Goal: Task Accomplishment & Management: Complete application form

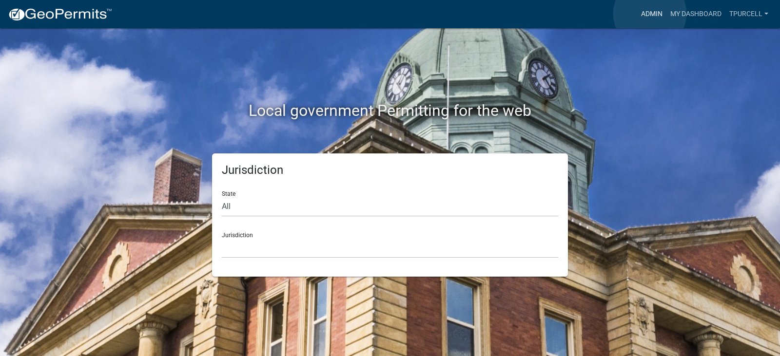
click at [650, 14] on link "Admin" at bounding box center [651, 14] width 29 height 19
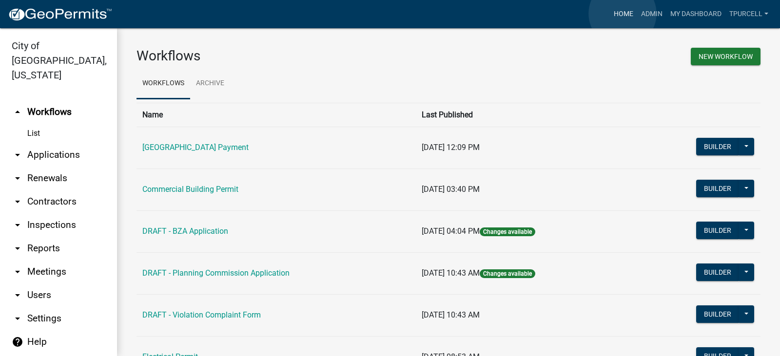
click at [623, 14] on link "Home" at bounding box center [623, 14] width 27 height 19
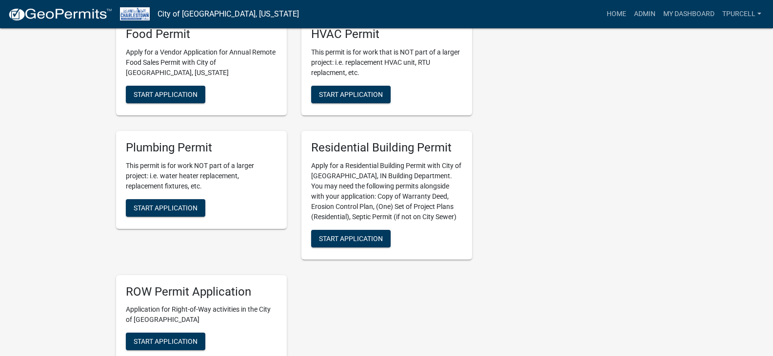
scroll to position [293, 0]
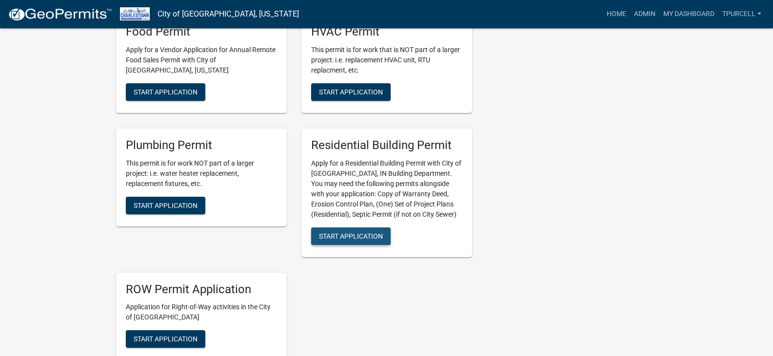
click at [371, 240] on span "Start Application" at bounding box center [351, 236] width 64 height 8
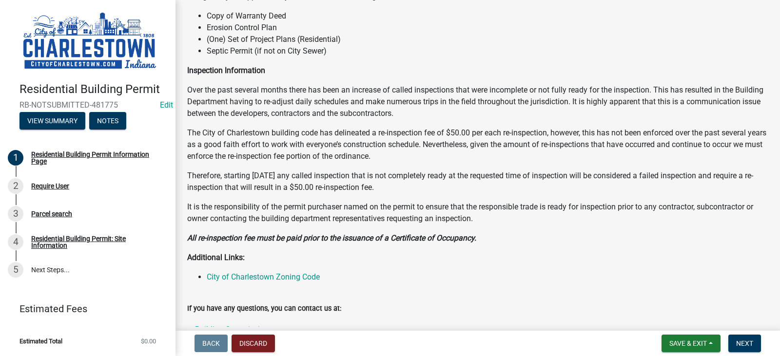
scroll to position [117, 0]
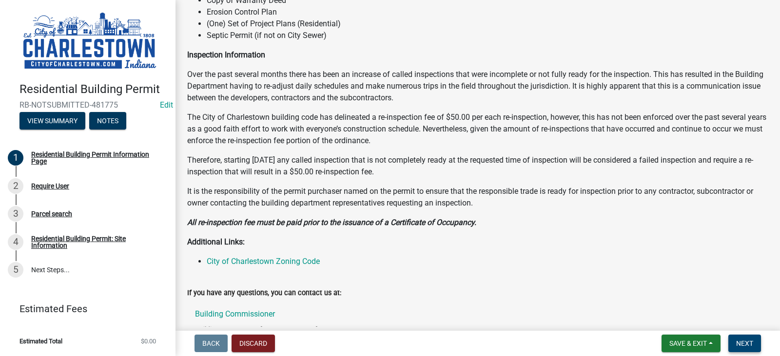
click at [750, 346] on span "Next" at bounding box center [744, 344] width 17 height 8
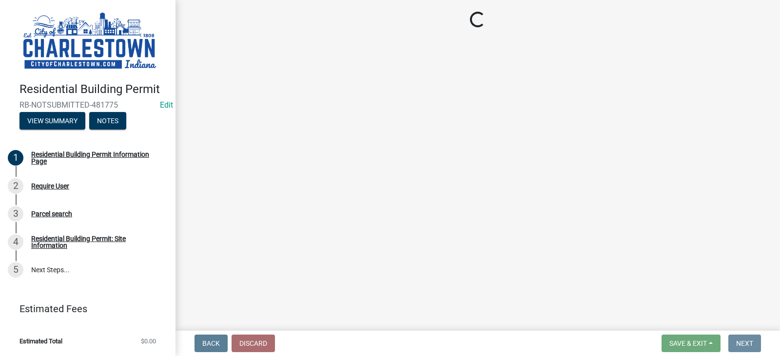
scroll to position [0, 0]
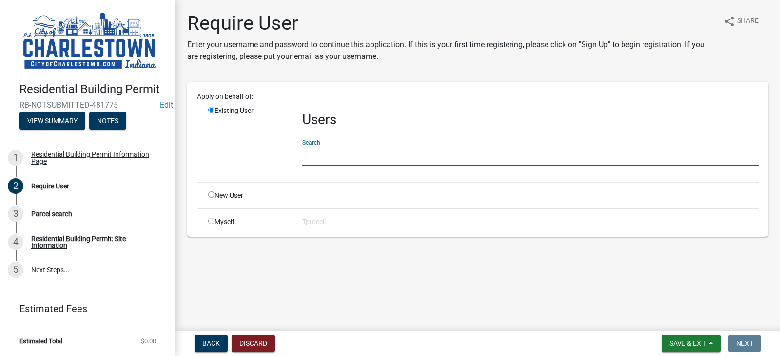
click at [316, 152] on input "text" at bounding box center [530, 156] width 456 height 20
type input "pulte"
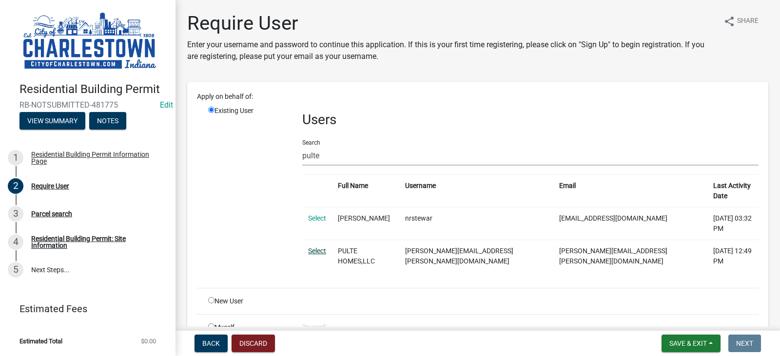
click at [315, 247] on link "Select" at bounding box center [317, 251] width 18 height 8
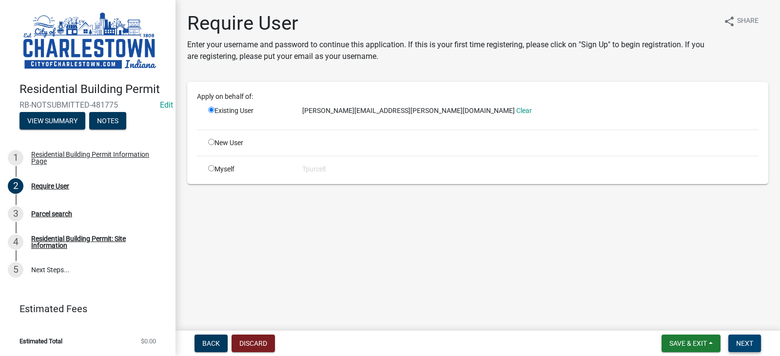
click at [743, 343] on span "Next" at bounding box center [744, 344] width 17 height 8
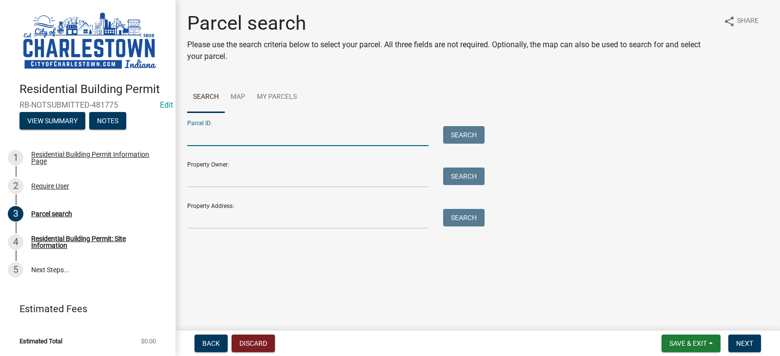
click at [274, 134] on input "Parcel ID:" at bounding box center [307, 136] width 241 height 20
paste input "10-18-11-801-166.000-004"
type input "10-18-11-801-166.000-004"
click at [457, 130] on button "Search" at bounding box center [463, 135] width 41 height 18
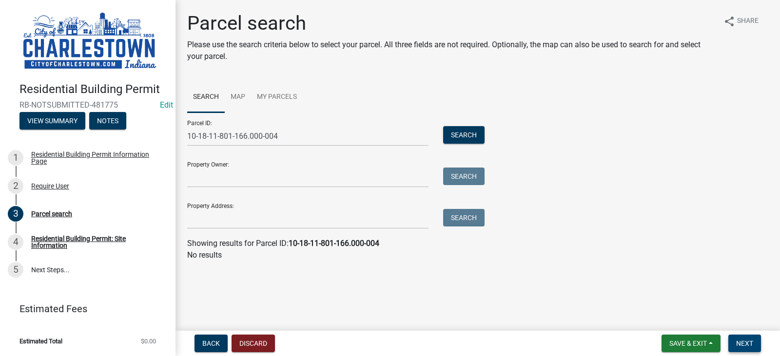
click at [752, 341] on span "Next" at bounding box center [744, 344] width 17 height 8
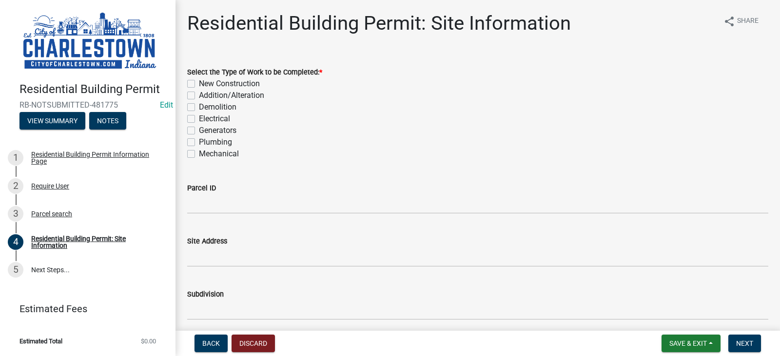
click at [199, 82] on label "New Construction" at bounding box center [229, 84] width 61 height 12
click at [199, 82] on input "New Construction" at bounding box center [202, 81] width 6 height 6
checkbox input "true"
checkbox input "false"
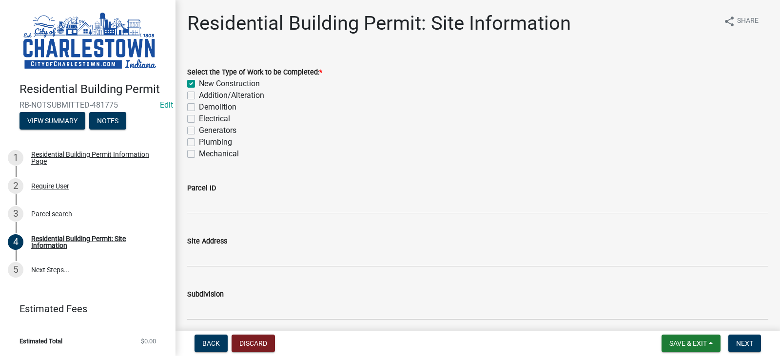
checkbox input "false"
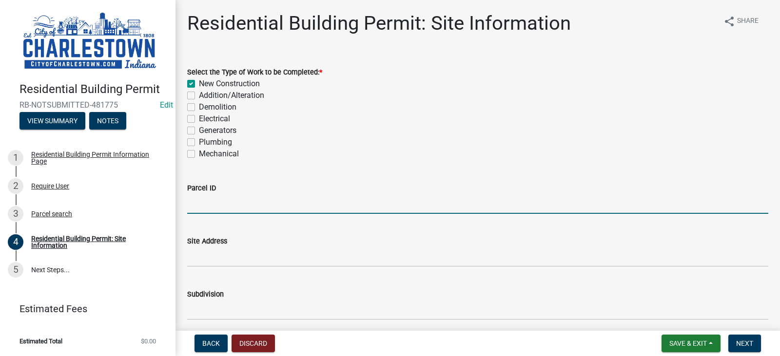
click at [207, 210] on input "Parcel ID" at bounding box center [477, 204] width 581 height 20
paste input "10-18-11-801-166.000-004"
type input "10-18-11-801-166.000-004"
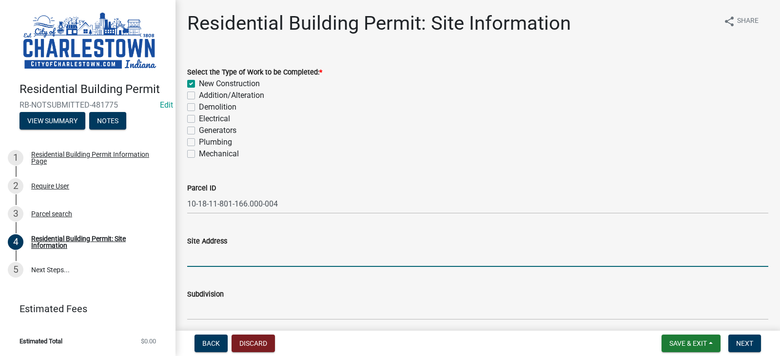
click at [224, 257] on input "Site Address" at bounding box center [477, 257] width 581 height 20
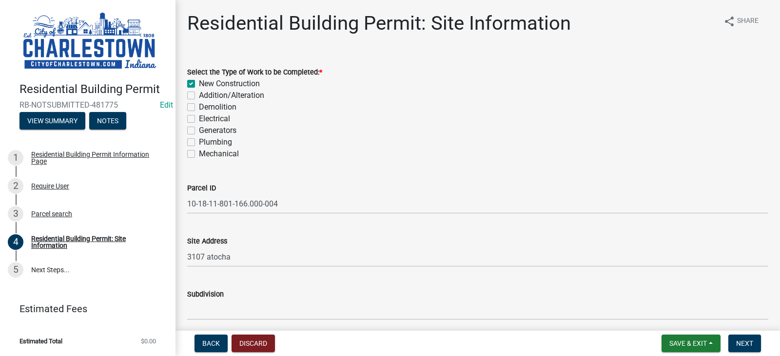
drag, startPoint x: 310, startPoint y: 225, endPoint x: 304, endPoint y: 248, distance: 24.1
click at [304, 248] on div "Site Address 3107 atocha" at bounding box center [477, 244] width 581 height 45
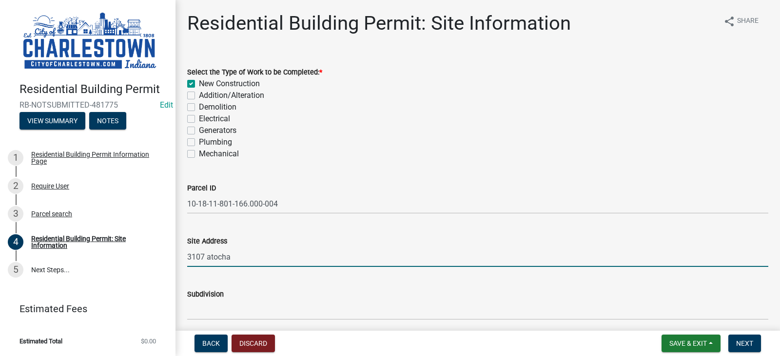
click at [251, 260] on input "3107 atocha" at bounding box center [477, 257] width 581 height 20
type input "3107 atocha circle"
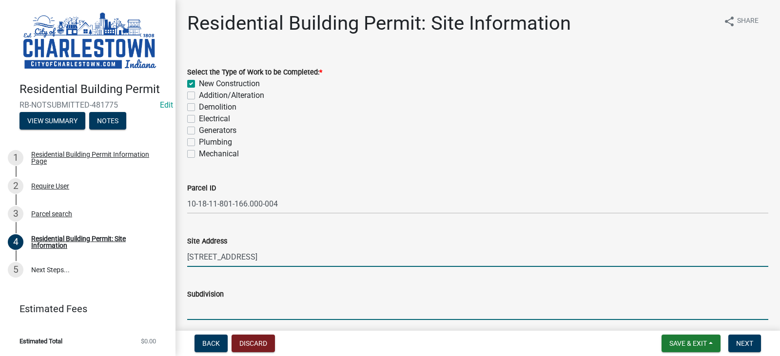
click at [305, 316] on input "Subdivision" at bounding box center [477, 310] width 581 height 20
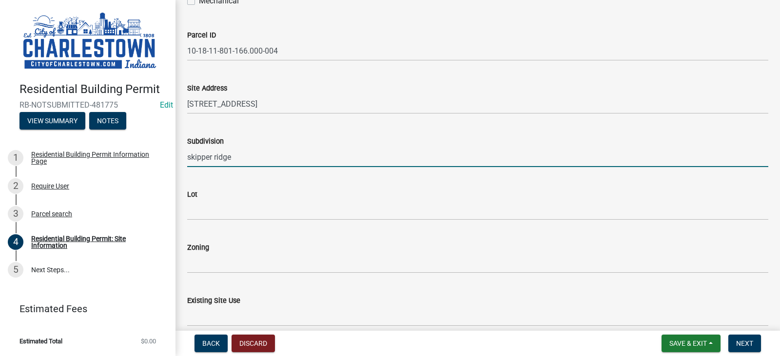
scroll to position [156, 0]
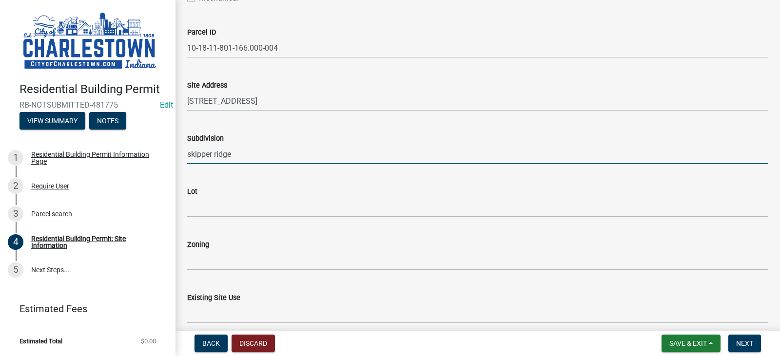
type input "skipper ridge"
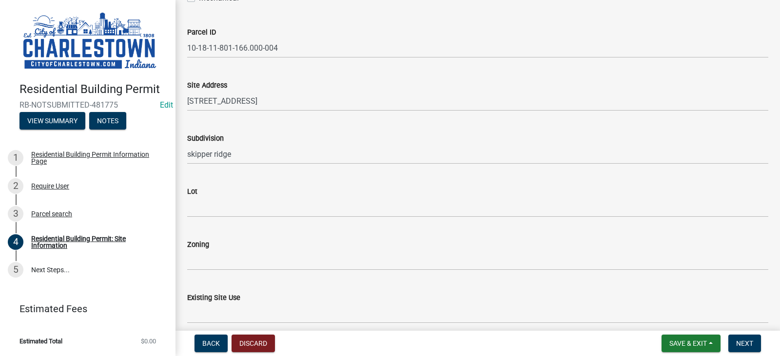
click at [255, 180] on div "Lot" at bounding box center [477, 194] width 581 height 45
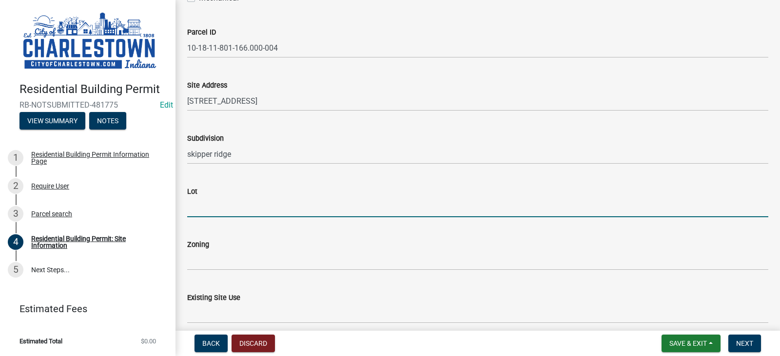
click at [223, 202] on input "Lot" at bounding box center [477, 208] width 581 height 20
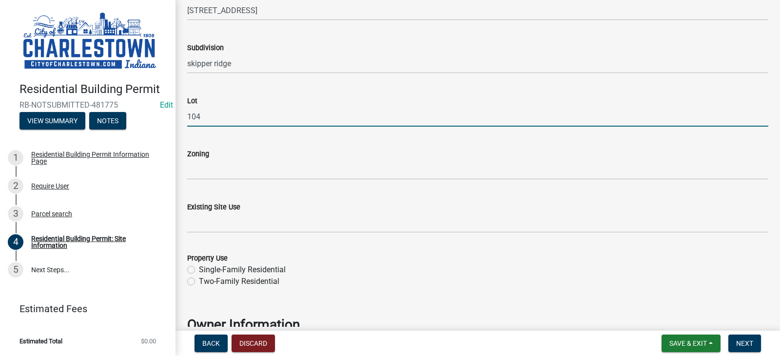
scroll to position [273, 0]
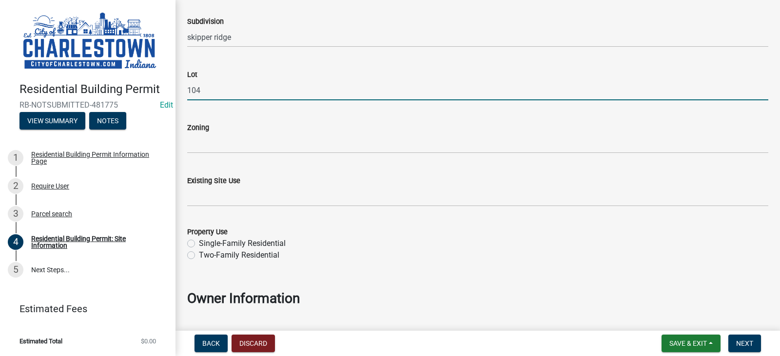
type input "104"
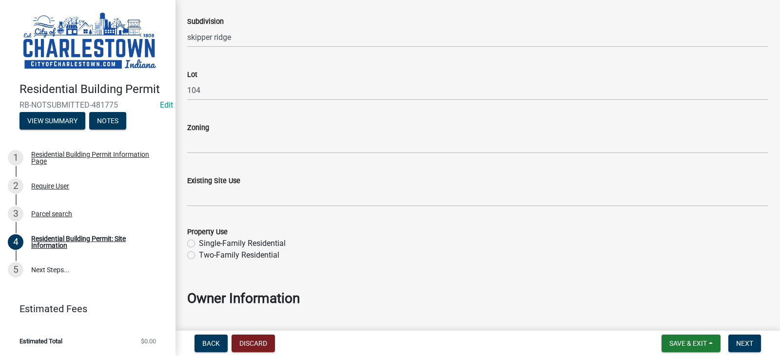
click at [199, 242] on label "Single-Family Residential" at bounding box center [242, 244] width 87 height 12
click at [199, 242] on input "Single-Family Residential" at bounding box center [202, 241] width 6 height 6
radio input "true"
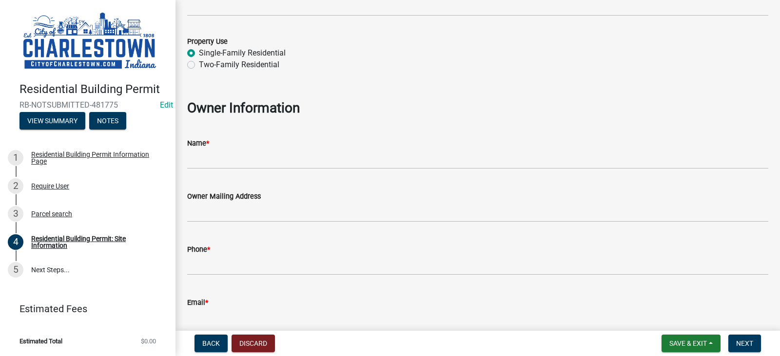
scroll to position [468, 0]
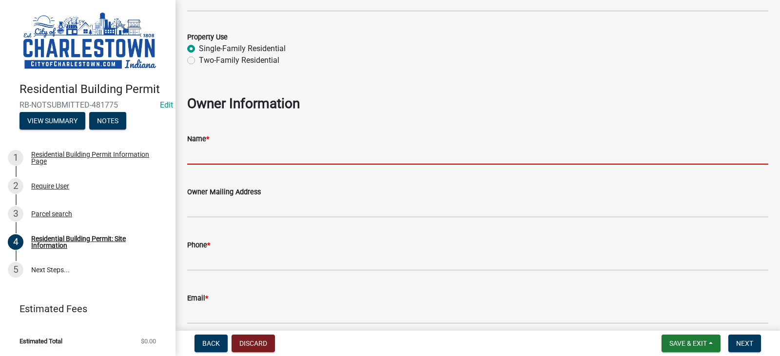
click at [223, 151] on input "Name *" at bounding box center [477, 155] width 581 height 20
type input "o"
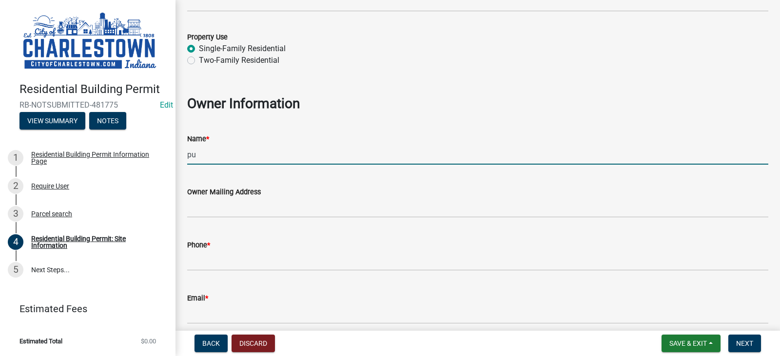
type input "Pulte Group of Ohio LLC"
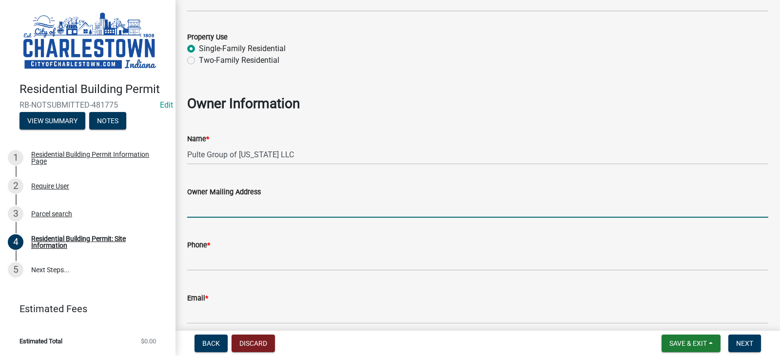
click at [241, 209] on input "Owner Mailing Address" at bounding box center [477, 208] width 581 height 20
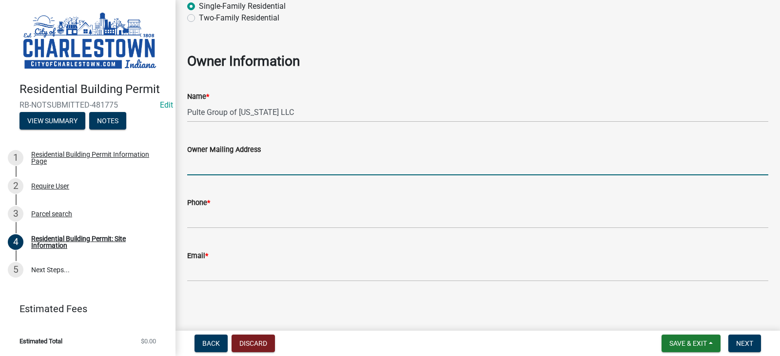
scroll to position [511, 0]
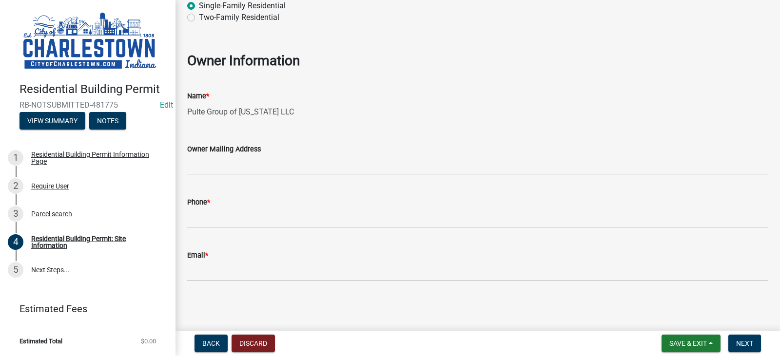
click at [654, 144] on div "Owner Mailing Address" at bounding box center [477, 149] width 581 height 12
click at [687, 342] on span "Save & Exit" at bounding box center [689, 344] width 38 height 8
click at [676, 317] on button "Save & Exit" at bounding box center [682, 318] width 78 height 23
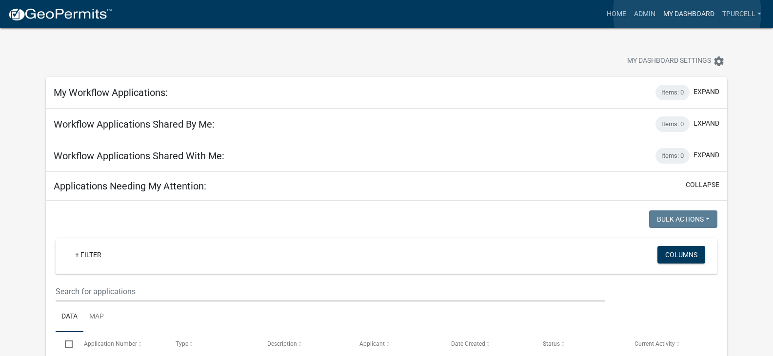
click at [687, 13] on link "My Dashboard" at bounding box center [688, 14] width 59 height 19
click at [641, 9] on link "Admin" at bounding box center [644, 14] width 29 height 19
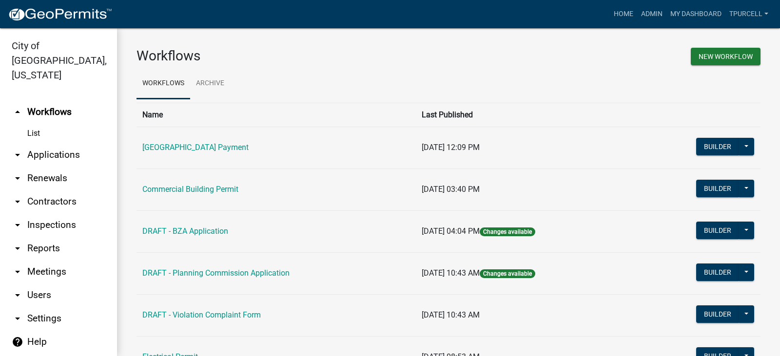
click at [70, 143] on link "arrow_drop_down Applications" at bounding box center [58, 154] width 117 height 23
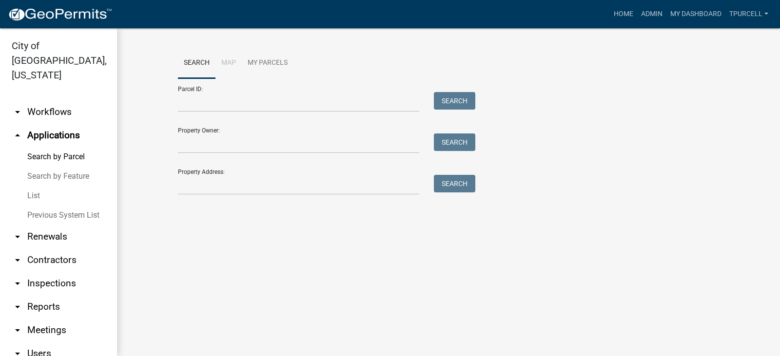
click at [31, 186] on link "List" at bounding box center [58, 196] width 117 height 20
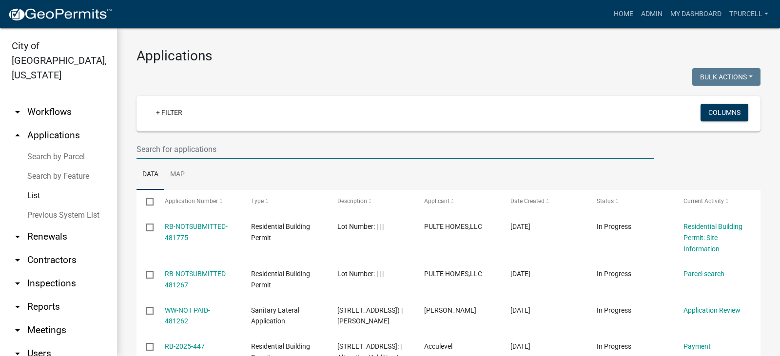
click at [167, 155] on input "text" at bounding box center [396, 149] width 518 height 20
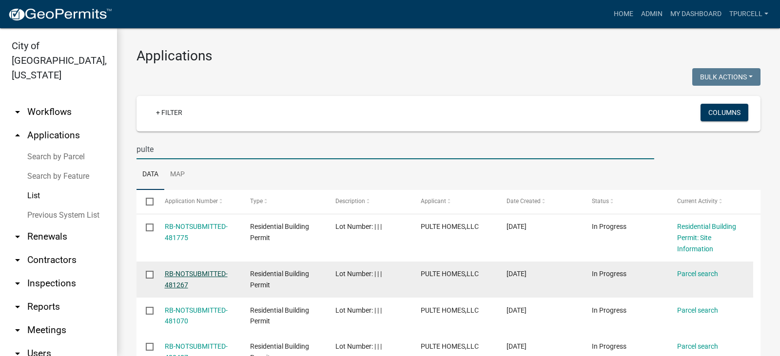
type input "pulte"
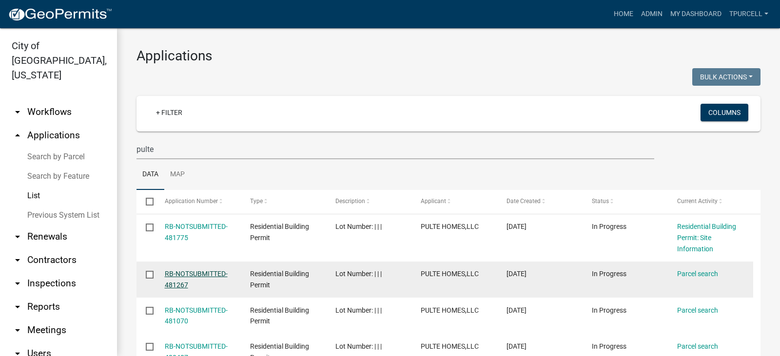
click at [196, 272] on link "RB-NOTSUBMITTED-481267" at bounding box center [196, 279] width 63 height 19
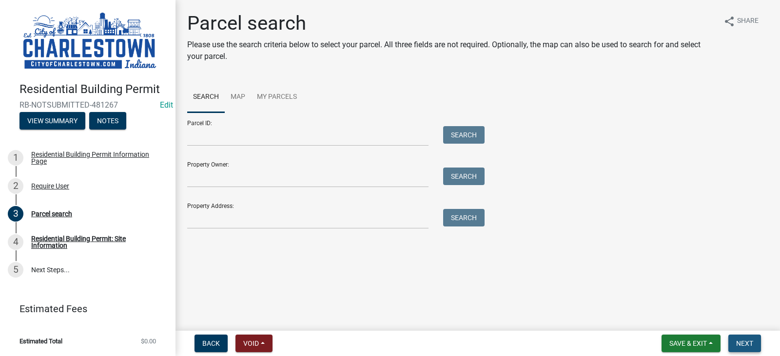
click at [749, 344] on span "Next" at bounding box center [744, 344] width 17 height 8
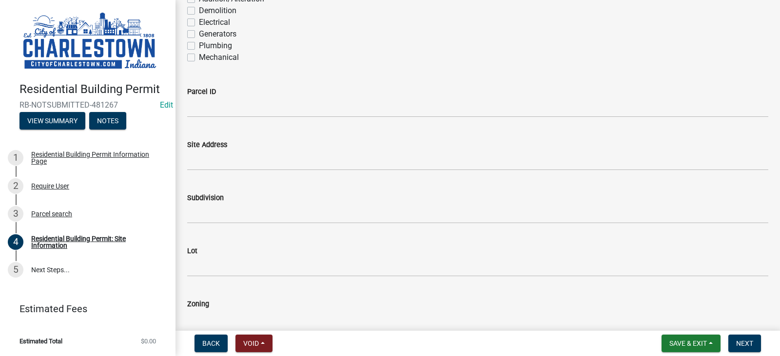
scroll to position [98, 0]
click at [689, 344] on span "Save & Exit" at bounding box center [689, 344] width 38 height 8
click at [673, 315] on button "Save & Exit" at bounding box center [682, 318] width 78 height 23
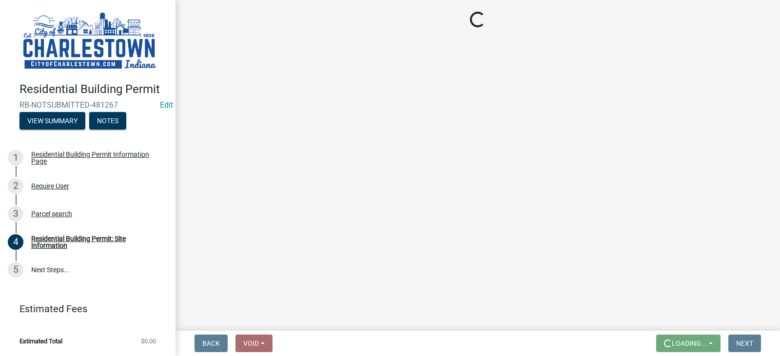
scroll to position [0, 0]
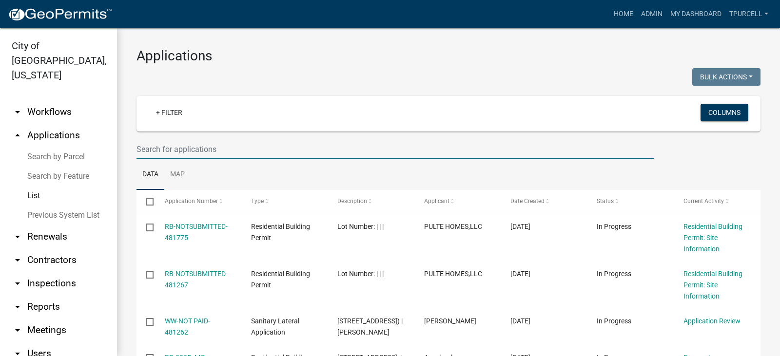
click at [229, 155] on input "text" at bounding box center [396, 149] width 518 height 20
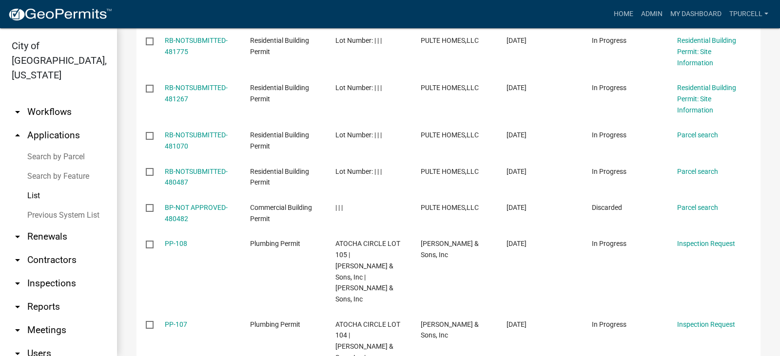
scroll to position [195, 0]
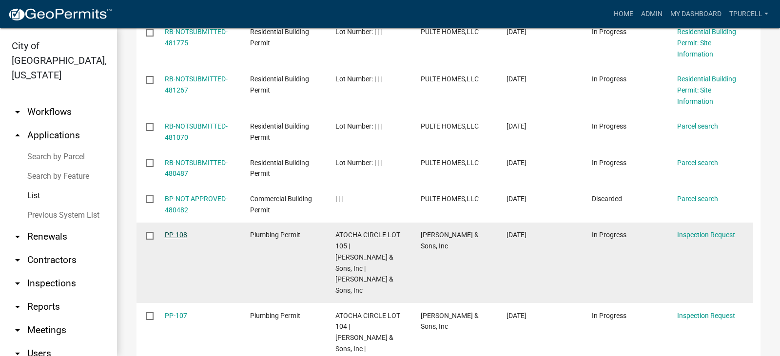
type input "pulte"
click at [181, 232] on link "PP-108" at bounding box center [176, 235] width 22 height 8
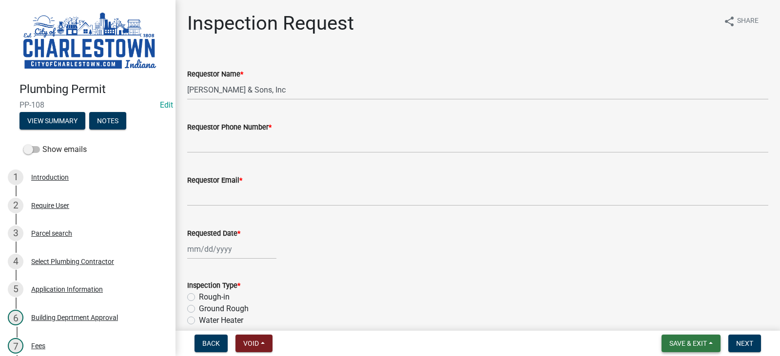
click at [682, 341] on span "Save & Exit" at bounding box center [689, 344] width 38 height 8
click at [676, 318] on button "Save & Exit" at bounding box center [682, 318] width 78 height 23
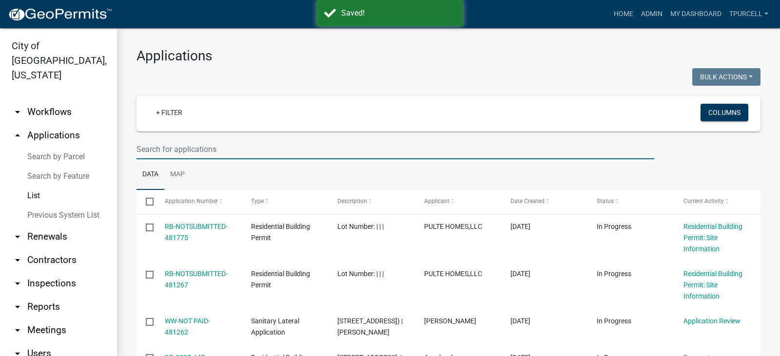
click at [208, 146] on input "text" at bounding box center [396, 149] width 518 height 20
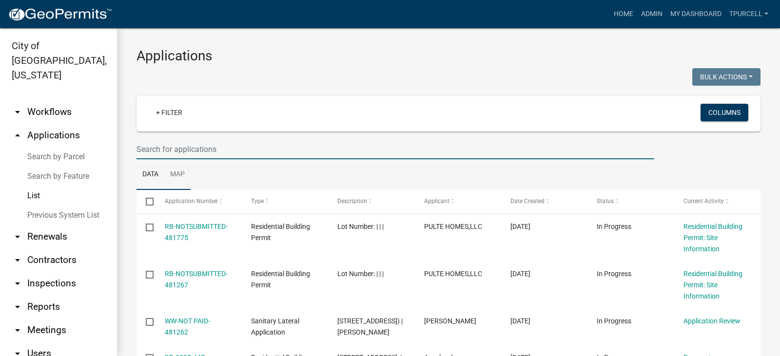
type input "pulte"
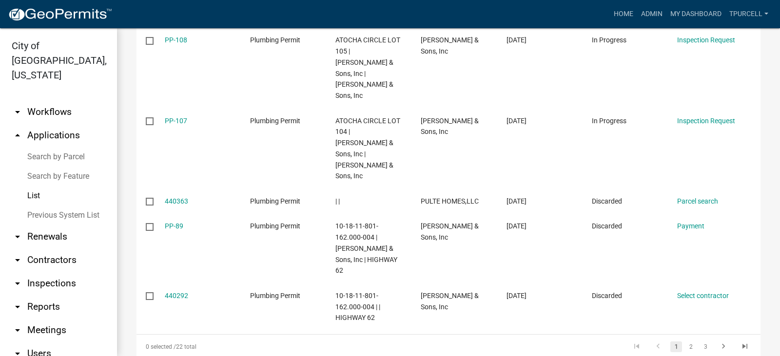
scroll to position [398, 0]
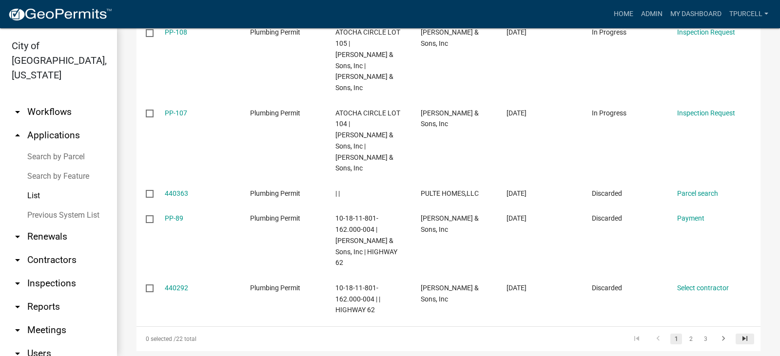
click at [739, 335] on icon "go to last page" at bounding box center [745, 341] width 13 height 12
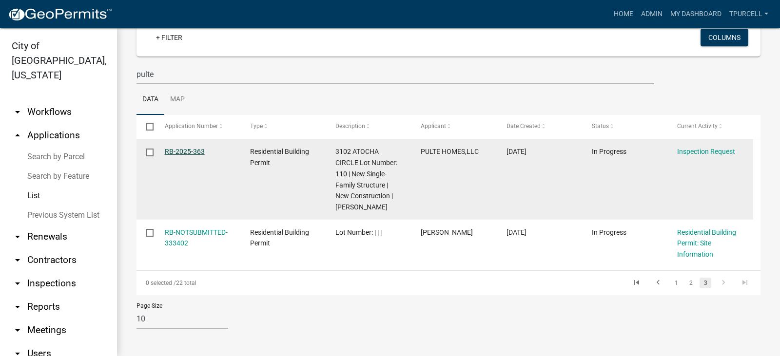
click at [193, 152] on link "RB-2025-363" at bounding box center [185, 152] width 40 height 8
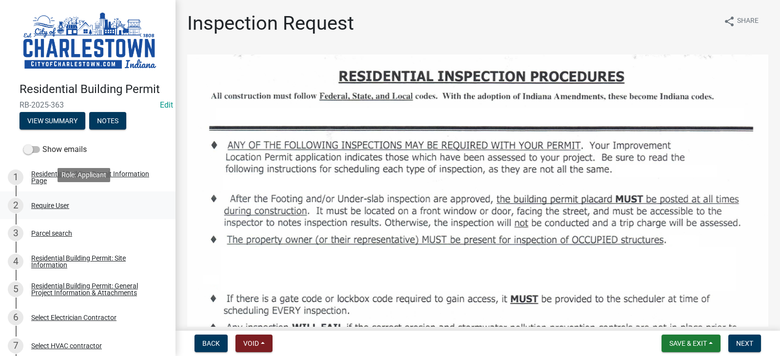
click at [52, 202] on div "Require User" at bounding box center [50, 205] width 38 height 7
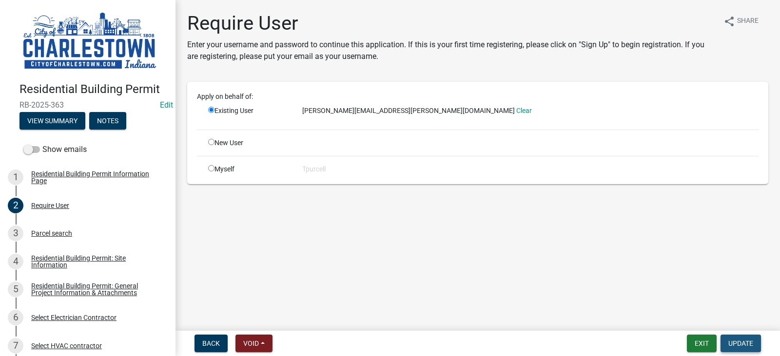
click at [738, 343] on span "Update" at bounding box center [741, 344] width 25 height 8
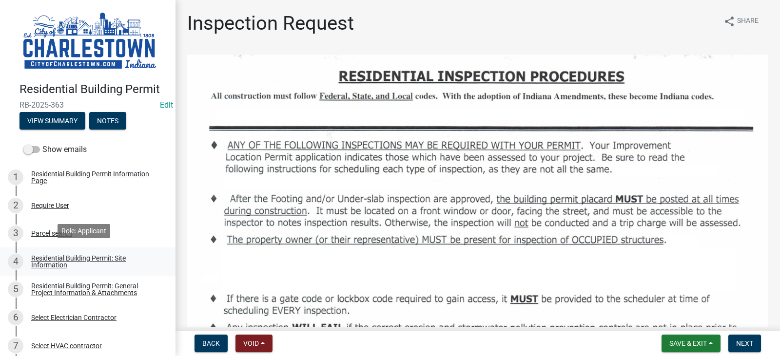
click at [74, 255] on div "Residential Building Permit: Site Information" at bounding box center [95, 262] width 129 height 14
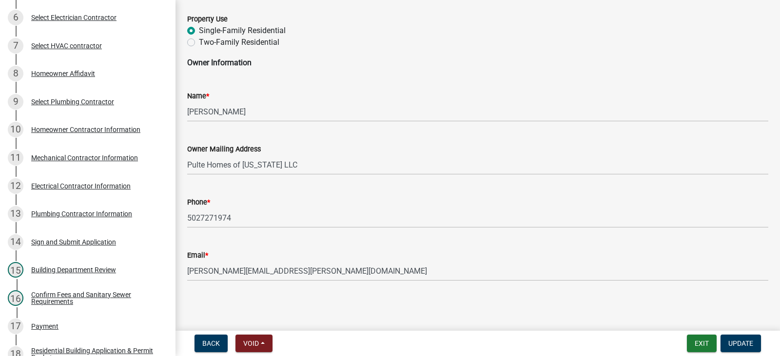
scroll to position [312, 0]
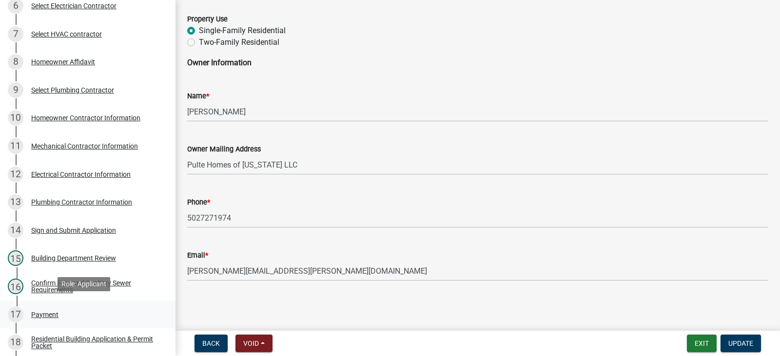
click at [50, 312] on div "Payment" at bounding box center [44, 315] width 27 height 7
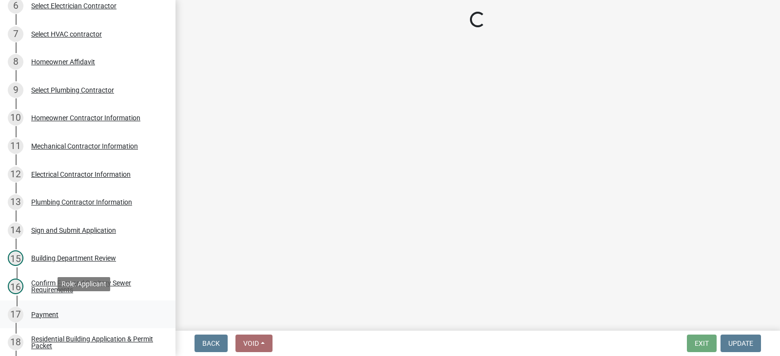
scroll to position [0, 0]
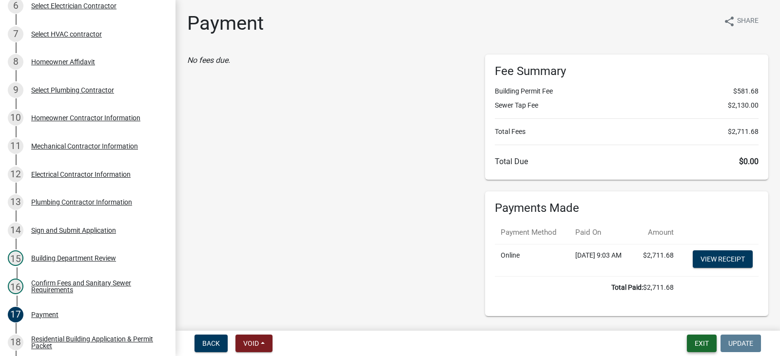
click at [704, 342] on button "Exit" at bounding box center [702, 344] width 30 height 18
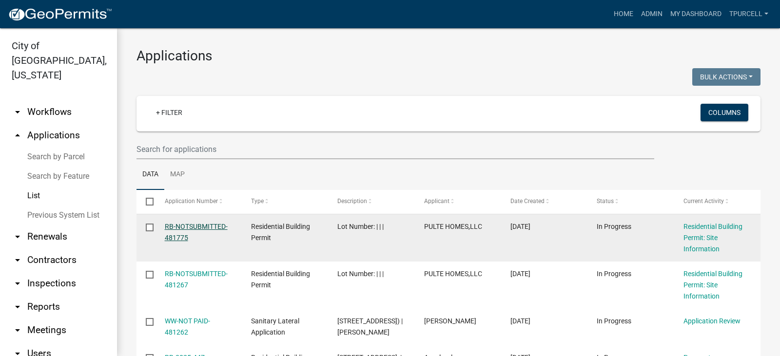
click at [199, 224] on link "RB-NOTSUBMITTED-481775" at bounding box center [196, 232] width 63 height 19
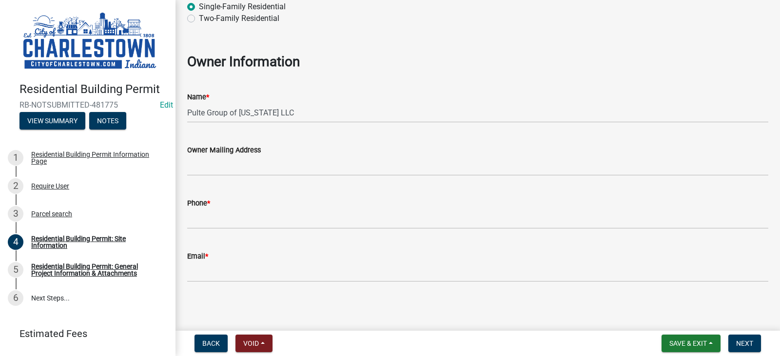
scroll to position [511, 0]
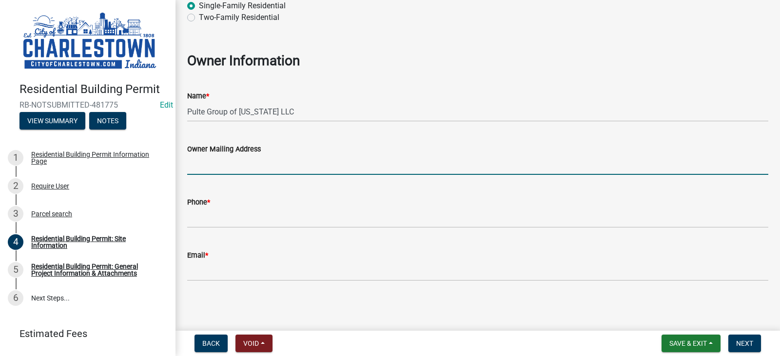
click at [271, 161] on input "Owner Mailing Address" at bounding box center [477, 165] width 581 height 20
type input "Pulte Homes of Ohio LLC"
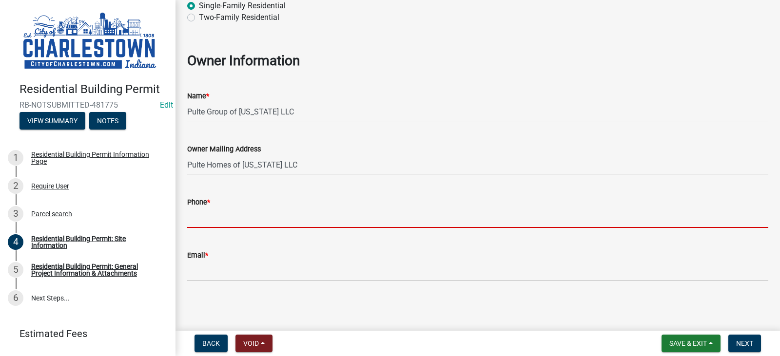
click at [258, 214] on input "Phone *" at bounding box center [477, 218] width 581 height 20
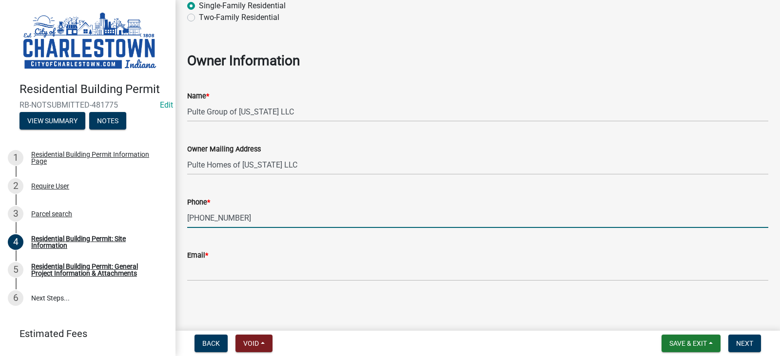
type input "502-727-1974"
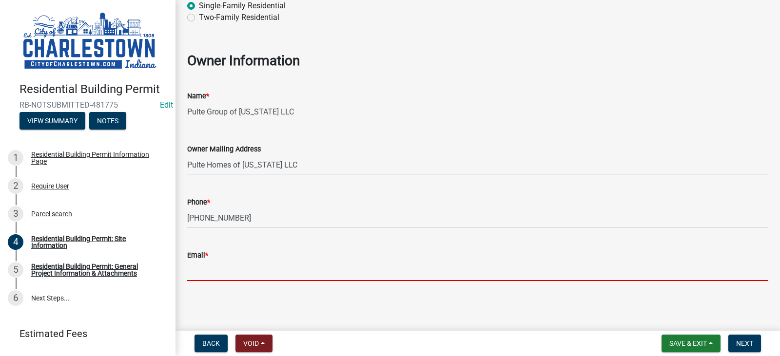
click at [231, 263] on input "Email *" at bounding box center [477, 271] width 581 height 20
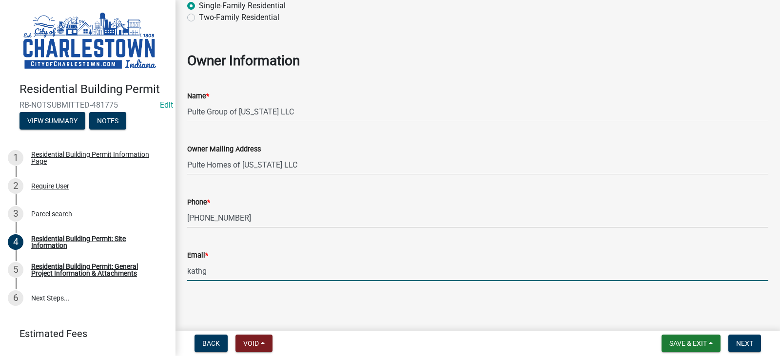
type input "Kathleen.lawson@pulte.com"
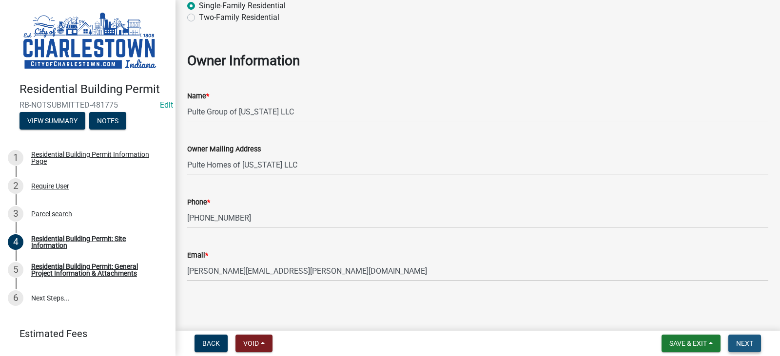
click at [750, 342] on span "Next" at bounding box center [744, 344] width 17 height 8
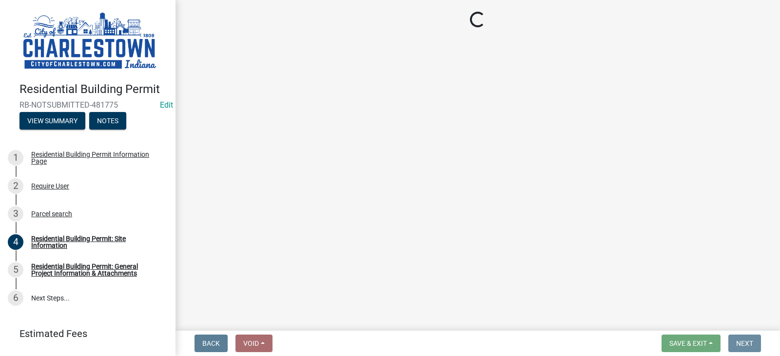
scroll to position [0, 0]
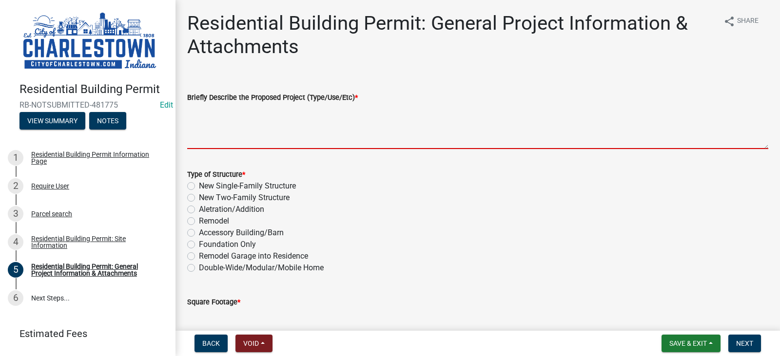
click at [237, 128] on textarea "Briefly Describe the Proposed Project (Type/Use/Etc) *" at bounding box center [477, 126] width 581 height 46
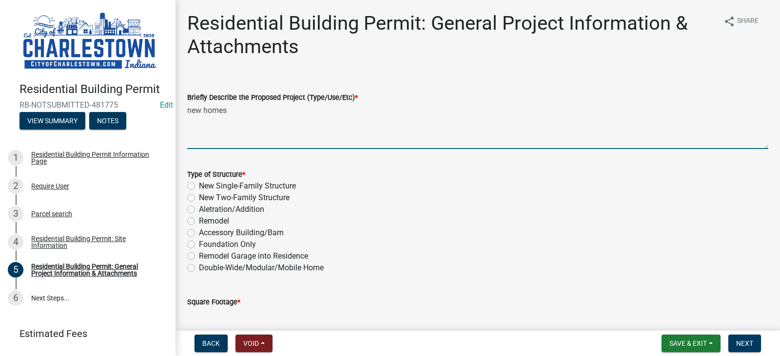
type textarea "new homes"
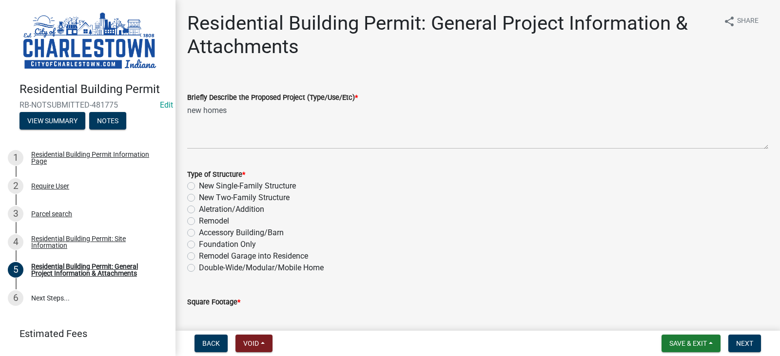
click at [199, 188] on label "New Single-Family Structure" at bounding box center [247, 186] width 97 height 12
click at [199, 187] on input "New Single-Family Structure" at bounding box center [202, 183] width 6 height 6
radio input "true"
click at [242, 319] on input "text" at bounding box center [477, 318] width 581 height 20
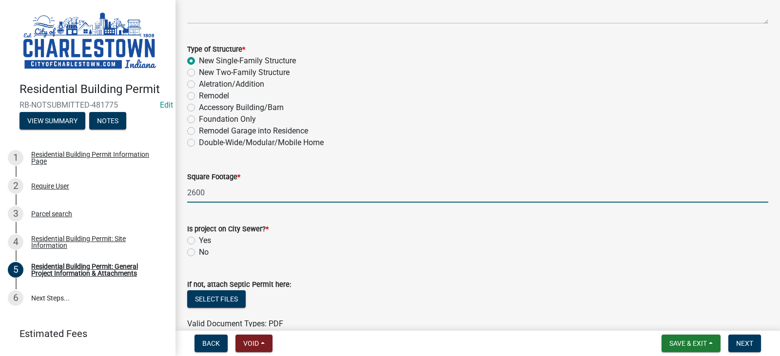
scroll to position [156, 0]
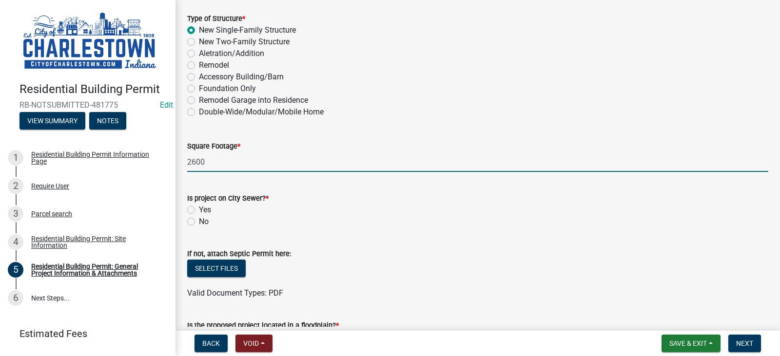
type input "2600"
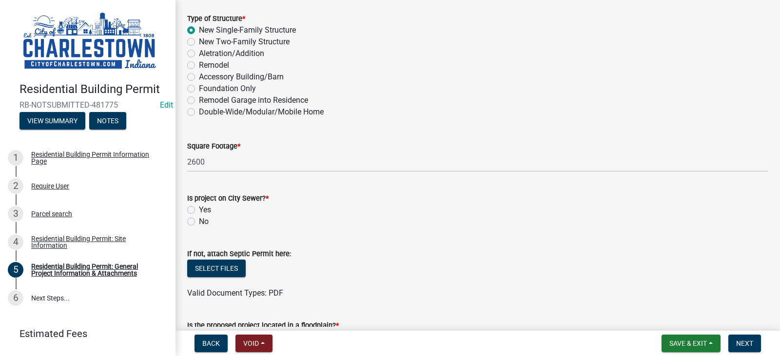
click at [199, 210] on label "Yes" at bounding box center [205, 210] width 12 height 12
click at [199, 210] on input "Yes" at bounding box center [202, 207] width 6 height 6
radio input "true"
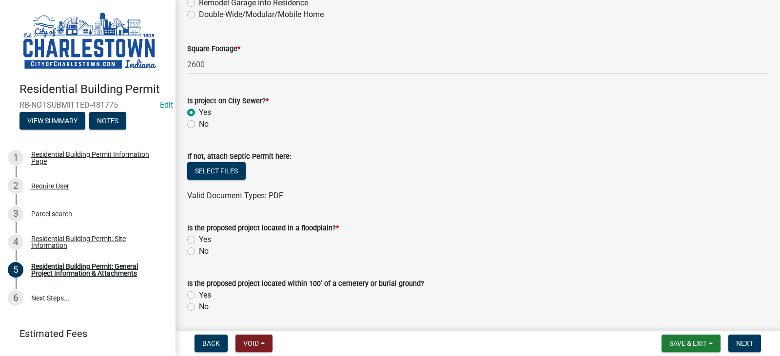
scroll to position [273, 0]
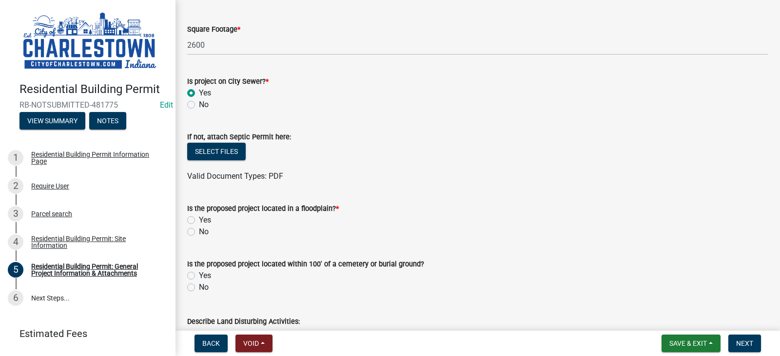
click at [199, 232] on label "No" at bounding box center [204, 232] width 10 height 12
click at [199, 232] on input "No" at bounding box center [202, 229] width 6 height 6
radio input "true"
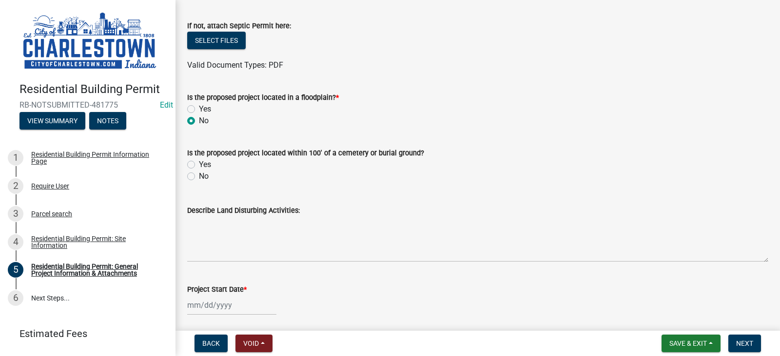
scroll to position [390, 0]
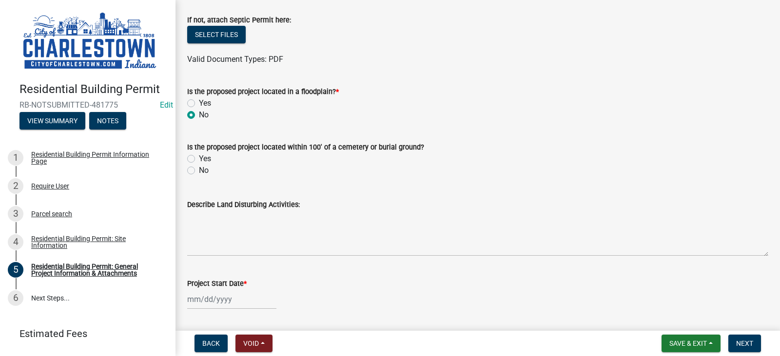
click at [199, 169] on label "No" at bounding box center [204, 171] width 10 height 12
click at [199, 169] on input "No" at bounding box center [202, 168] width 6 height 6
radio input "true"
click at [217, 301] on div at bounding box center [231, 300] width 89 height 20
select select "9"
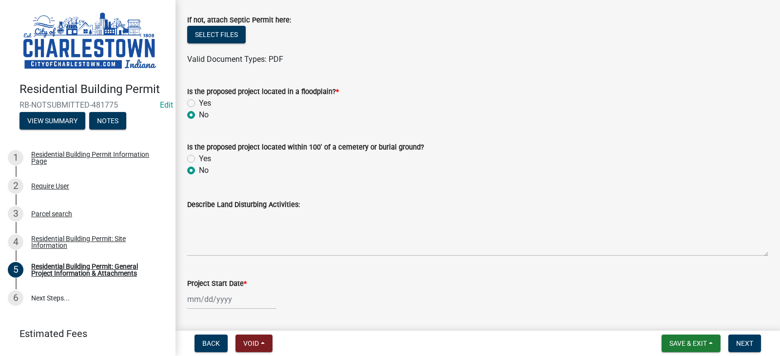
select select "2025"
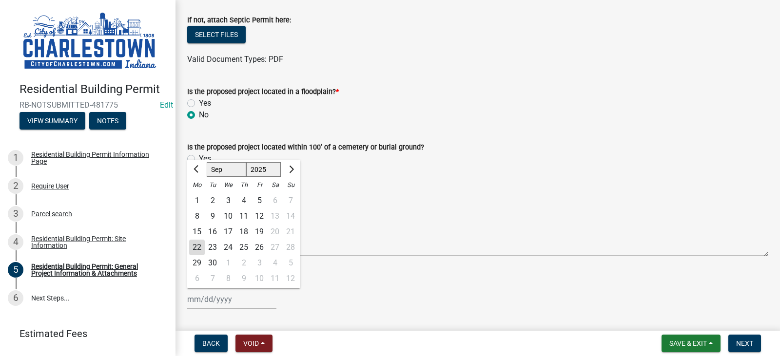
click at [199, 249] on div "22" at bounding box center [197, 248] width 16 height 16
type input "09/22/2025"
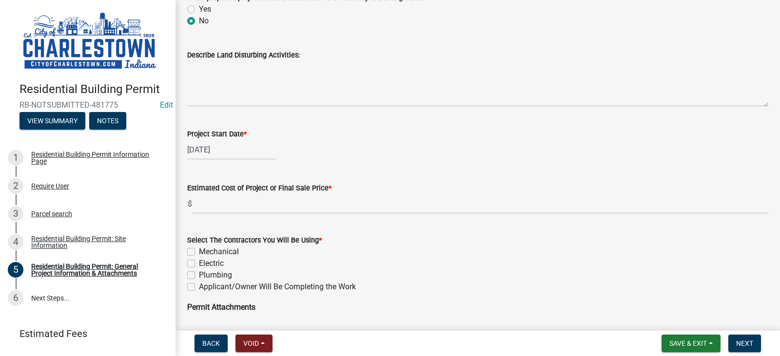
scroll to position [546, 0]
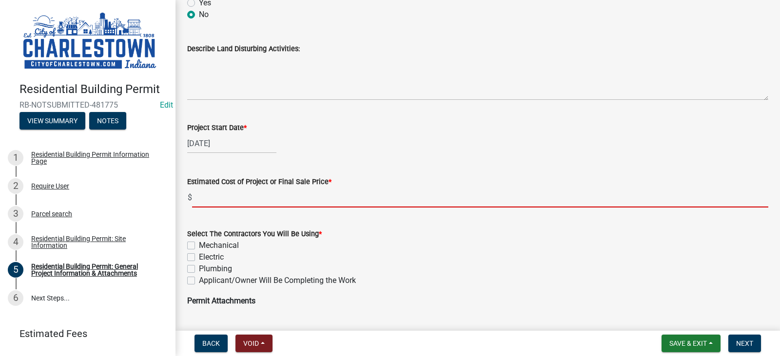
click at [207, 191] on input "text" at bounding box center [480, 198] width 576 height 20
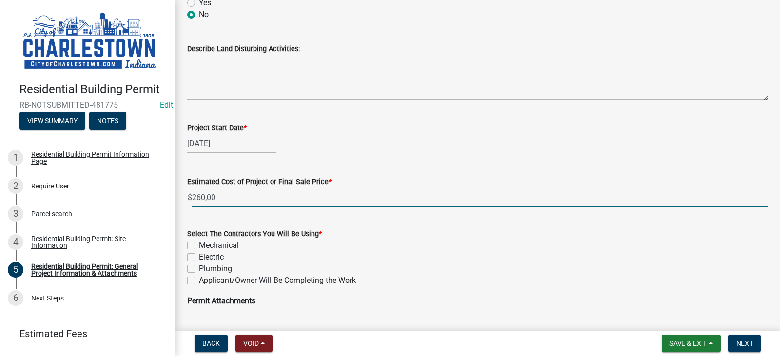
type input "26000"
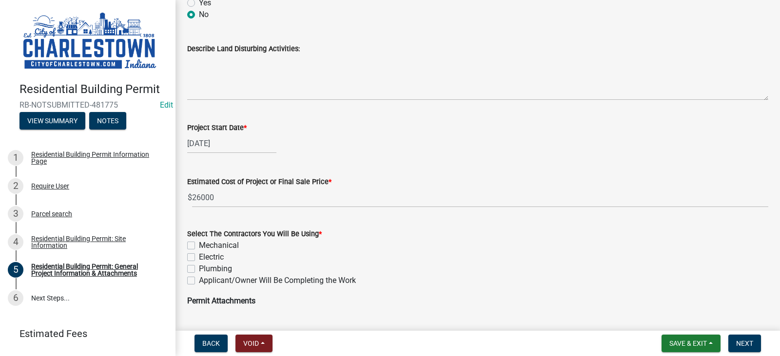
click at [199, 247] on label "Mechanical" at bounding box center [219, 246] width 40 height 12
click at [199, 246] on input "Mechanical" at bounding box center [202, 243] width 6 height 6
checkbox input "true"
checkbox input "false"
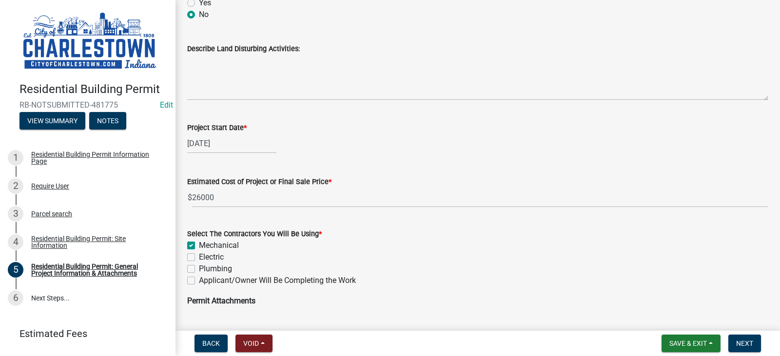
checkbox input "false"
click at [199, 257] on label "Electric" at bounding box center [211, 258] width 25 height 12
click at [199, 257] on input "Electric" at bounding box center [202, 255] width 6 height 6
checkbox input "true"
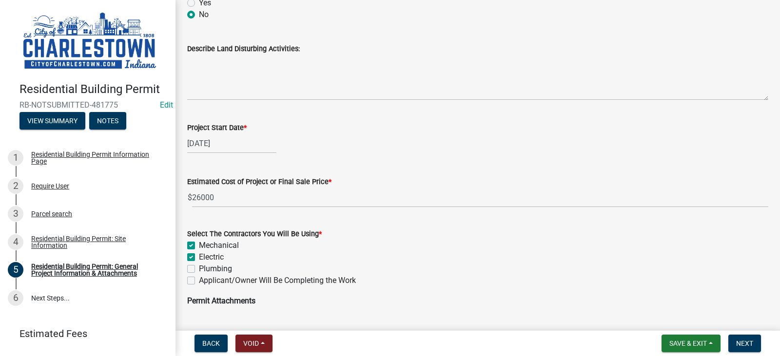
checkbox input "true"
checkbox input "false"
click at [199, 266] on label "Plumbing" at bounding box center [215, 269] width 33 height 12
click at [199, 266] on input "Plumbing" at bounding box center [202, 266] width 6 height 6
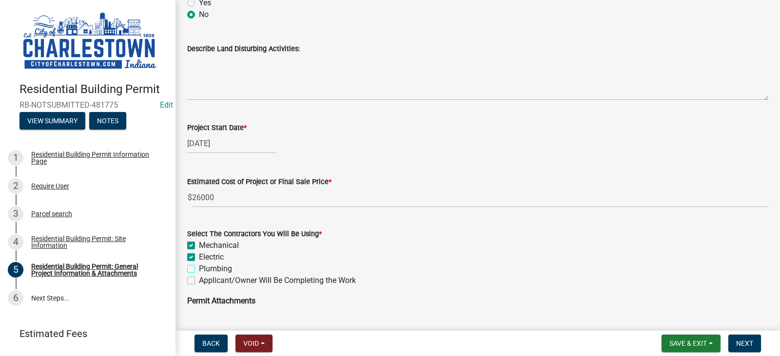
checkbox input "true"
checkbox input "false"
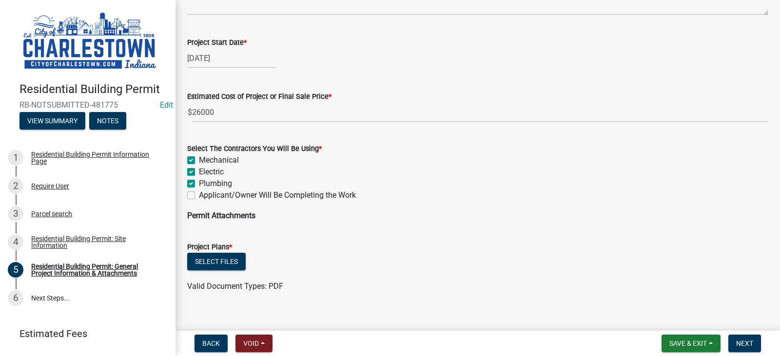
scroll to position [644, 0]
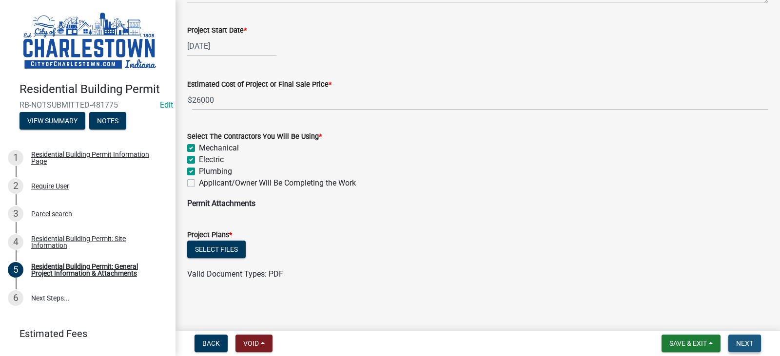
click at [741, 345] on span "Next" at bounding box center [744, 344] width 17 height 8
click at [693, 344] on span "Save & Exit" at bounding box center [689, 344] width 38 height 8
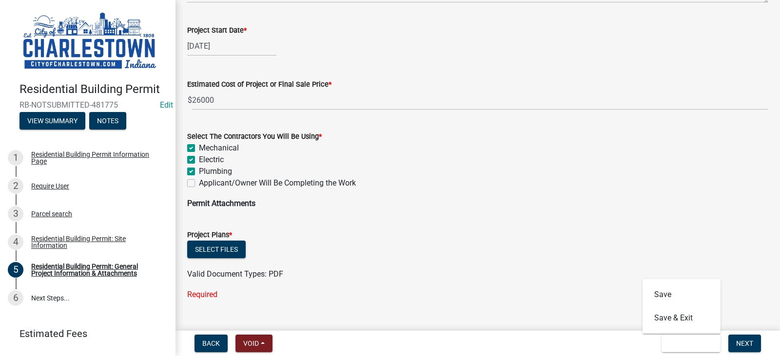
click at [564, 303] on wm-data-entity-input "Project Plans * Select files Valid Document Types: PDF Required" at bounding box center [477, 262] width 581 height 91
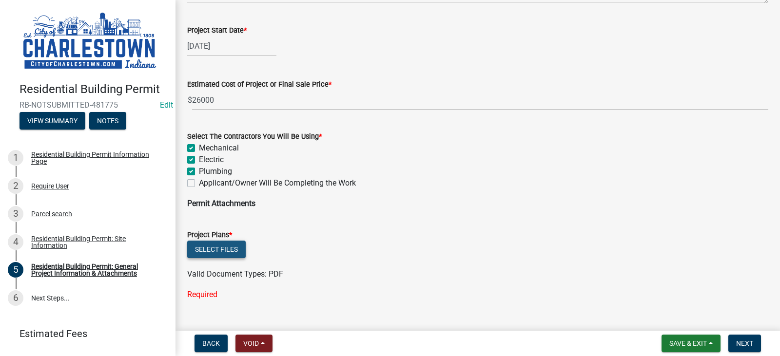
click at [215, 247] on button "Select files" at bounding box center [216, 250] width 59 height 18
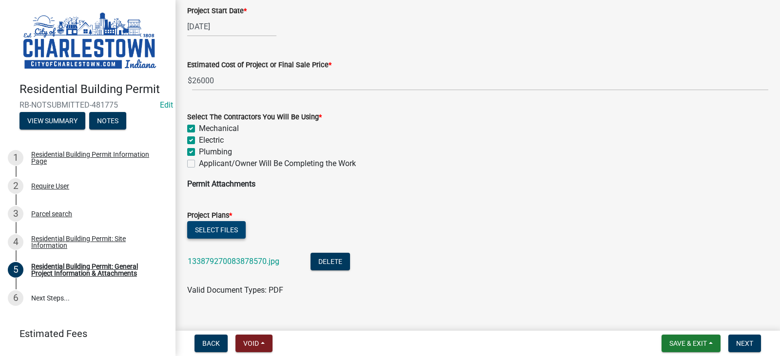
scroll to position [679, 0]
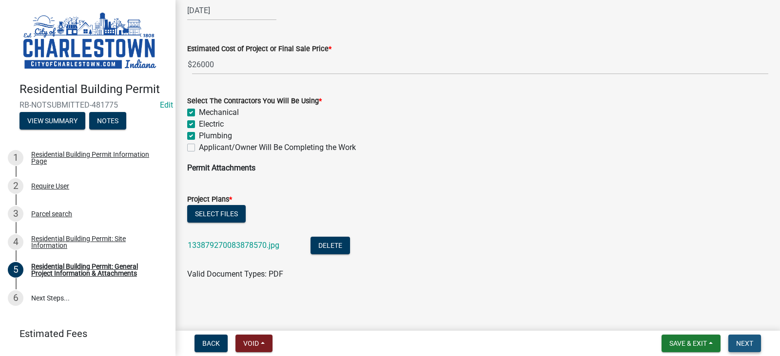
click at [744, 344] on span "Next" at bounding box center [744, 344] width 17 height 8
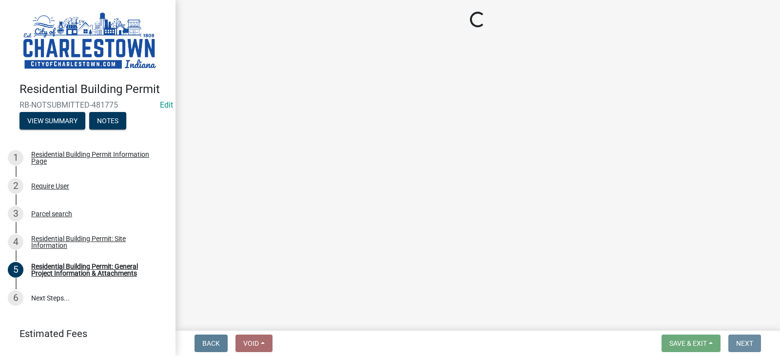
scroll to position [0, 0]
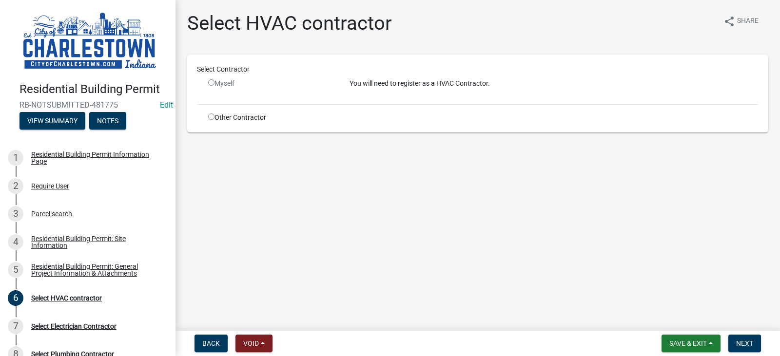
click at [210, 116] on input "radio" at bounding box center [211, 117] width 6 height 6
radio input "true"
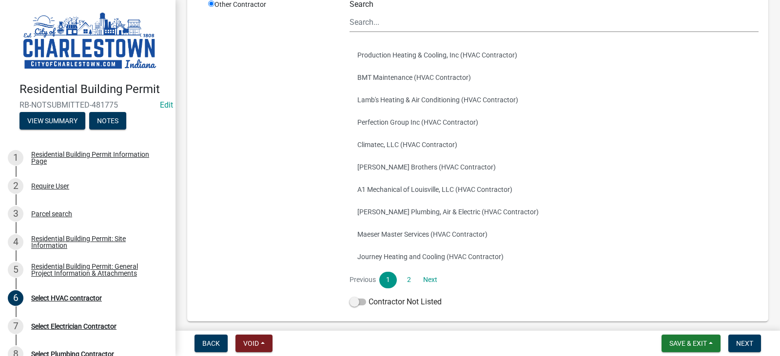
scroll to position [137, 0]
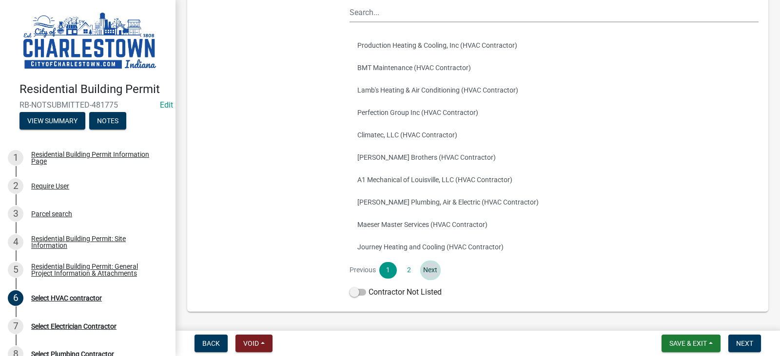
click at [430, 272] on link "Next" at bounding box center [431, 270] width 18 height 17
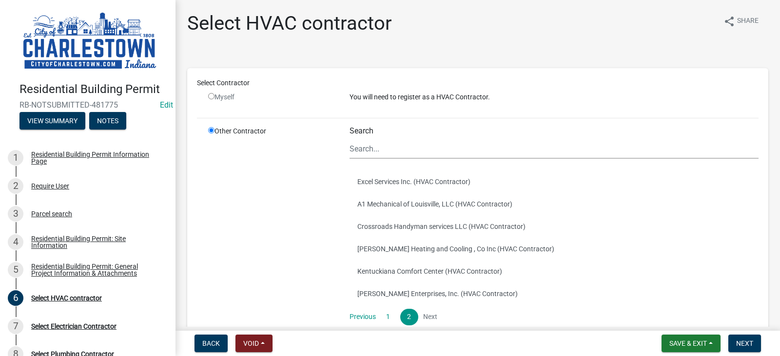
click at [211, 100] on div "Myself" at bounding box center [271, 97] width 127 height 10
click at [212, 97] on input "radio" at bounding box center [211, 96] width 6 height 6
radio input "false"
radio input "true"
click at [387, 321] on link "1" at bounding box center [388, 317] width 18 height 17
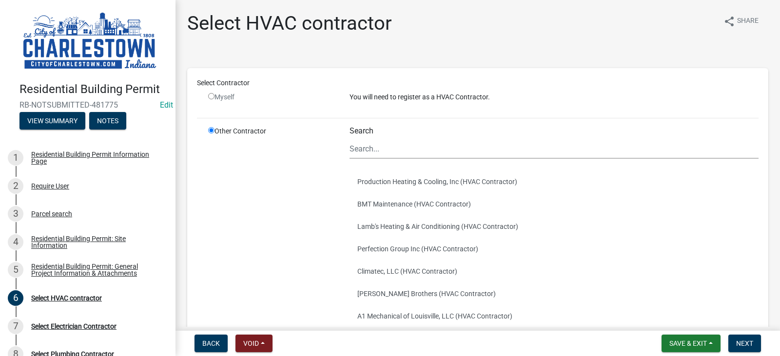
click at [210, 96] on input "radio" at bounding box center [211, 96] width 6 height 6
radio input "false"
radio input "true"
click at [210, 96] on input "radio" at bounding box center [211, 96] width 6 height 6
radio input "false"
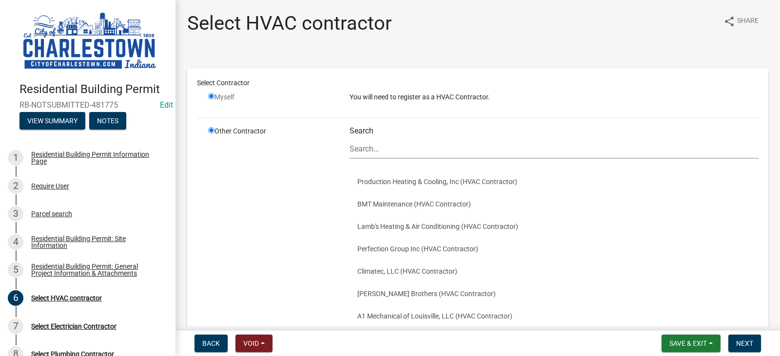
radio input "true"
click at [210, 96] on input "radio" at bounding box center [211, 96] width 6 height 6
radio input "false"
radio input "true"
click at [210, 96] on input "radio" at bounding box center [211, 96] width 6 height 6
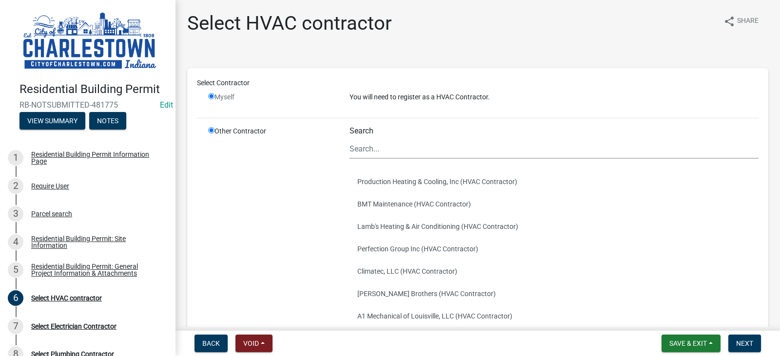
radio input "false"
radio input "true"
click at [391, 176] on button "Production Heating & Cooling, Inc (HVAC Contractor)" at bounding box center [554, 182] width 409 height 22
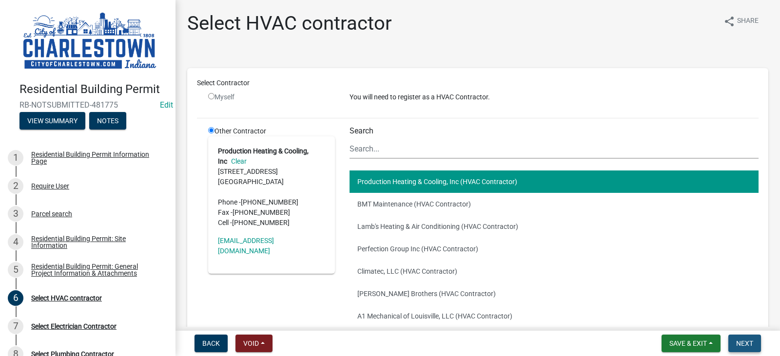
click at [746, 345] on span "Next" at bounding box center [744, 344] width 17 height 8
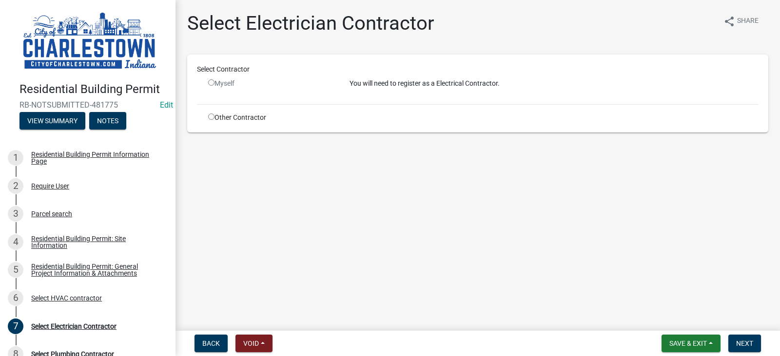
click at [210, 81] on input "radio" at bounding box center [211, 82] width 6 height 6
radio input "false"
click at [212, 119] on input "radio" at bounding box center [211, 117] width 6 height 6
radio input "true"
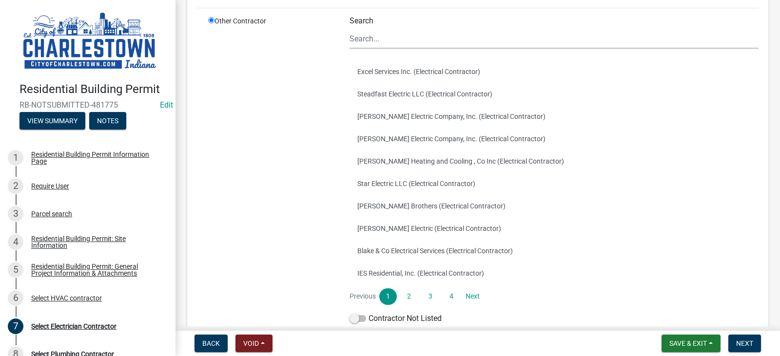
scroll to position [117, 0]
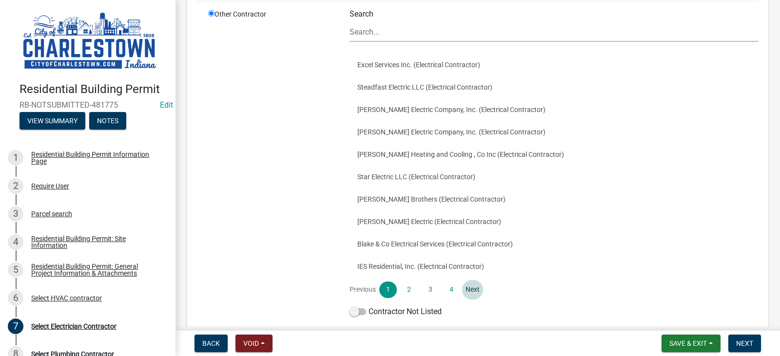
click at [469, 290] on link "Next" at bounding box center [473, 290] width 18 height 17
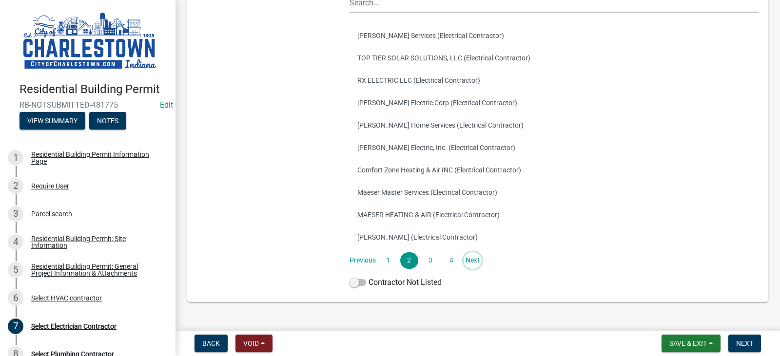
scroll to position [156, 0]
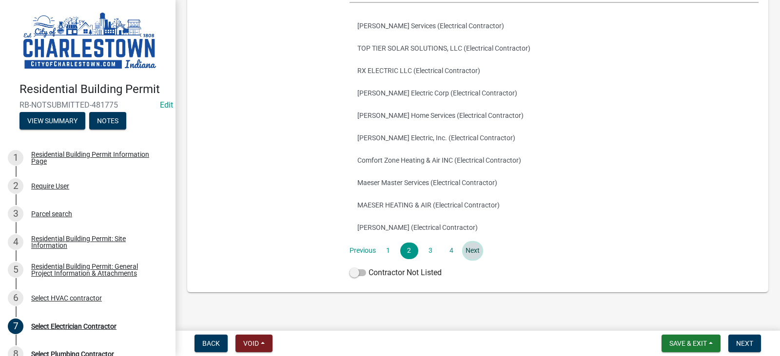
click at [475, 250] on link "Next" at bounding box center [473, 251] width 18 height 17
click at [472, 252] on link "Next" at bounding box center [473, 251] width 18 height 17
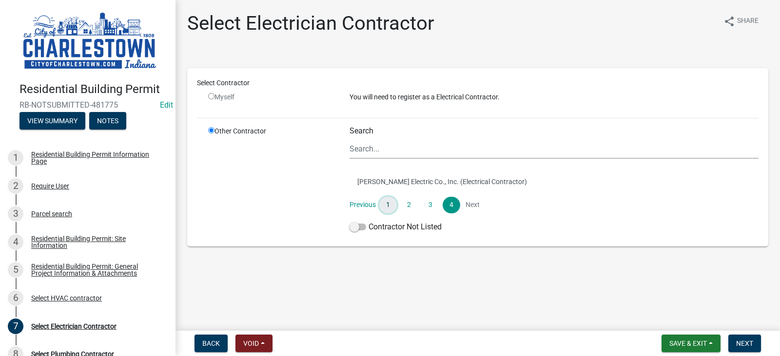
click at [386, 204] on link "1" at bounding box center [388, 205] width 18 height 17
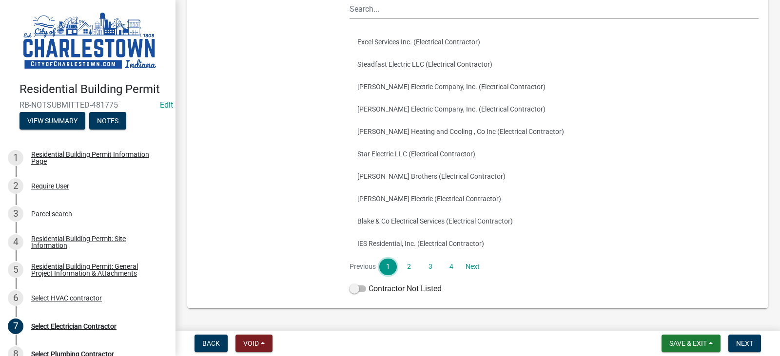
scroll to position [156, 0]
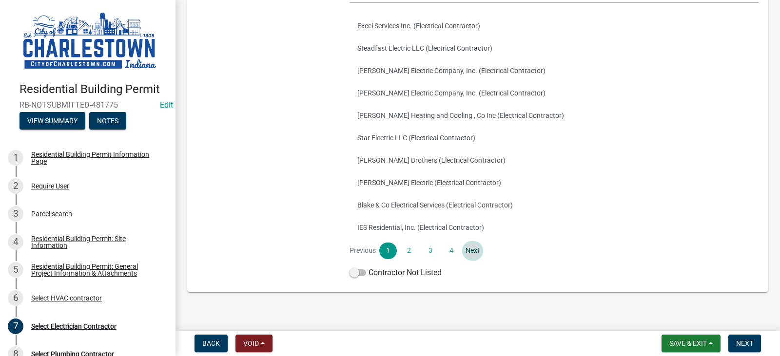
click at [470, 254] on link "Next" at bounding box center [473, 251] width 18 height 17
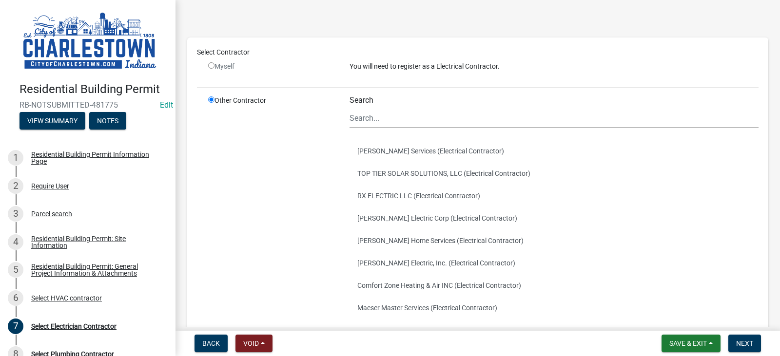
scroll to position [0, 0]
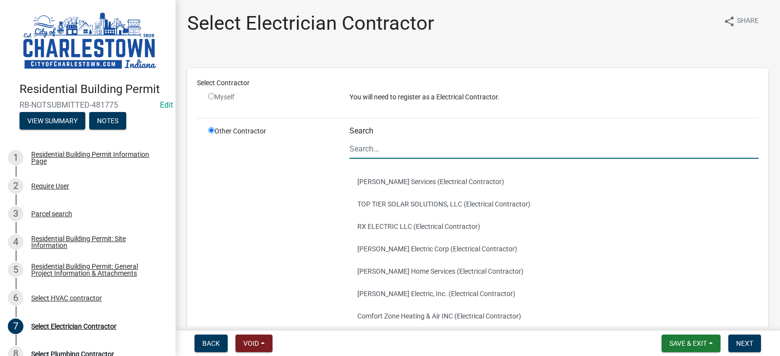
click at [364, 142] on input "Search" at bounding box center [554, 149] width 409 height 20
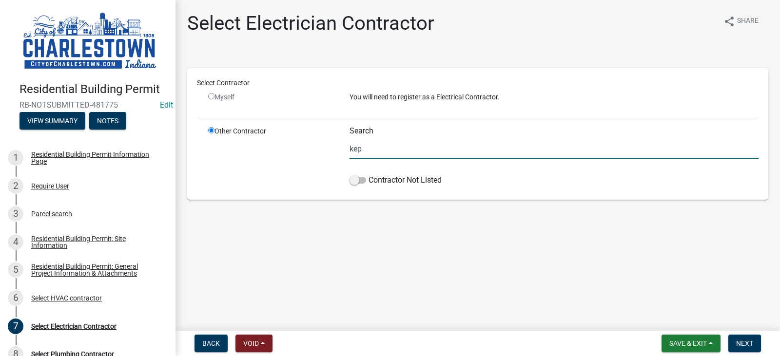
type input "kep"
click at [212, 98] on input "radio" at bounding box center [211, 96] width 6 height 6
radio input "false"
radio input "true"
click at [739, 337] on button "Next" at bounding box center [745, 344] width 33 height 18
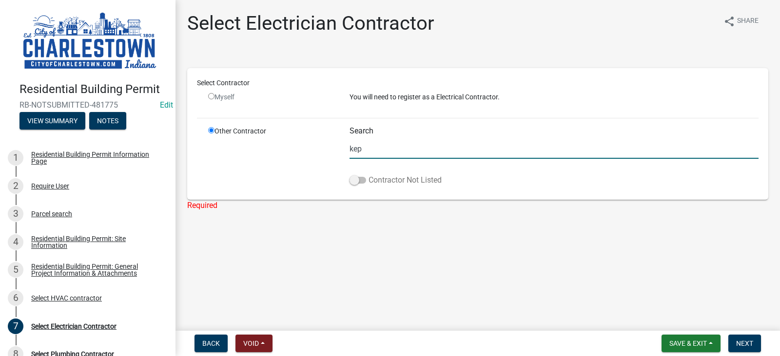
click at [440, 179] on label "Contractor Not Listed" at bounding box center [396, 181] width 92 height 12
click at [369, 175] on input "Contractor Not Listed" at bounding box center [369, 175] width 0 height 0
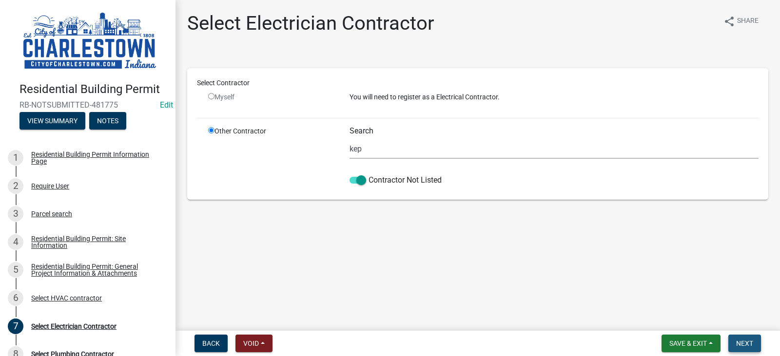
click at [749, 346] on span "Next" at bounding box center [744, 344] width 17 height 8
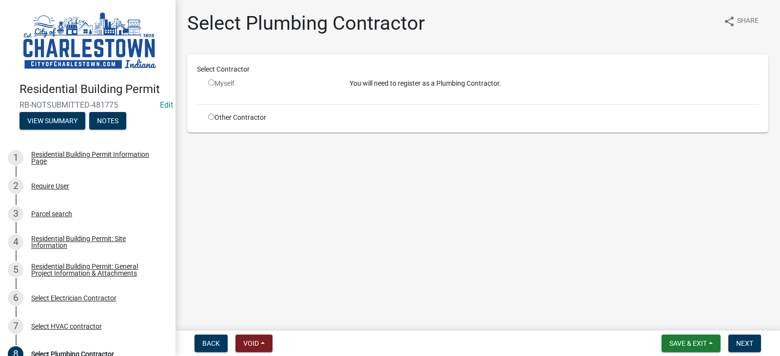
click at [214, 119] on input "radio" at bounding box center [211, 117] width 6 height 6
radio input "true"
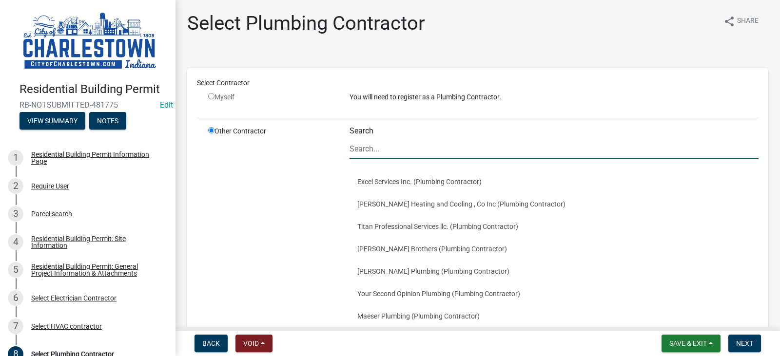
click at [375, 145] on input "Search" at bounding box center [554, 149] width 409 height 20
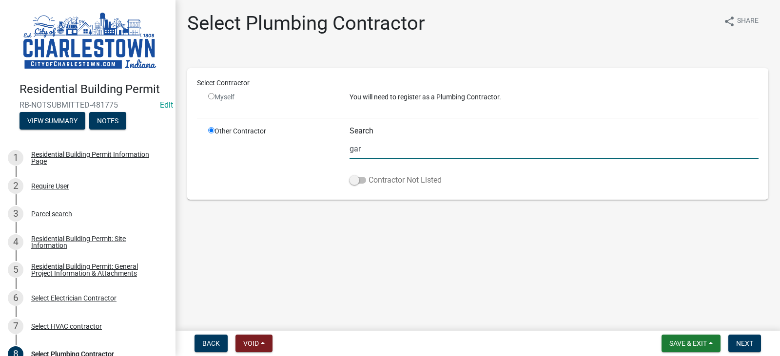
type input "gar"
click at [358, 179] on span at bounding box center [358, 180] width 17 height 7
click at [369, 175] on input "Contractor Not Listed" at bounding box center [369, 175] width 0 height 0
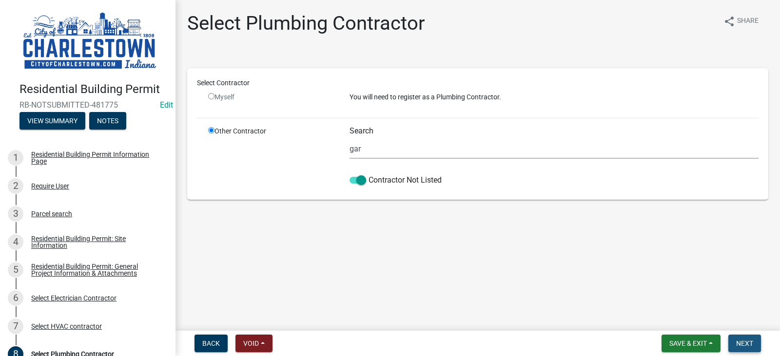
click at [752, 344] on span "Next" at bounding box center [744, 344] width 17 height 8
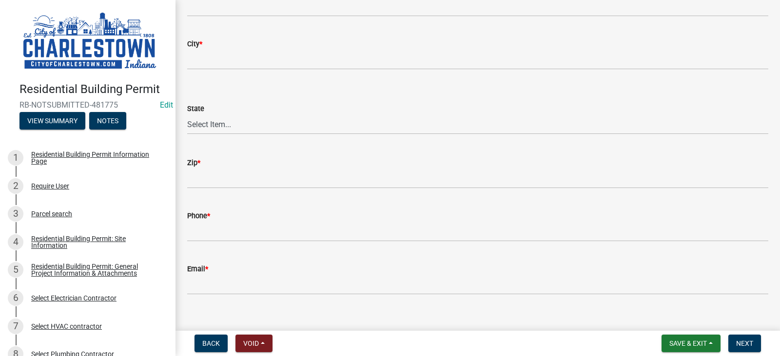
scroll to position [150, 0]
click at [743, 341] on span "Next" at bounding box center [744, 344] width 17 height 8
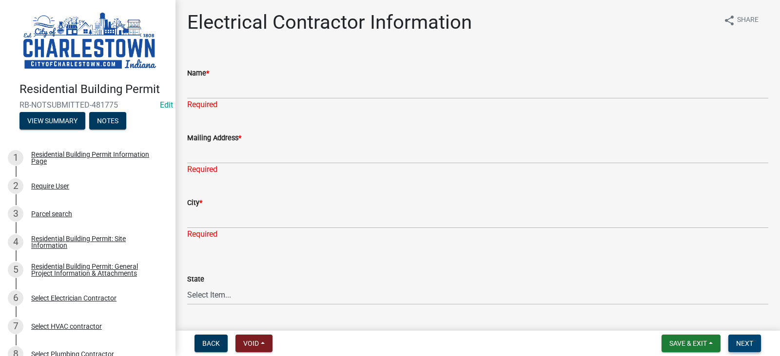
scroll to position [0, 0]
click at [61, 121] on button "View Summary" at bounding box center [53, 121] width 66 height 18
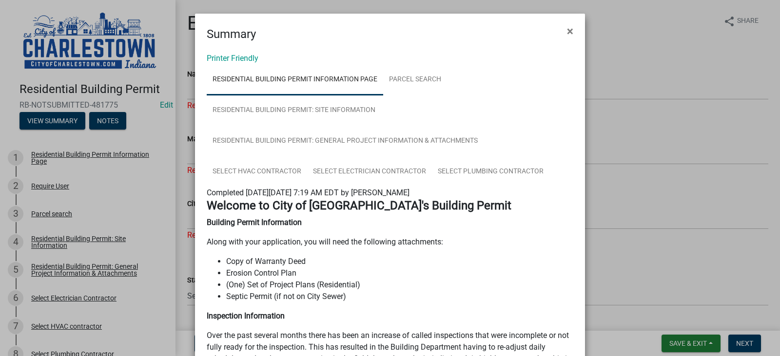
click at [688, 347] on ngb-modal-window "Summary × Printer Friendly Residential Building Permit Information Page Parcel …" at bounding box center [390, 178] width 780 height 356
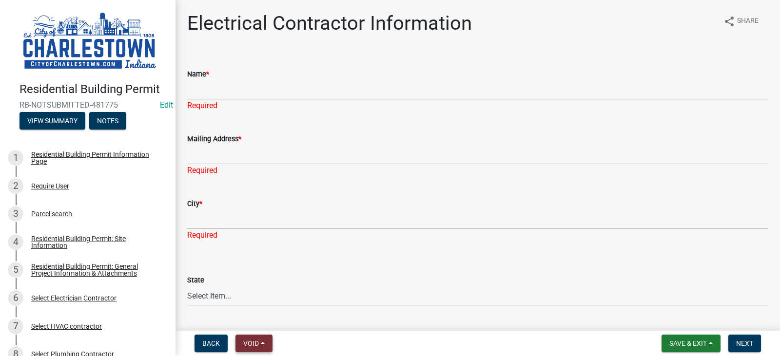
click at [249, 340] on span "Void" at bounding box center [251, 344] width 16 height 8
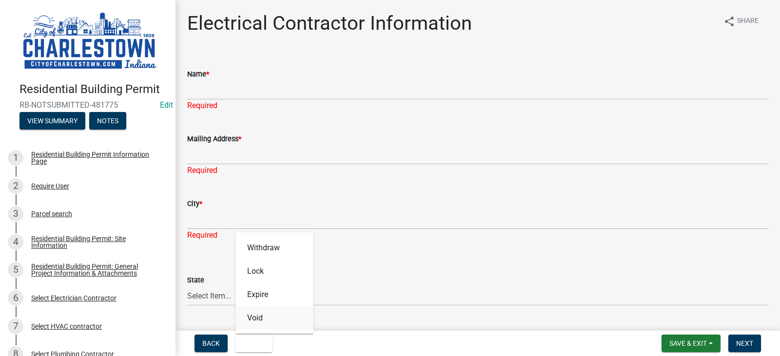
click at [257, 324] on button "Void" at bounding box center [275, 318] width 78 height 23
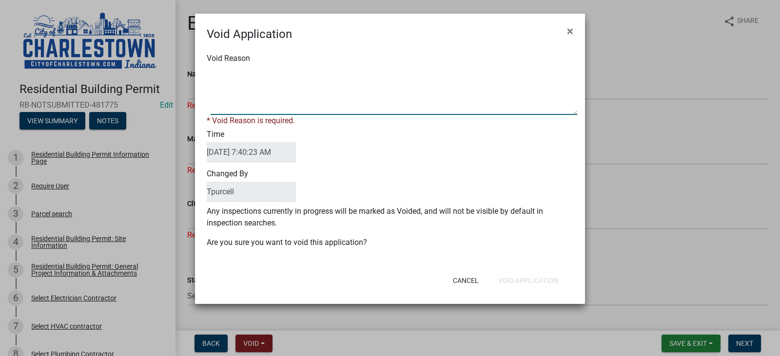
click at [251, 109] on textarea "Void Reason" at bounding box center [394, 90] width 367 height 49
type textarea "s"
type textarea "w"
type textarea "test"
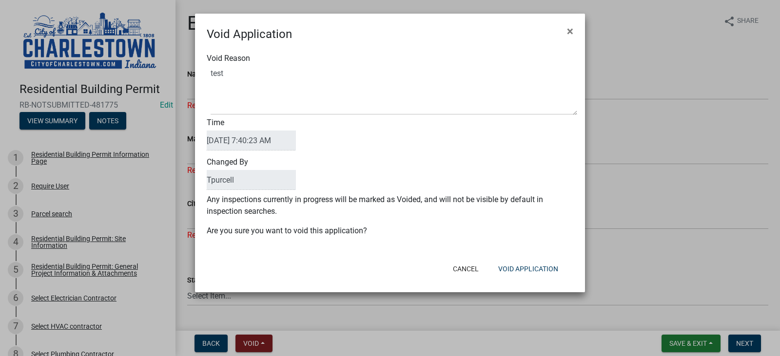
click at [748, 340] on ngb-modal-window "Void Application × Void Reason Time 09/22/2025 7:40:23 AM Changed By Tpurcell A…" at bounding box center [390, 178] width 780 height 356
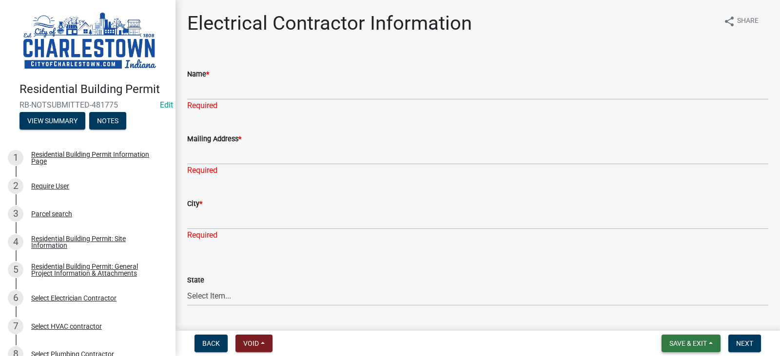
click at [691, 346] on span "Save & Exit" at bounding box center [689, 344] width 38 height 8
click at [673, 314] on button "Save & Exit" at bounding box center [682, 318] width 78 height 23
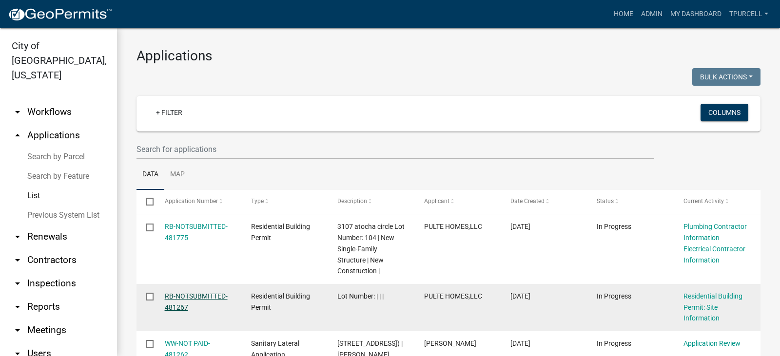
click at [184, 297] on link "RB-NOTSUBMITTED-481267" at bounding box center [196, 302] width 63 height 19
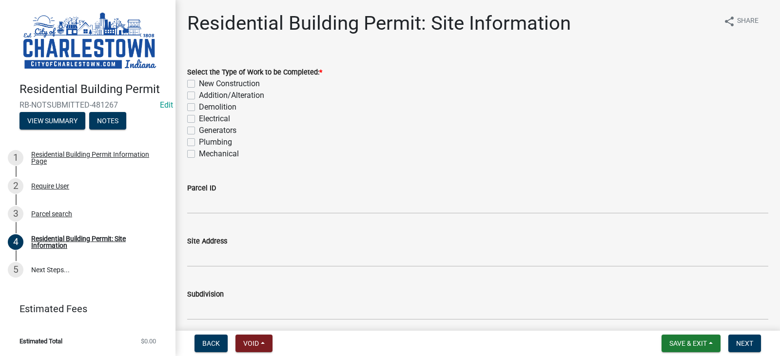
click at [199, 83] on label "New Construction" at bounding box center [229, 84] width 61 height 12
click at [199, 83] on input "New Construction" at bounding box center [202, 81] width 6 height 6
checkbox input "true"
checkbox input "false"
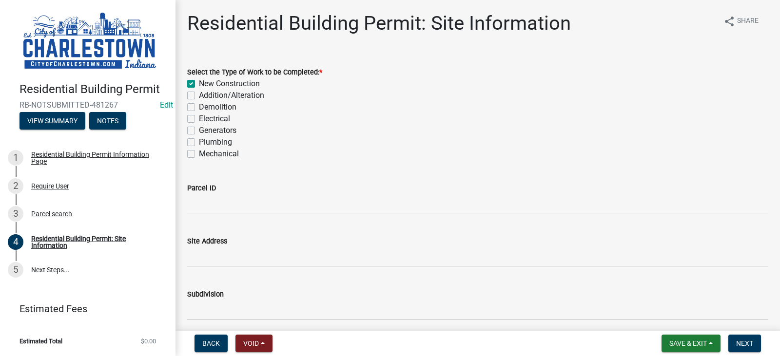
checkbox input "false"
click at [748, 342] on span "Next" at bounding box center [744, 344] width 17 height 8
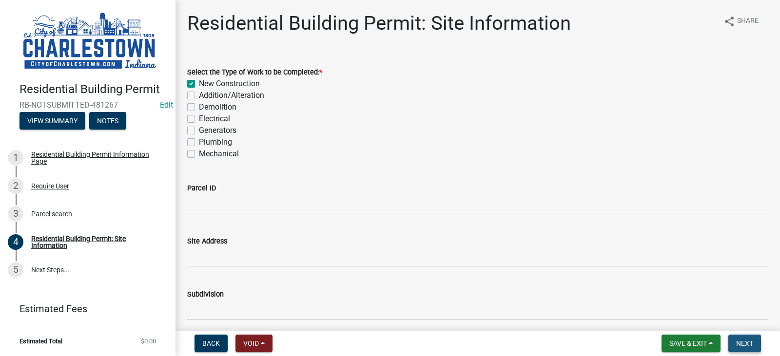
click at [748, 342] on span "Next" at bounding box center [744, 344] width 17 height 8
click at [199, 85] on label "New Construction" at bounding box center [229, 84] width 61 height 12
click at [199, 84] on input "New Construction" at bounding box center [202, 81] width 6 height 6
checkbox input "false"
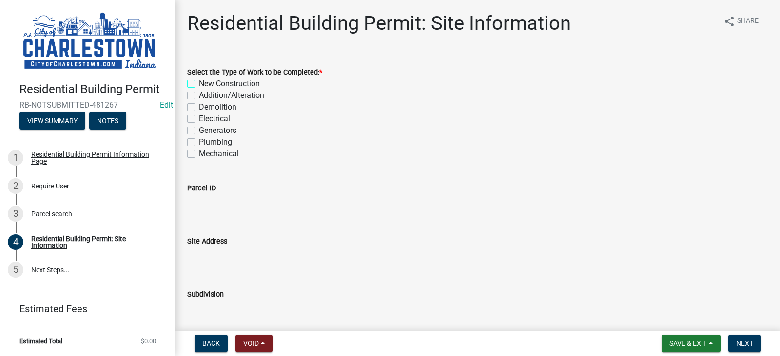
checkbox input "false"
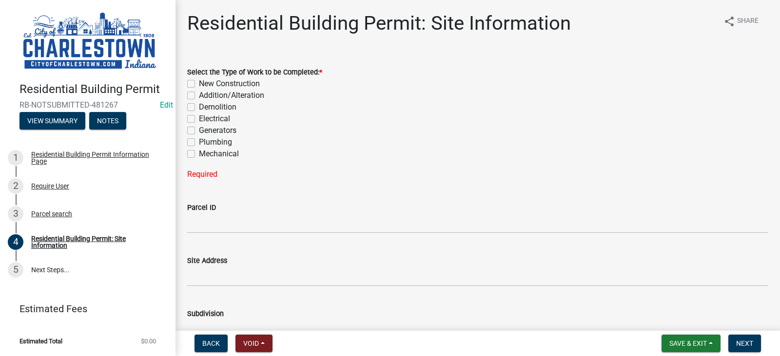
click at [199, 85] on label "New Construction" at bounding box center [229, 84] width 61 height 12
click at [199, 84] on input "New Construction" at bounding box center [202, 81] width 6 height 6
checkbox input "true"
checkbox input "false"
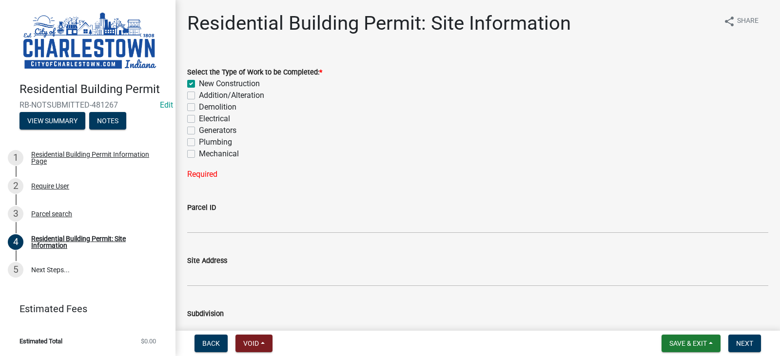
checkbox input "false"
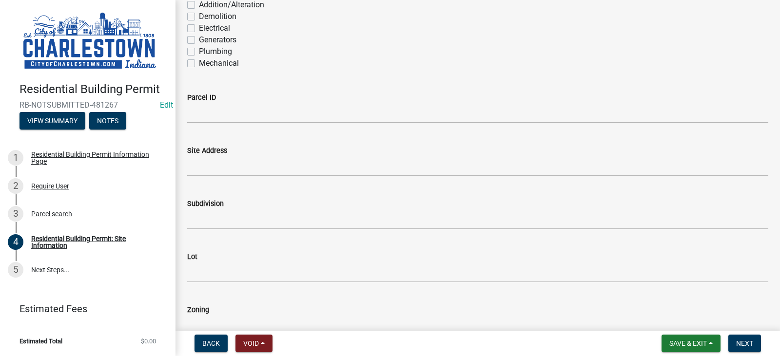
scroll to position [98, 0]
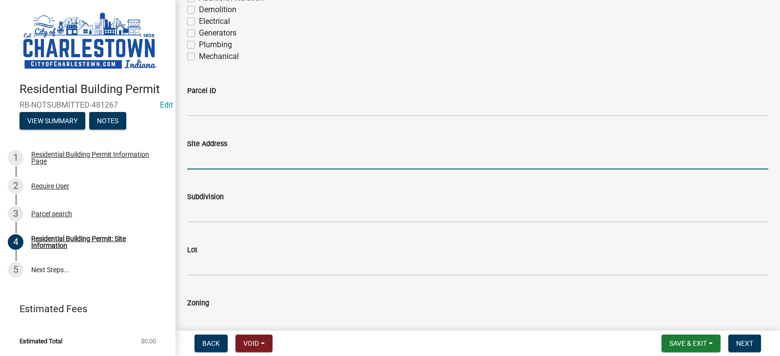
click at [257, 160] on input "Site Address" at bounding box center [477, 160] width 581 height 20
type input "3109 atocha circle"
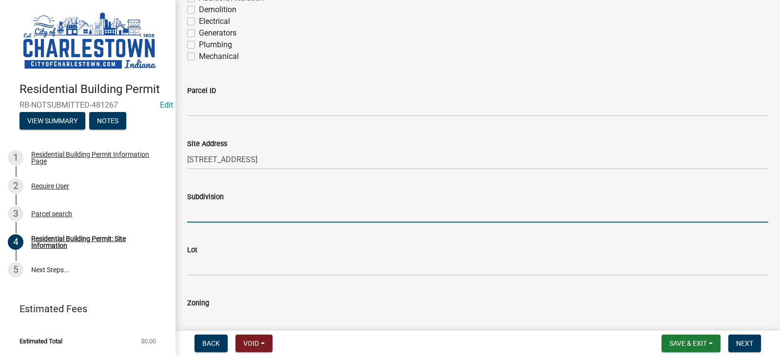
click at [211, 222] on input "Subdivision" at bounding box center [477, 213] width 581 height 20
type input "Skippers Ridge"
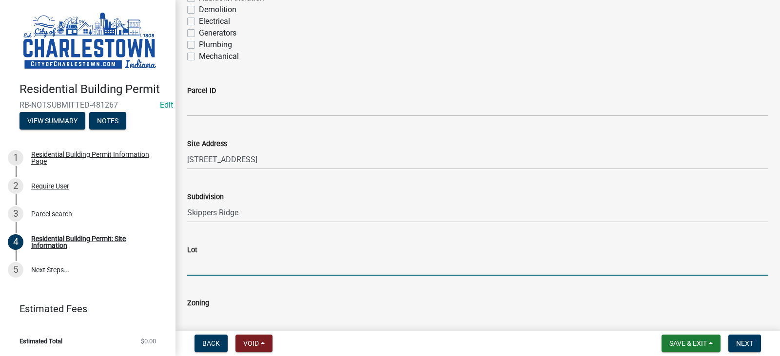
click at [241, 268] on input "Lot" at bounding box center [477, 266] width 581 height 20
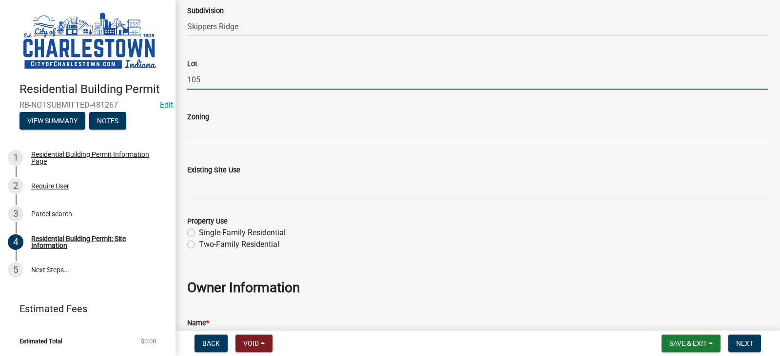
scroll to position [293, 0]
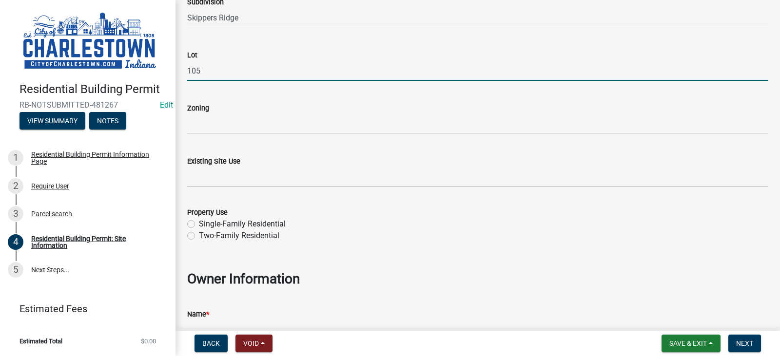
type input "105"
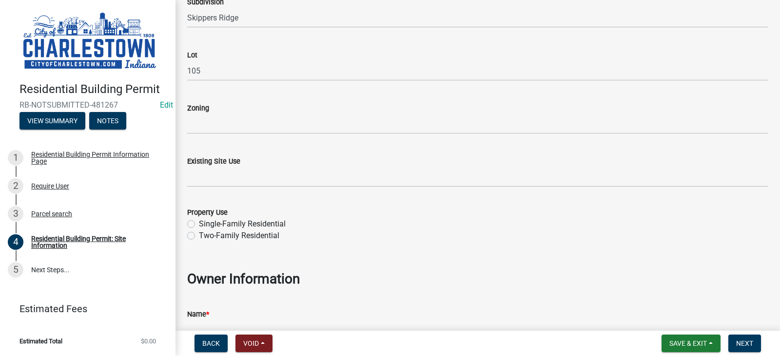
click at [199, 224] on label "Single-Family Residential" at bounding box center [242, 224] width 87 height 12
click at [199, 224] on input "Single-Family Residential" at bounding box center [202, 221] width 6 height 6
radio input "true"
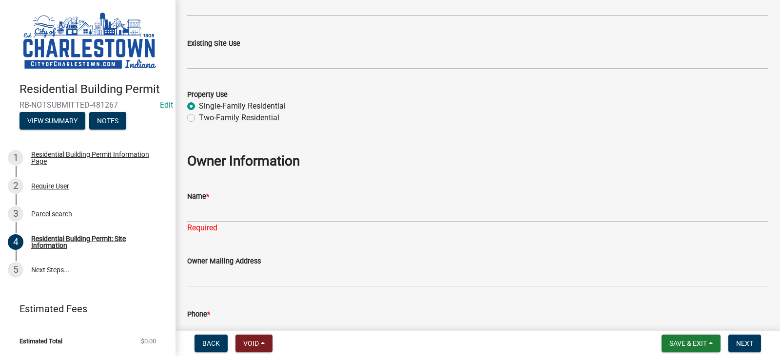
scroll to position [429, 0]
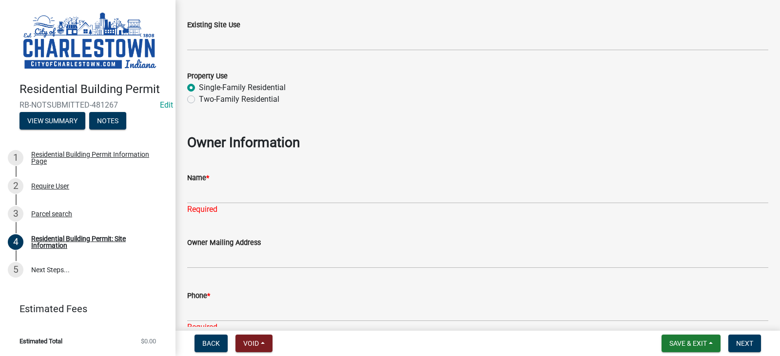
click at [221, 182] on div "Name *" at bounding box center [477, 178] width 581 height 12
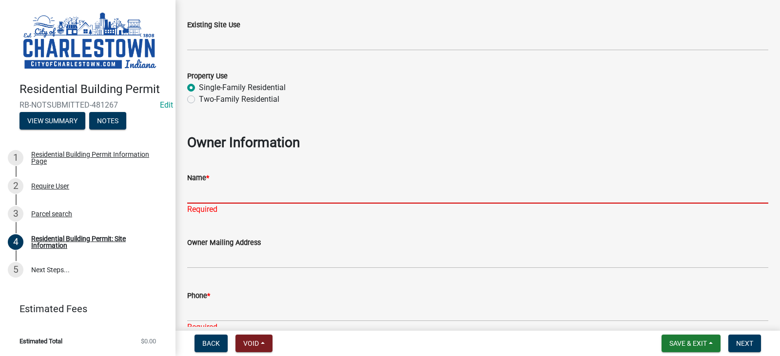
click at [207, 191] on input "Name *" at bounding box center [477, 194] width 581 height 20
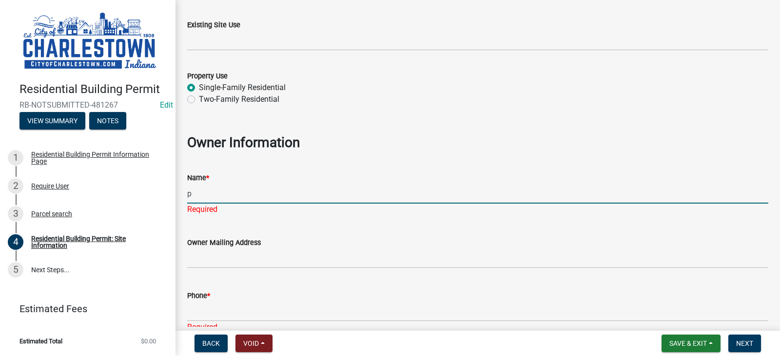
type input "Pulte Group of Ohio LLC"
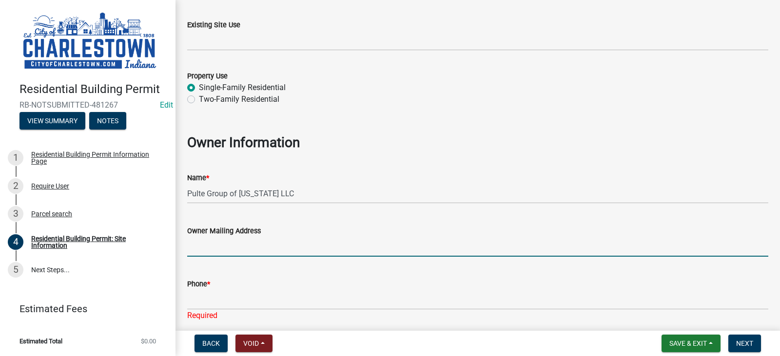
click at [245, 257] on input "Owner Mailing Address" at bounding box center [477, 247] width 581 height 20
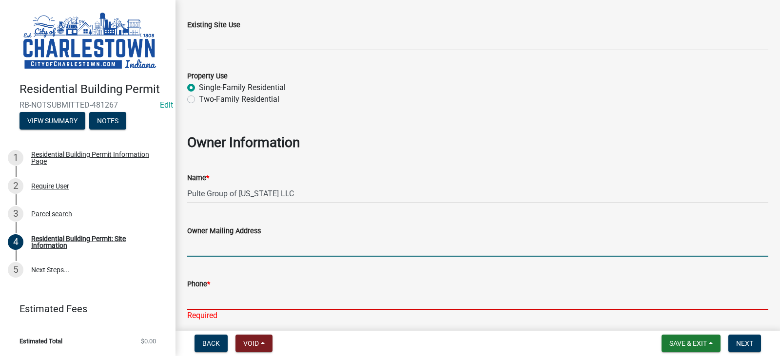
click at [238, 297] on input "Phone *" at bounding box center [477, 300] width 581 height 20
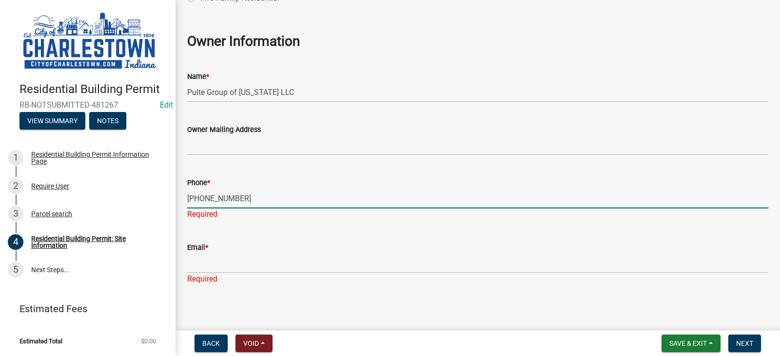
scroll to position [534, 0]
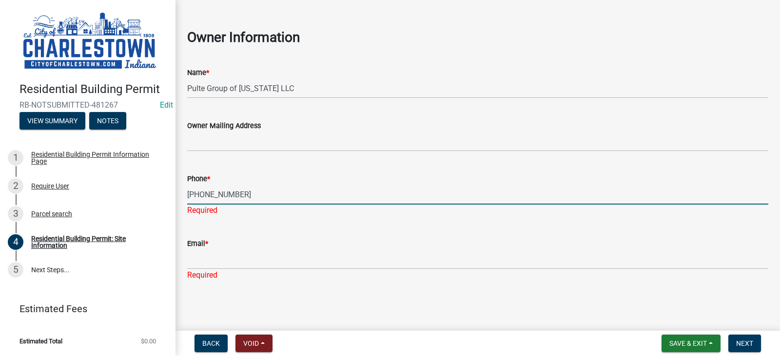
type input "502-727-1974"
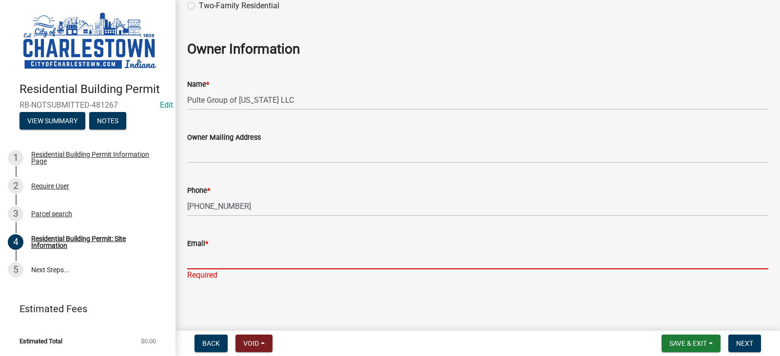
scroll to position [523, 0]
click at [218, 258] on input "Email *" at bounding box center [477, 260] width 581 height 20
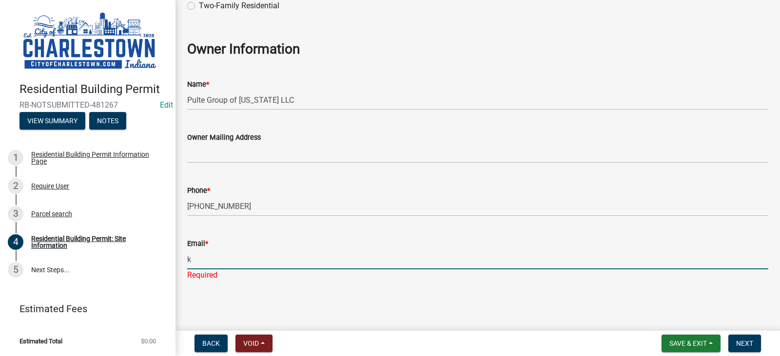
type input "Kathleen.Lawson@pulte.com"
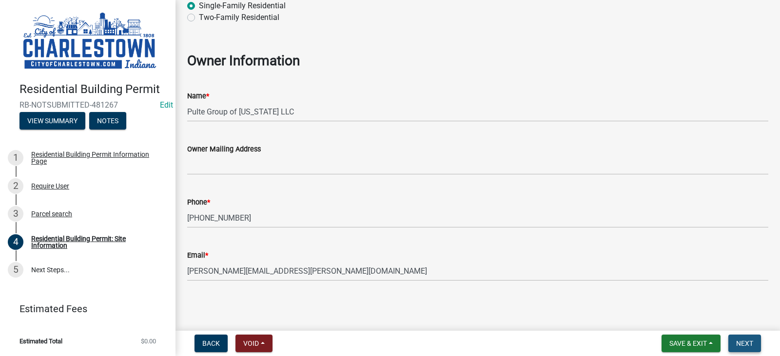
scroll to position [511, 0]
click at [748, 343] on span "Next" at bounding box center [744, 344] width 17 height 8
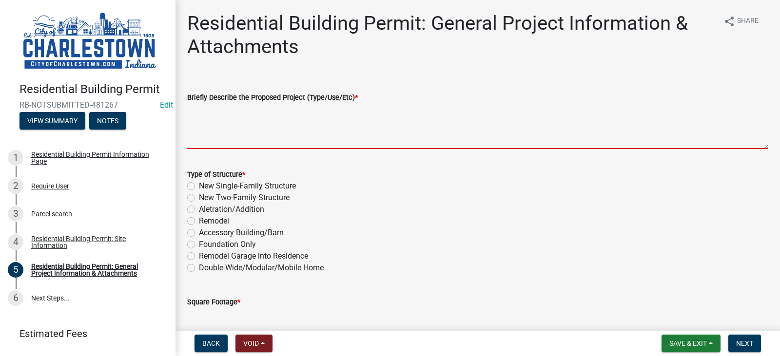
click at [274, 120] on textarea "Briefly Describe the Proposed Project (Type/Use/Etc) *" at bounding box center [477, 126] width 581 height 46
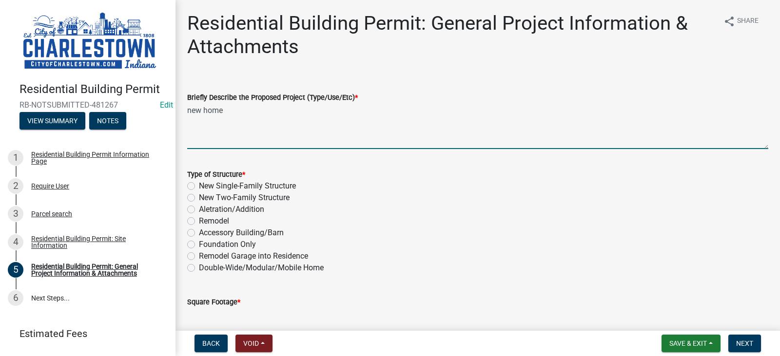
type textarea "new home"
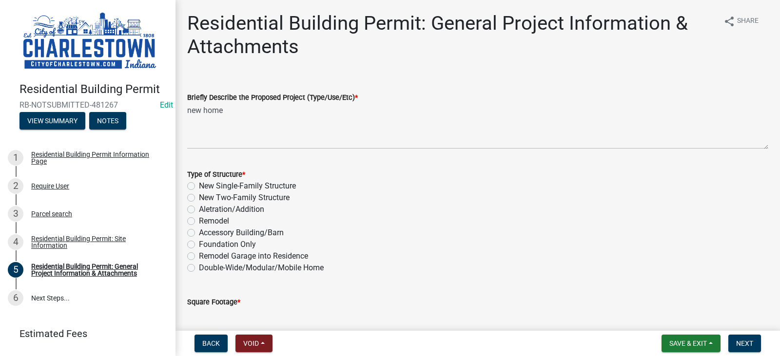
click at [199, 183] on label "New Single-Family Structure" at bounding box center [247, 186] width 97 height 12
click at [199, 183] on input "New Single-Family Structure" at bounding box center [202, 183] width 6 height 6
radio input "true"
click at [238, 312] on input "text" at bounding box center [477, 318] width 581 height 20
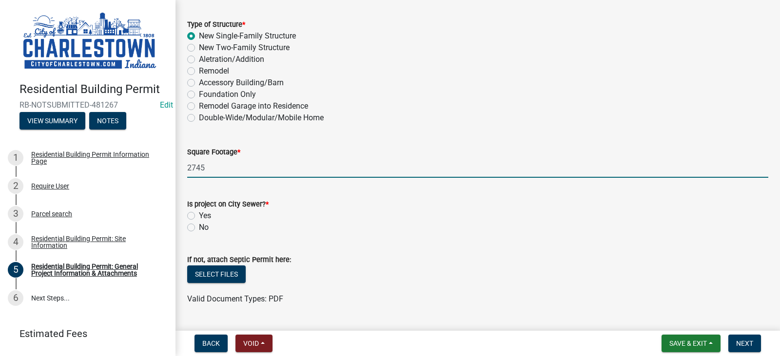
scroll to position [156, 0]
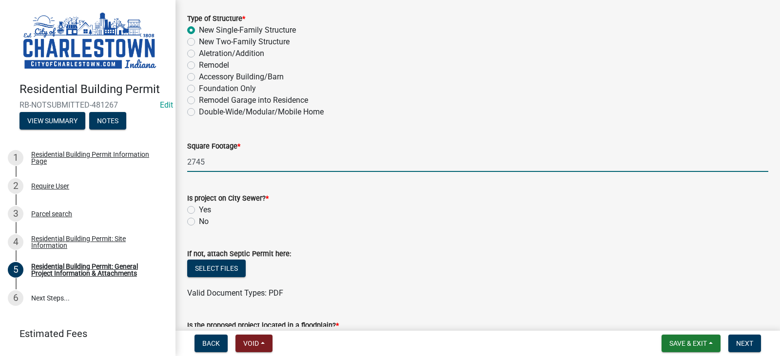
type input "2745"
click at [199, 211] on label "Yes" at bounding box center [205, 210] width 12 height 12
click at [199, 211] on input "Yes" at bounding box center [202, 207] width 6 height 6
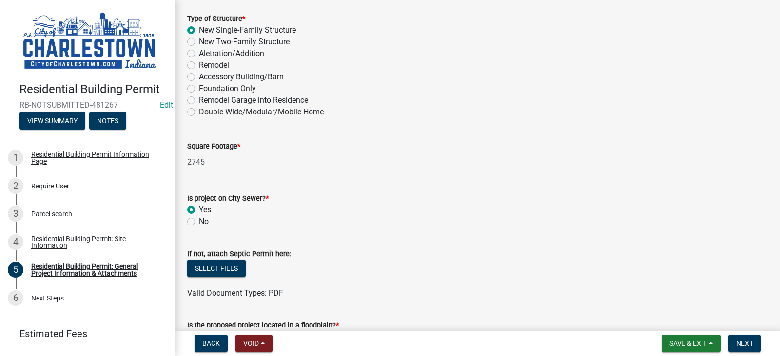
radio input "true"
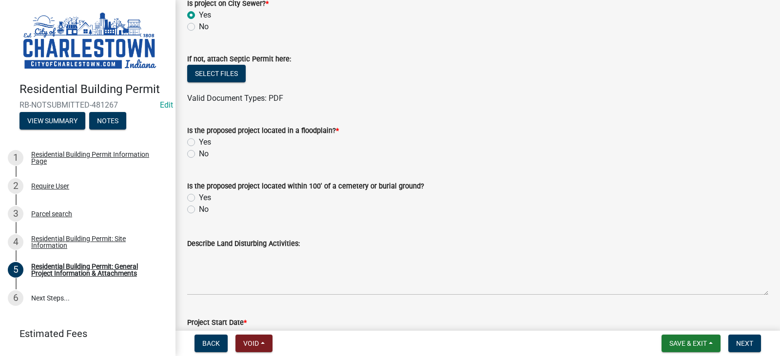
scroll to position [371, 0]
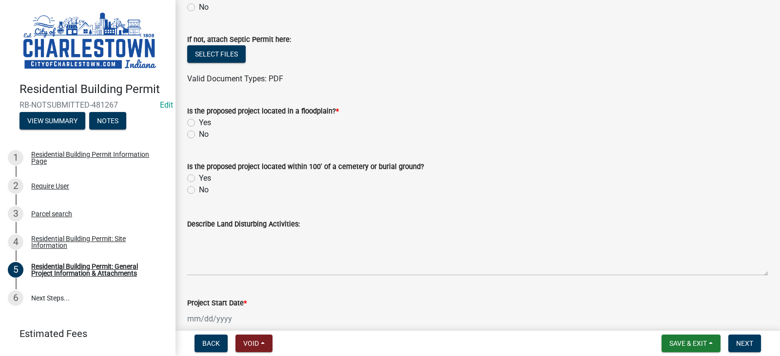
click at [199, 134] on label "No" at bounding box center [204, 135] width 10 height 12
click at [199, 134] on input "No" at bounding box center [202, 132] width 6 height 6
radio input "true"
click at [199, 192] on label "No" at bounding box center [204, 190] width 10 height 12
click at [199, 191] on input "No" at bounding box center [202, 187] width 6 height 6
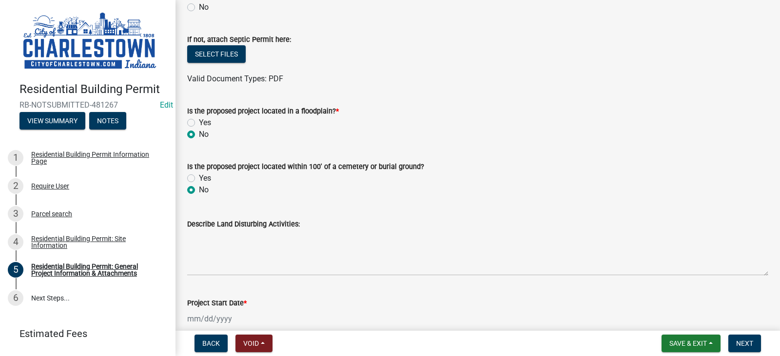
radio input "true"
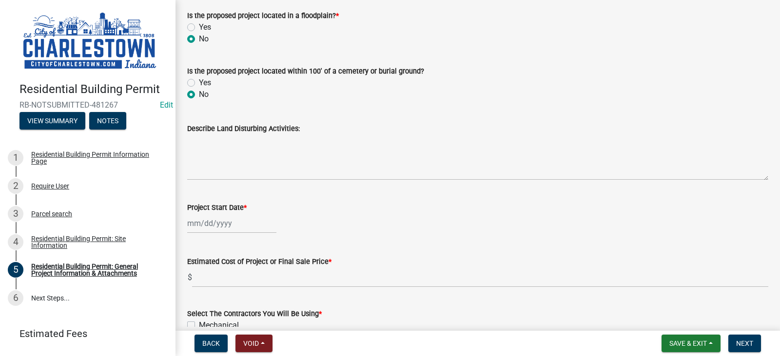
scroll to position [468, 0]
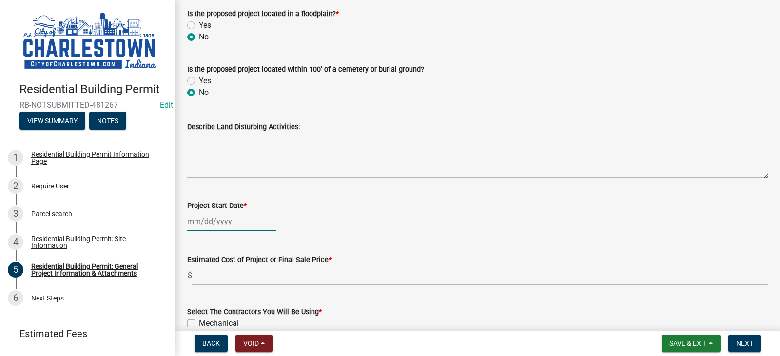
click at [228, 226] on div at bounding box center [231, 222] width 89 height 20
select select "9"
select select "2025"
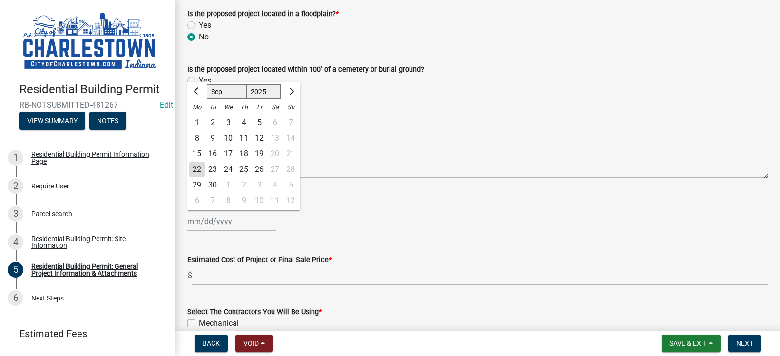
click at [199, 172] on div "22" at bounding box center [197, 170] width 16 height 16
type input "09/22/2025"
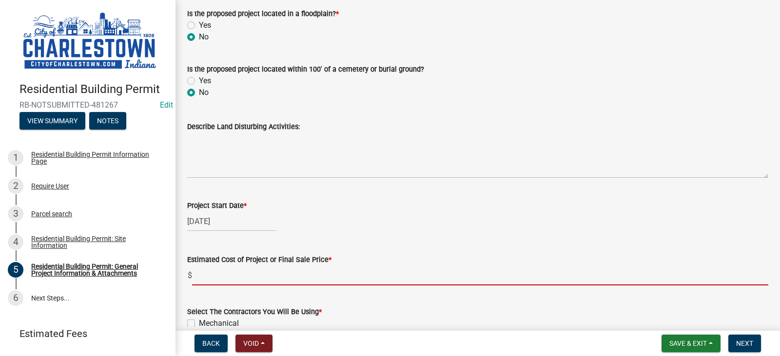
click at [207, 277] on input "text" at bounding box center [480, 276] width 576 height 20
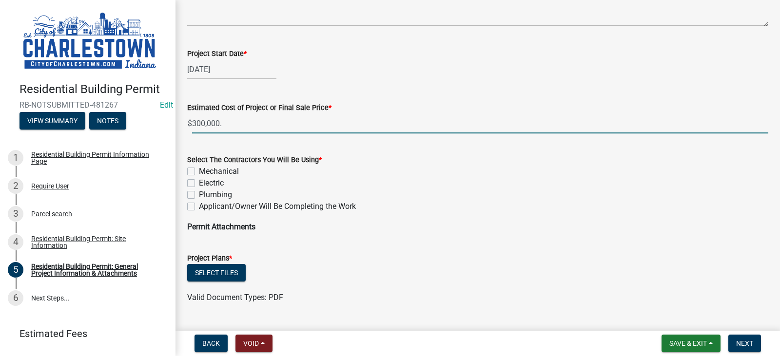
scroll to position [644, 0]
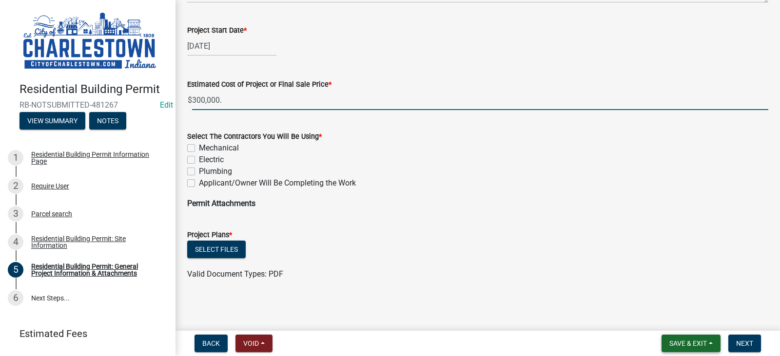
type input "300000"
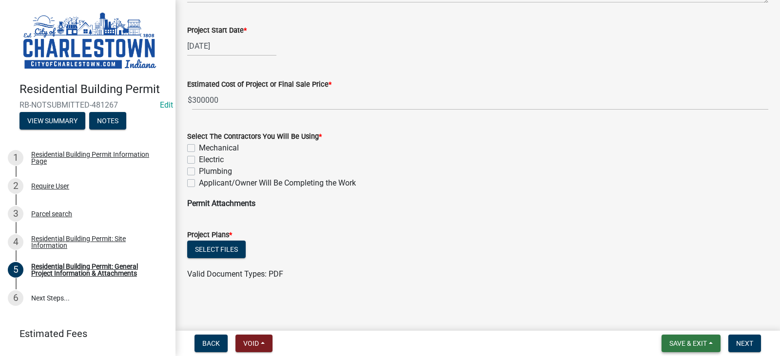
click at [693, 342] on span "Save & Exit" at bounding box center [689, 344] width 38 height 8
click at [669, 319] on button "Save & Exit" at bounding box center [682, 318] width 78 height 23
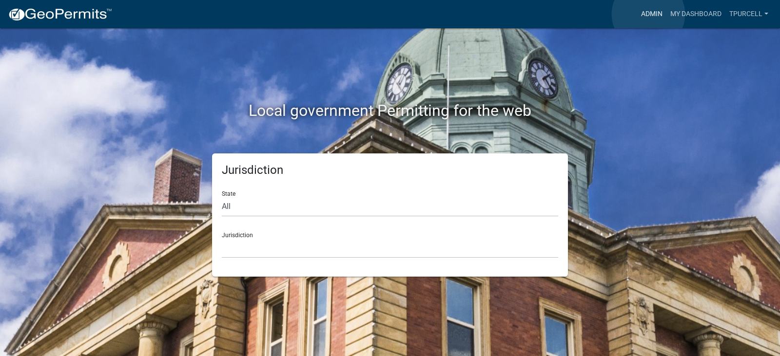
click at [649, 14] on link "Admin" at bounding box center [651, 14] width 29 height 19
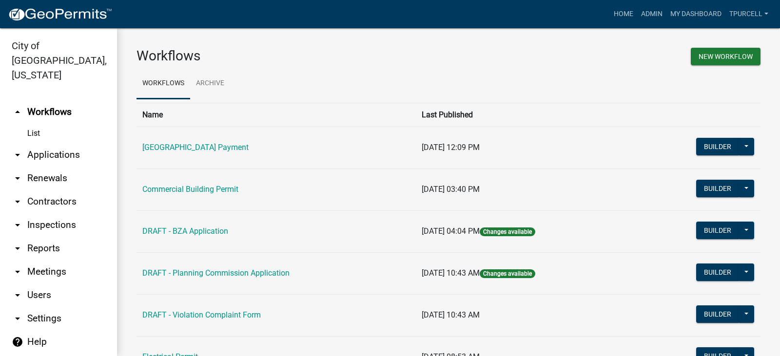
click at [61, 143] on link "arrow_drop_down Applications" at bounding box center [58, 154] width 117 height 23
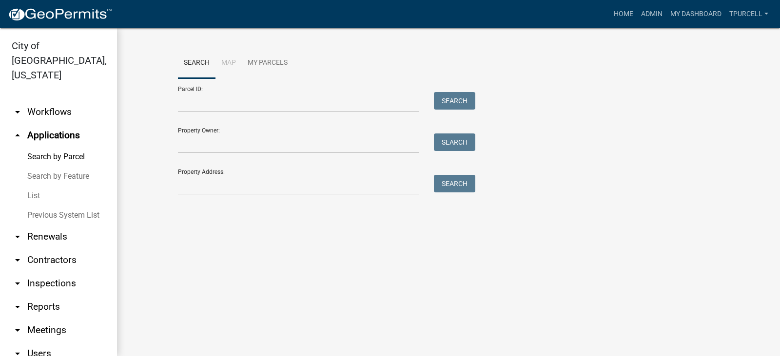
click at [32, 186] on link "List" at bounding box center [58, 196] width 117 height 20
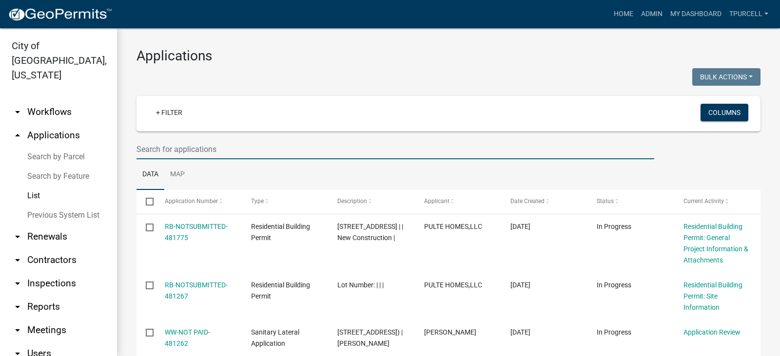
click at [148, 155] on input "text" at bounding box center [396, 149] width 518 height 20
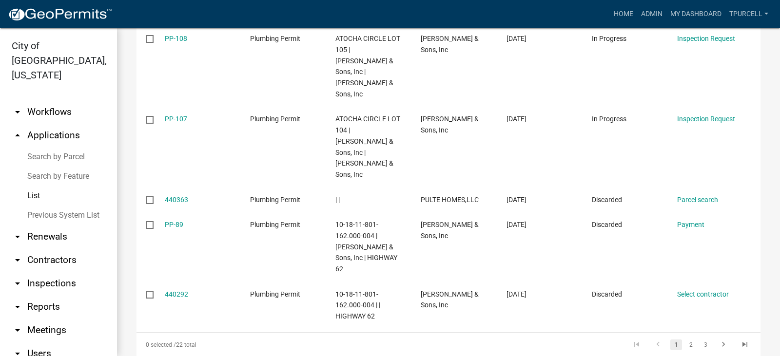
scroll to position [409, 0]
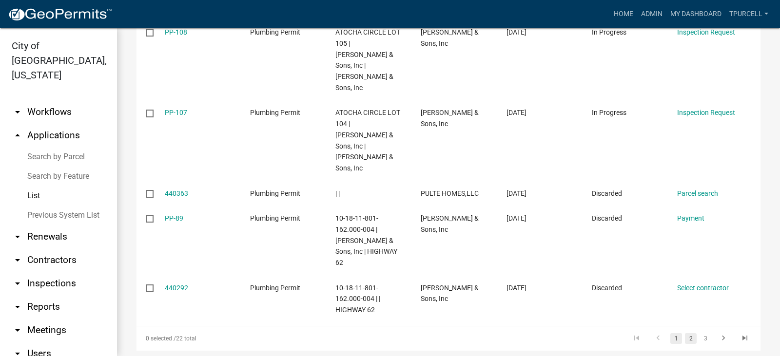
type input "pulte"
click at [685, 334] on link "2" at bounding box center [691, 339] width 12 height 11
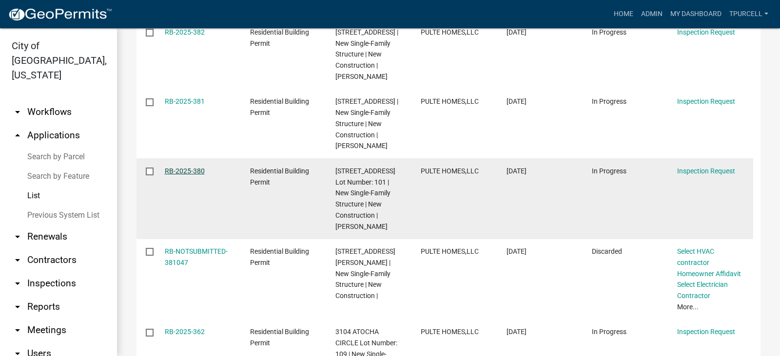
click at [186, 175] on link "RB-2025-380" at bounding box center [185, 171] width 40 height 8
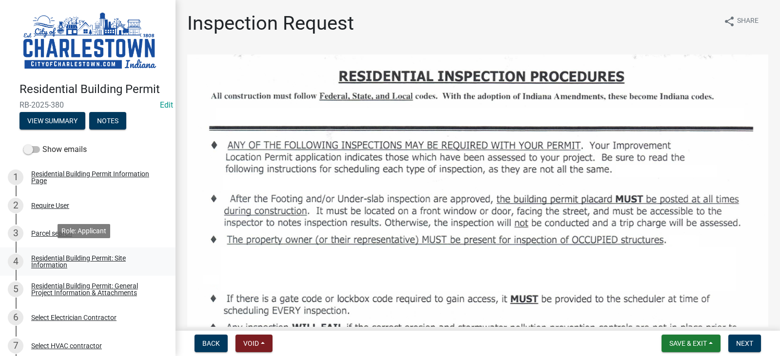
click at [63, 255] on div "Residential Building Permit: Site Information" at bounding box center [95, 262] width 129 height 14
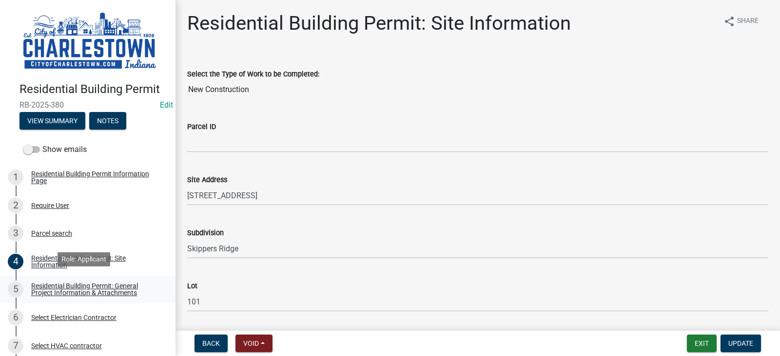
click at [84, 284] on div "Residential Building Permit: General Project Information & Attachments" at bounding box center [95, 290] width 129 height 14
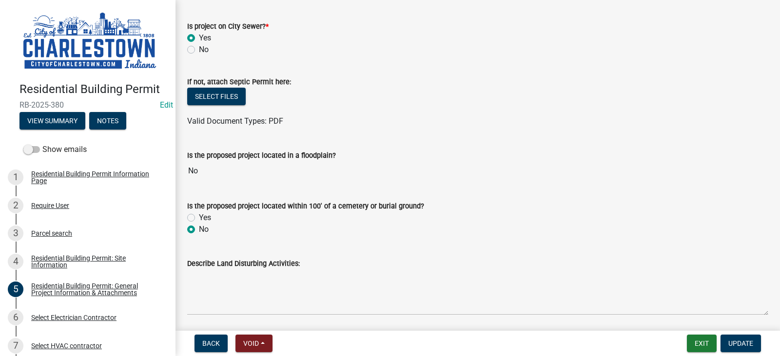
scroll to position [273, 0]
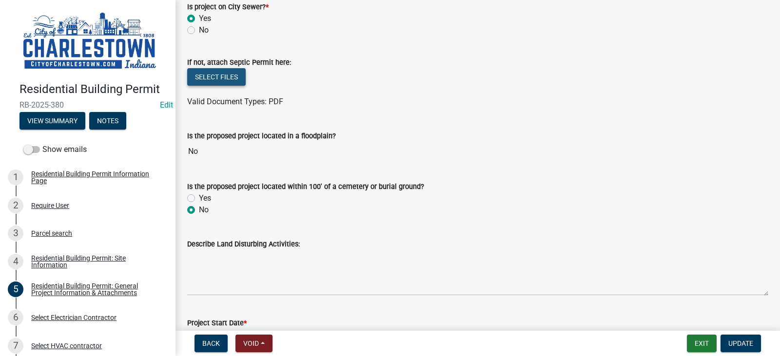
click at [218, 80] on button "Select files" at bounding box center [216, 77] width 59 height 18
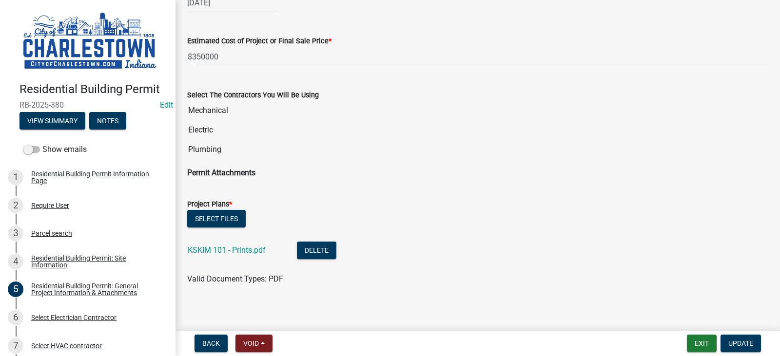
scroll to position [614, 0]
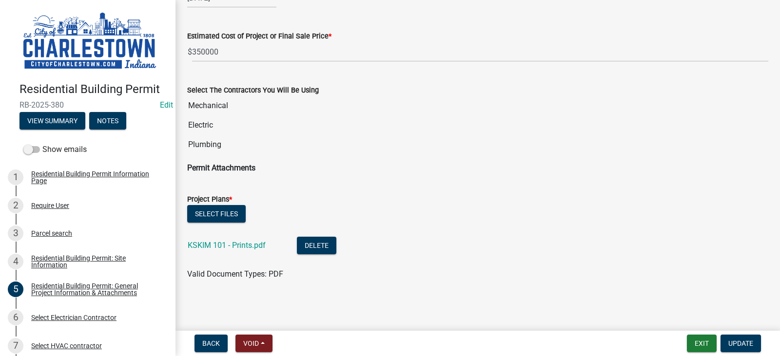
click at [186, 245] on div "Select files KSKIM 101 - Prints.pdf Delete Valid Document Types: PDF" at bounding box center [478, 242] width 596 height 75
click at [202, 244] on link "KSKIM 101 - Prints.pdf" at bounding box center [227, 245] width 78 height 9
drag, startPoint x: 202, startPoint y: 246, endPoint x: 390, endPoint y: 175, distance: 201.1
click at [390, 175] on wm-data-entity-input "Permit Attachments" at bounding box center [477, 172] width 581 height 20
click at [745, 344] on span "Update" at bounding box center [741, 344] width 25 height 8
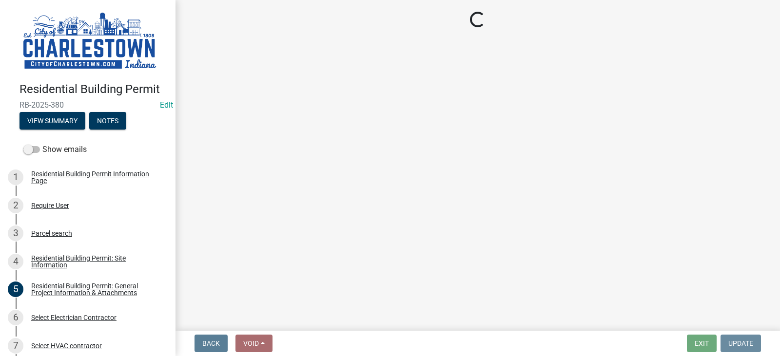
scroll to position [0, 0]
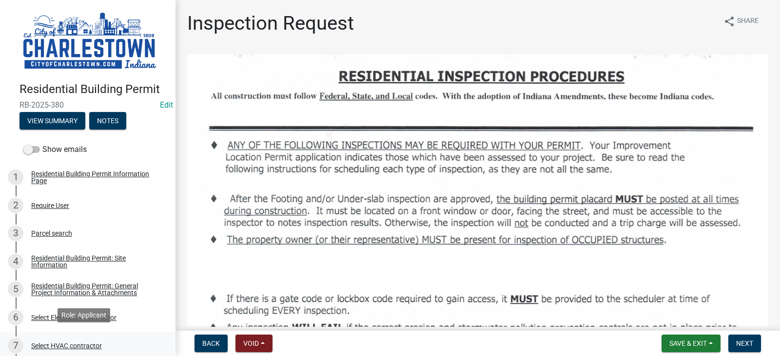
click at [71, 343] on div "Select HVAC contractor" at bounding box center [66, 346] width 71 height 7
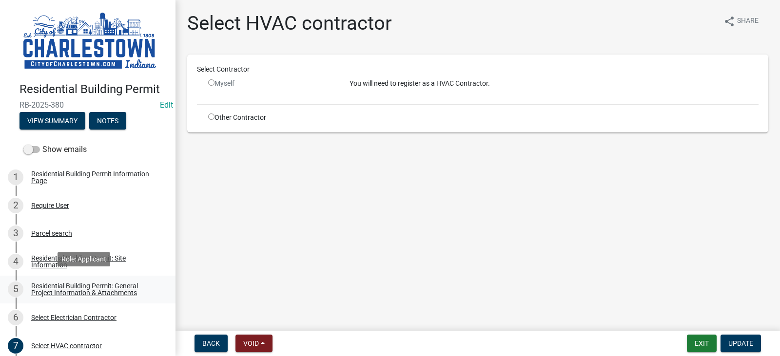
click at [97, 285] on div "Residential Building Permit: General Project Information & Attachments" at bounding box center [95, 290] width 129 height 14
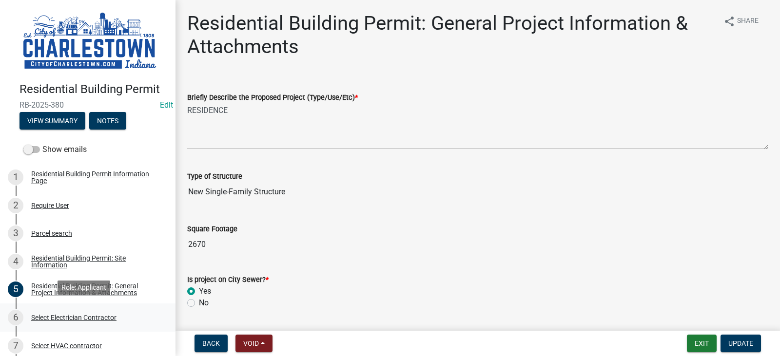
click at [84, 315] on div "Select Electrician Contractor" at bounding box center [73, 318] width 85 height 7
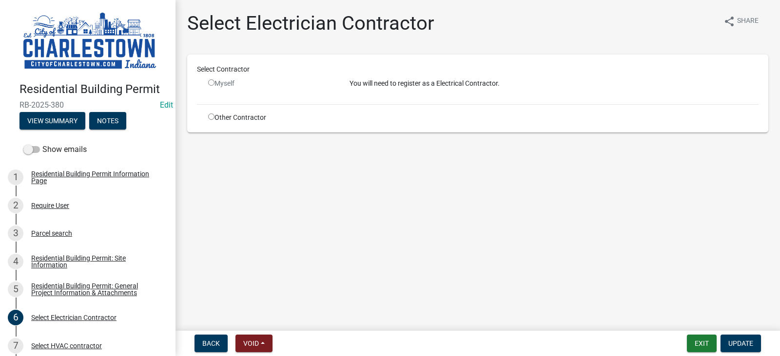
click at [286, 120] on div "Other Contractor" at bounding box center [271, 118] width 141 height 10
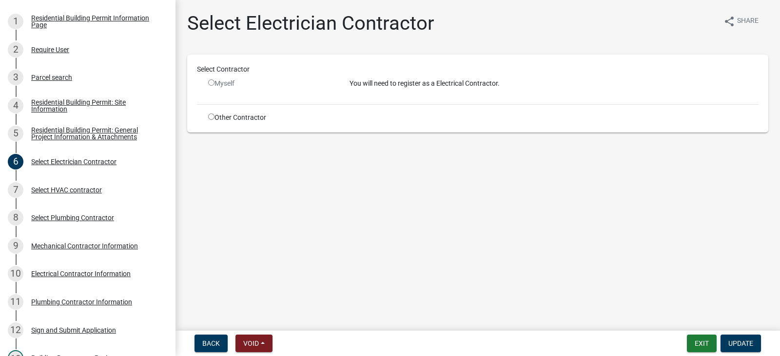
scroll to position [176, 0]
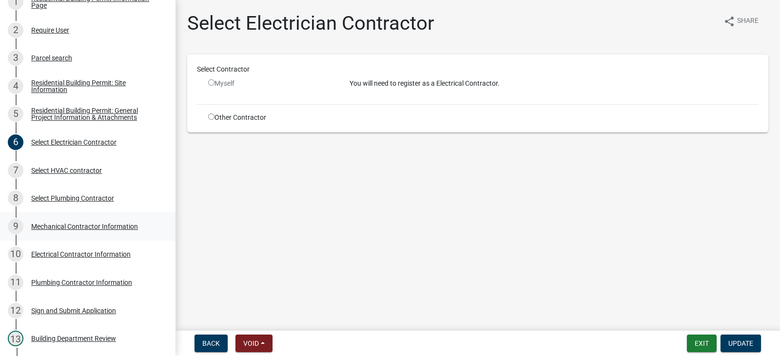
click at [102, 223] on div "Mechanical Contractor Information" at bounding box center [84, 226] width 107 height 7
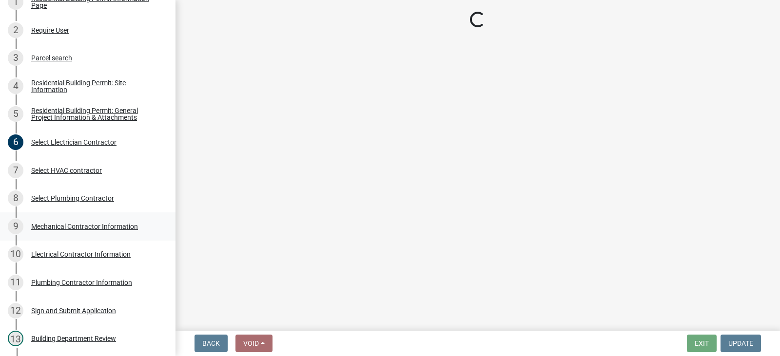
select select "KY"
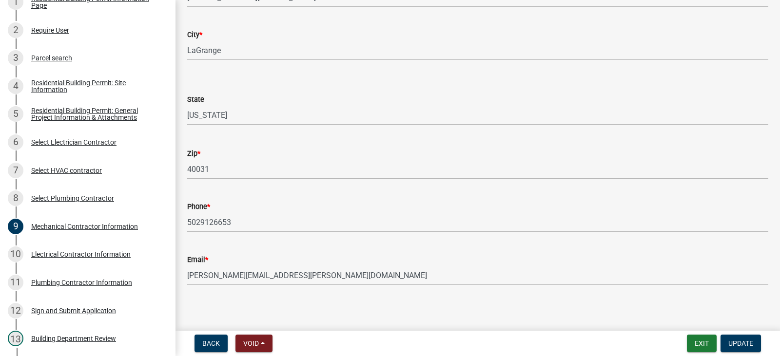
scroll to position [150, 0]
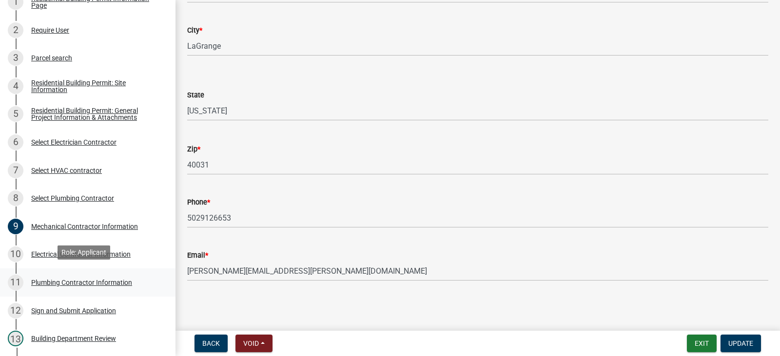
click at [84, 281] on div "Plumbing Contractor Information" at bounding box center [81, 282] width 101 height 7
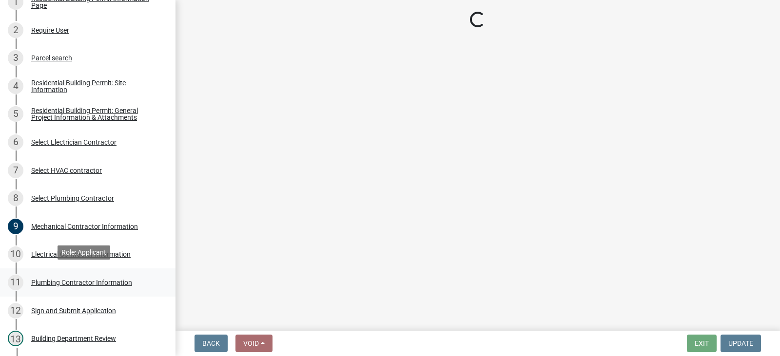
scroll to position [0, 0]
select select "IN"
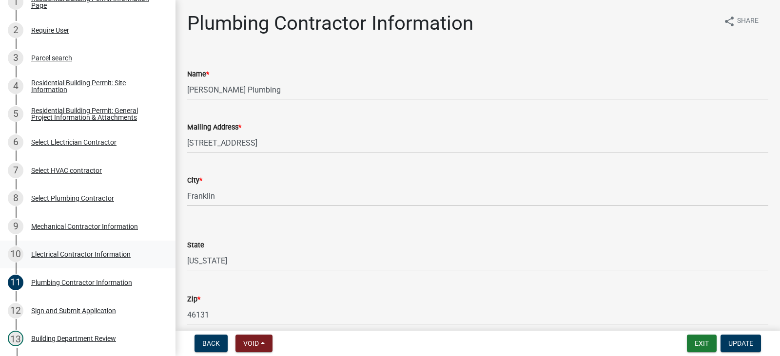
click at [109, 253] on div "Electrical Contractor Information" at bounding box center [80, 254] width 99 height 7
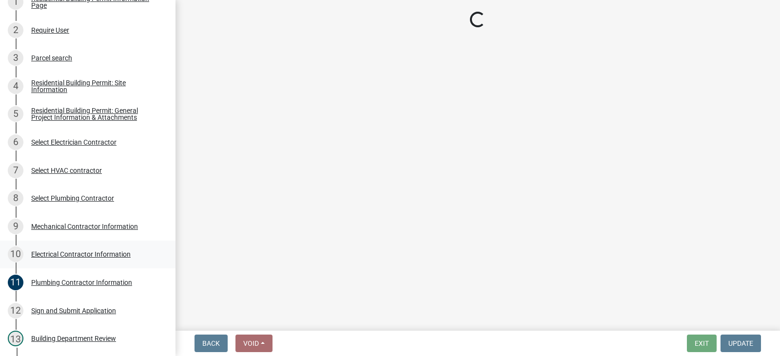
select select "KY"
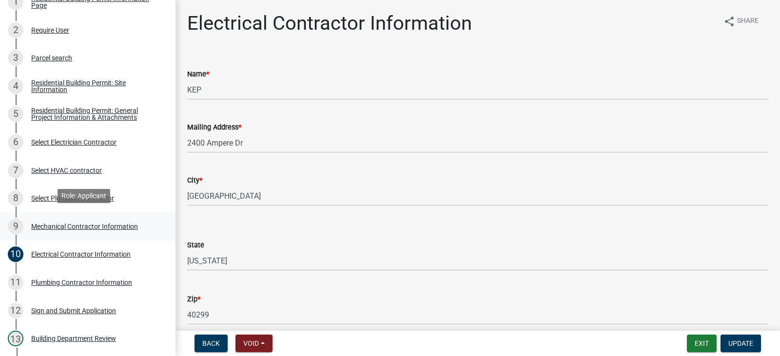
click at [113, 223] on div "Mechanical Contractor Information" at bounding box center [84, 226] width 107 height 7
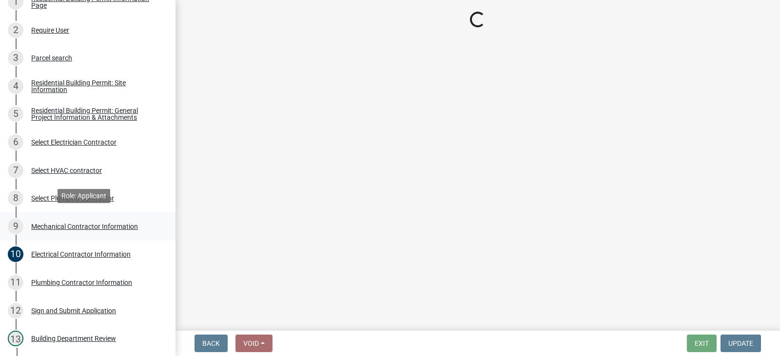
select select "KY"
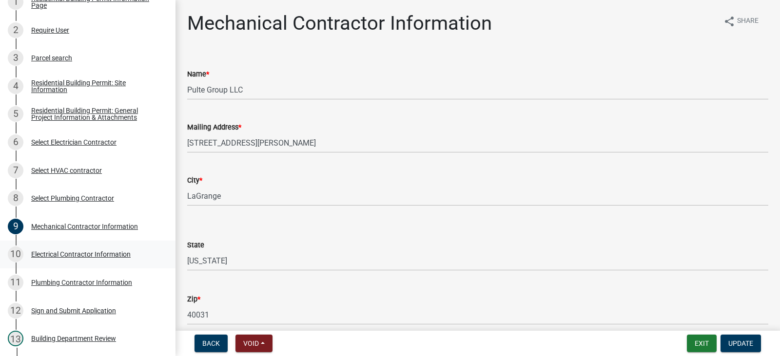
click at [89, 252] on div "Electrical Contractor Information" at bounding box center [80, 254] width 99 height 7
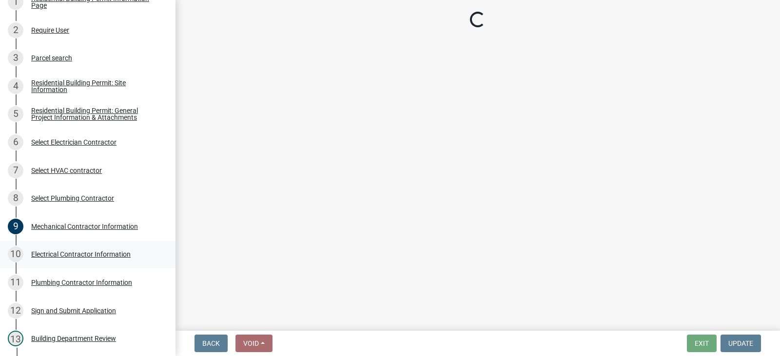
select select "KY"
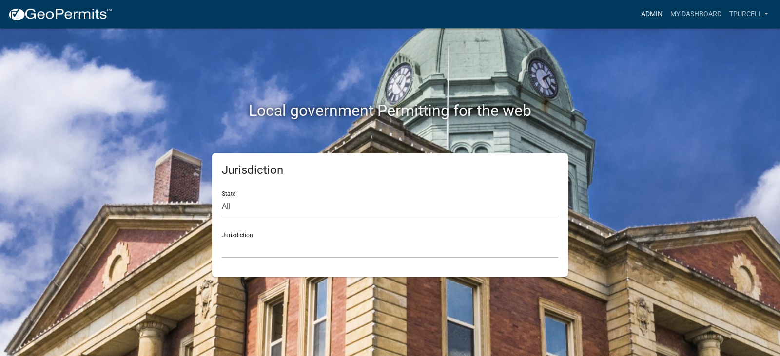
click at [643, 12] on link "Admin" at bounding box center [651, 14] width 29 height 19
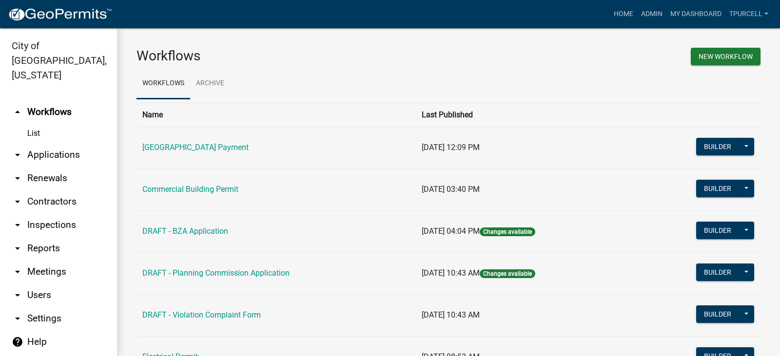
click at [51, 143] on link "arrow_drop_down Applications" at bounding box center [58, 154] width 117 height 23
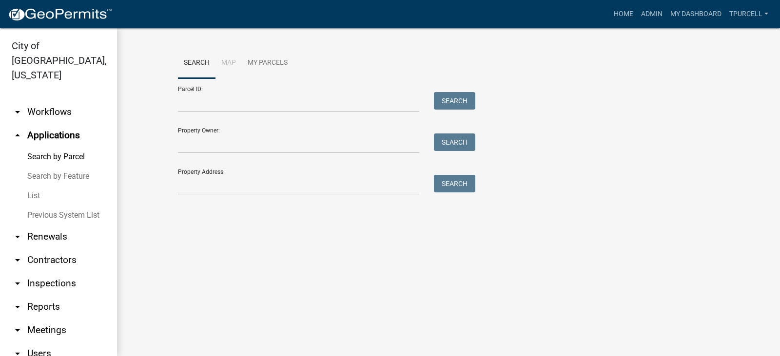
click at [32, 186] on link "List" at bounding box center [58, 196] width 117 height 20
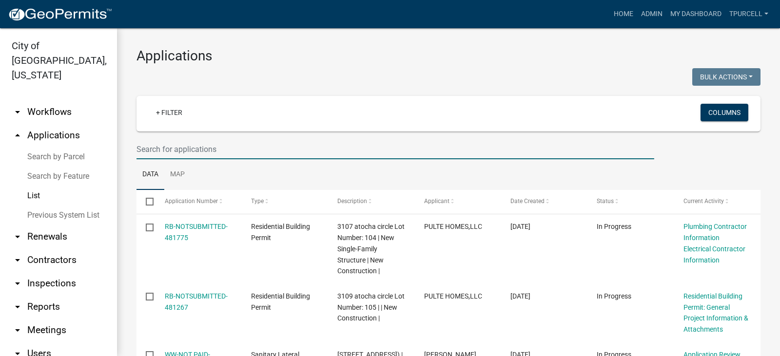
click at [163, 155] on input "text" at bounding box center [396, 149] width 518 height 20
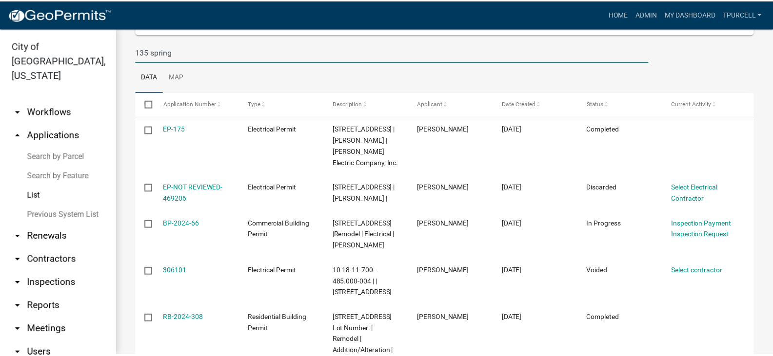
scroll to position [117, 0]
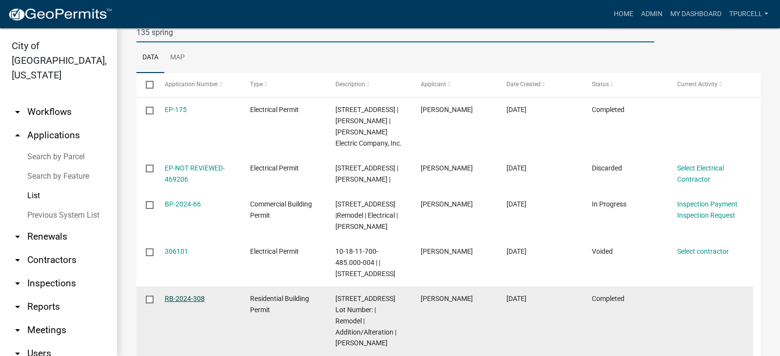
type input "135 spring"
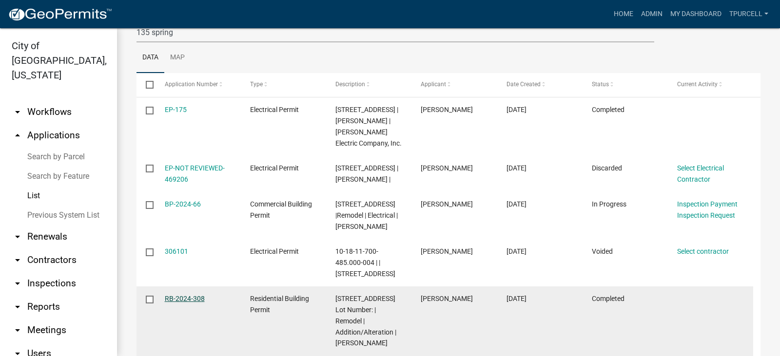
click at [182, 297] on link "RB-2024-308" at bounding box center [185, 299] width 40 height 8
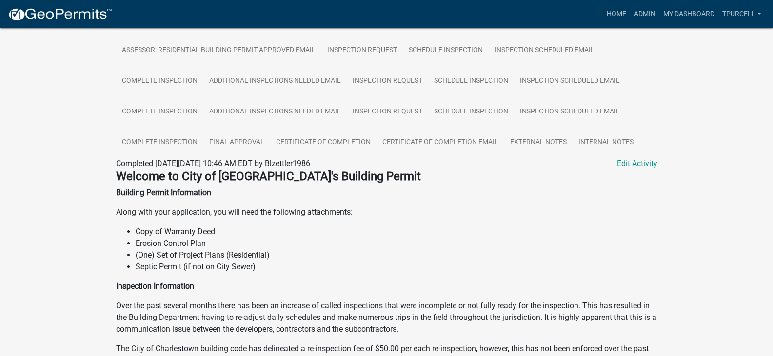
scroll to position [312, 0]
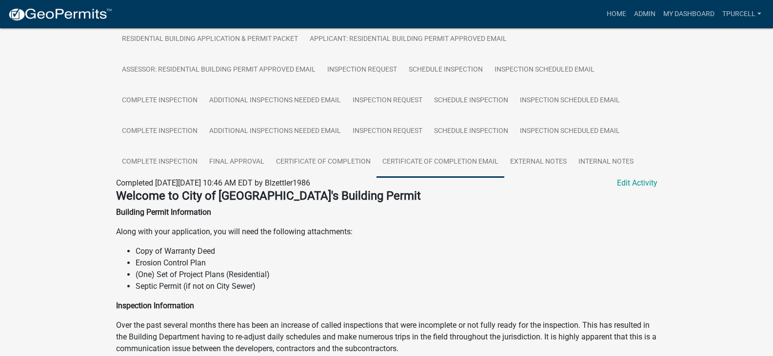
click at [456, 160] on link "Certificate of Completion Email" at bounding box center [440, 162] width 128 height 31
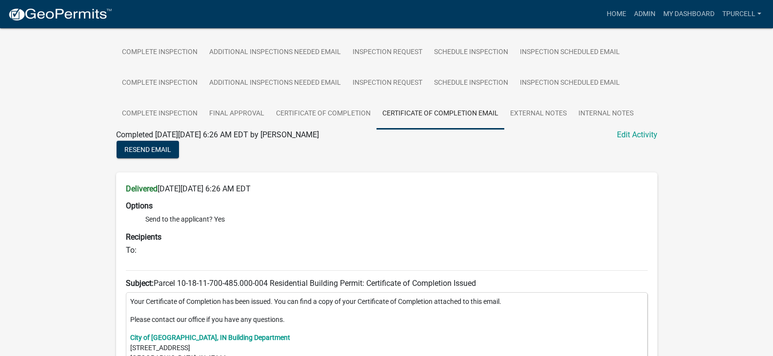
scroll to position [380, 0]
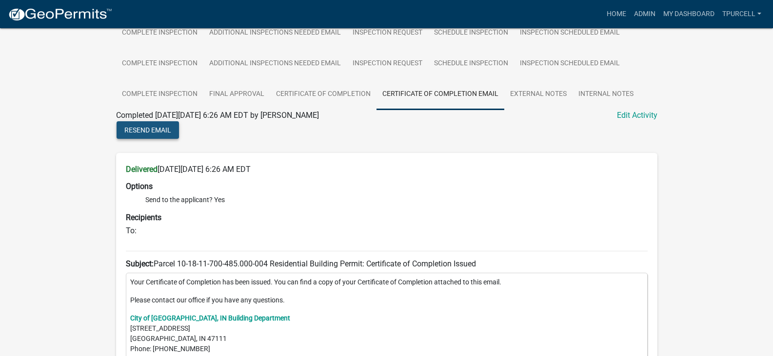
click at [157, 133] on span "Resend Email" at bounding box center [147, 130] width 47 height 8
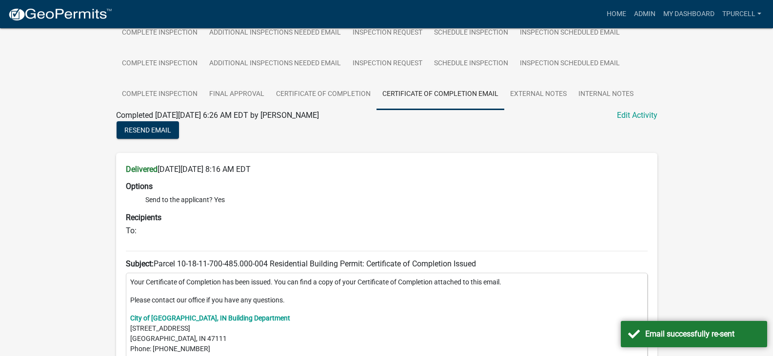
click at [138, 231] on h6 "To:" at bounding box center [387, 230] width 522 height 9
click at [141, 235] on h6 "To:" at bounding box center [387, 230] width 522 height 9
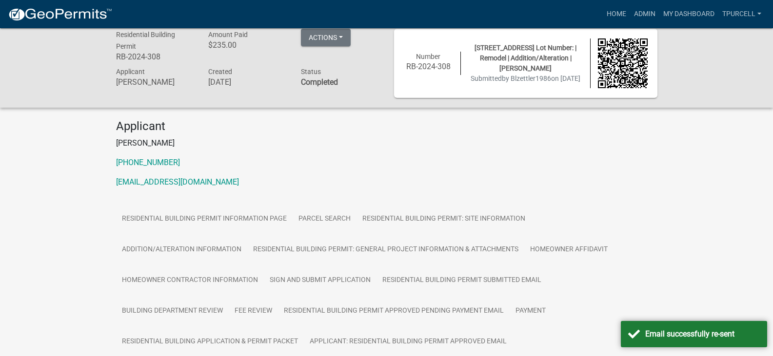
scroll to position [0, 0]
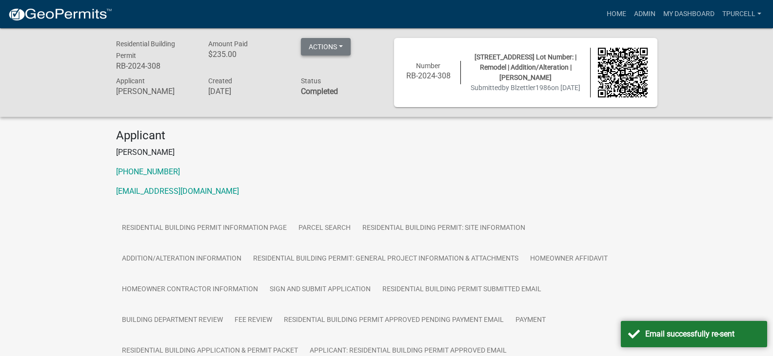
click at [345, 49] on button "Actions" at bounding box center [326, 47] width 50 height 18
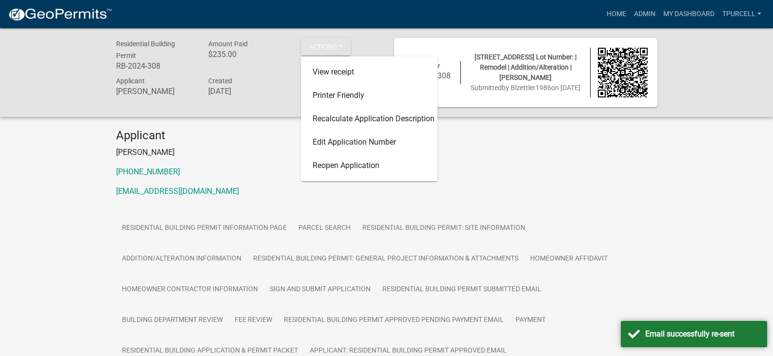
click at [581, 100] on div "Number RB-2024-308 135 SPRING STREET Lot Number: | Remodel | Addition/Alteratio…" at bounding box center [525, 72] width 263 height 69
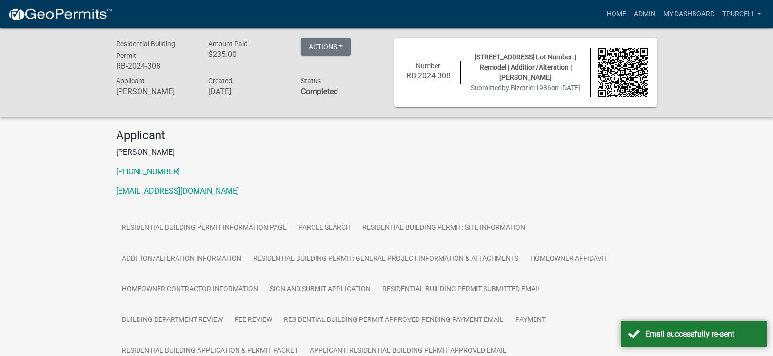
click at [581, 100] on div "Number RB-2024-308 135 SPRING STREET Lot Number: | Remodel | Addition/Alteratio…" at bounding box center [525, 72] width 263 height 69
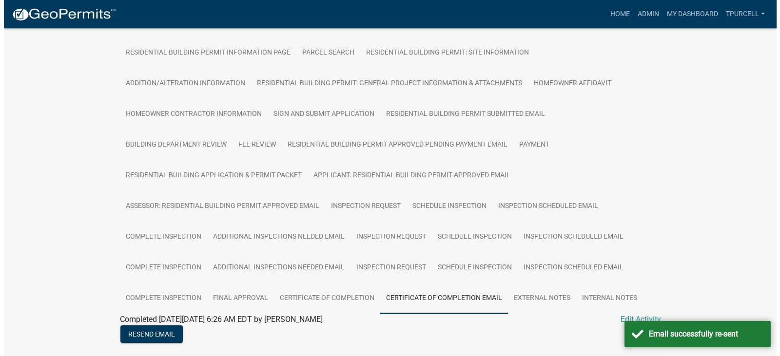
scroll to position [195, 0]
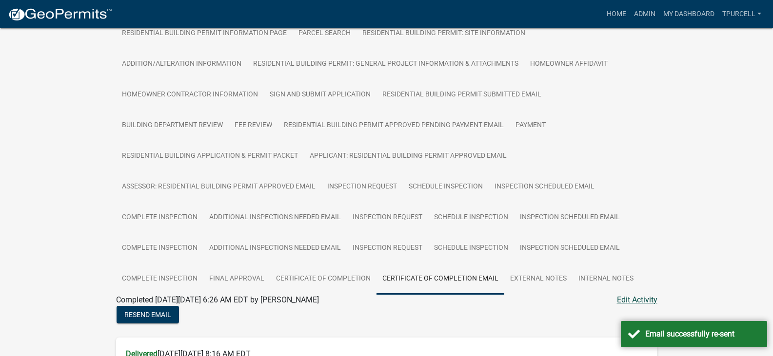
click at [632, 303] on link "Edit Activity" at bounding box center [637, 301] width 40 height 12
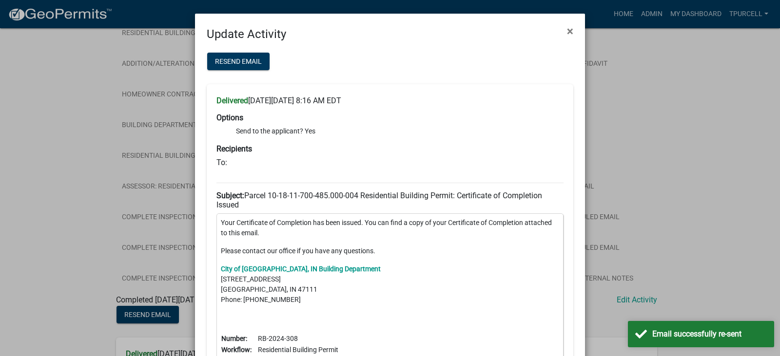
click at [233, 163] on h6 "To:" at bounding box center [390, 162] width 347 height 9
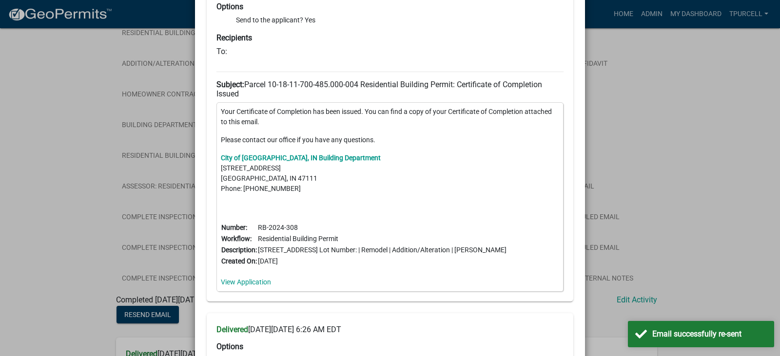
scroll to position [117, 0]
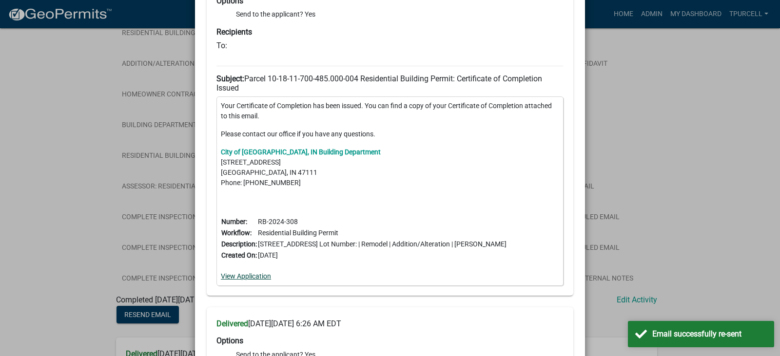
click at [237, 277] on link "View Application" at bounding box center [246, 277] width 50 height 8
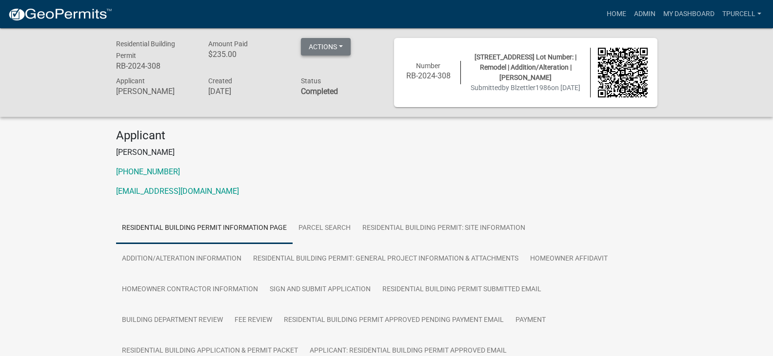
click at [330, 49] on button "Actions" at bounding box center [326, 47] width 50 height 18
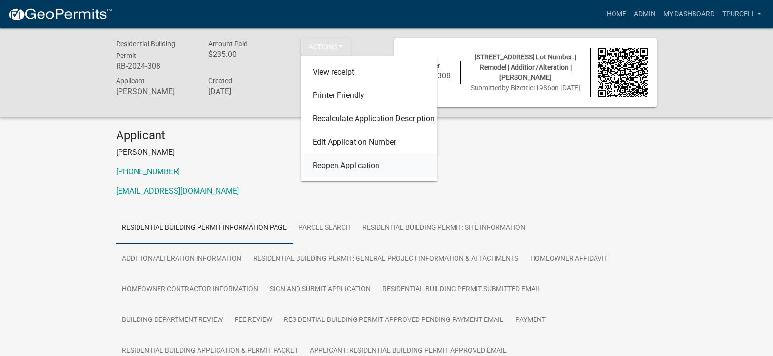
click at [338, 163] on link "Reopen Application" at bounding box center [369, 165] width 137 height 23
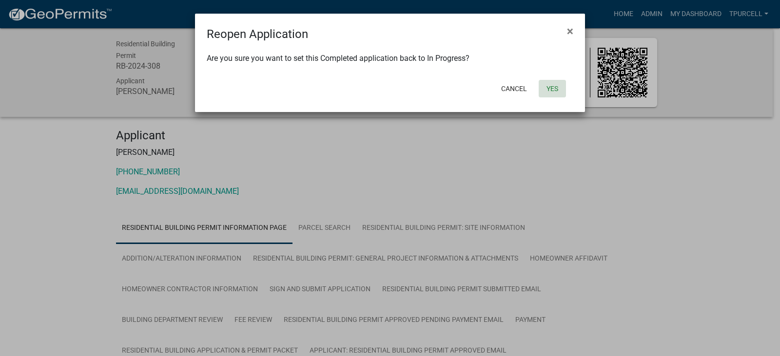
click at [554, 88] on button "Yes" at bounding box center [552, 89] width 27 height 18
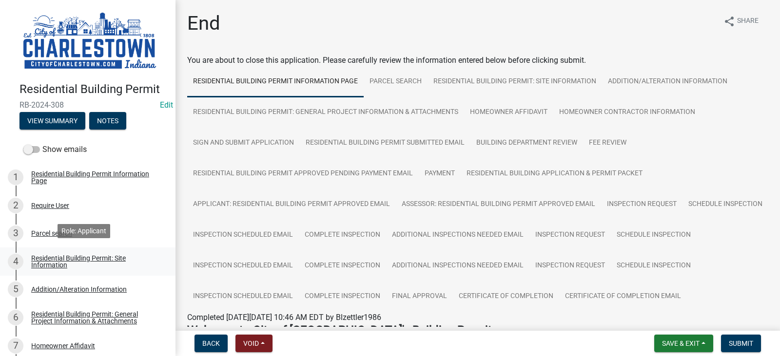
click at [74, 255] on div "Residential Building Permit: Site Information" at bounding box center [95, 262] width 129 height 14
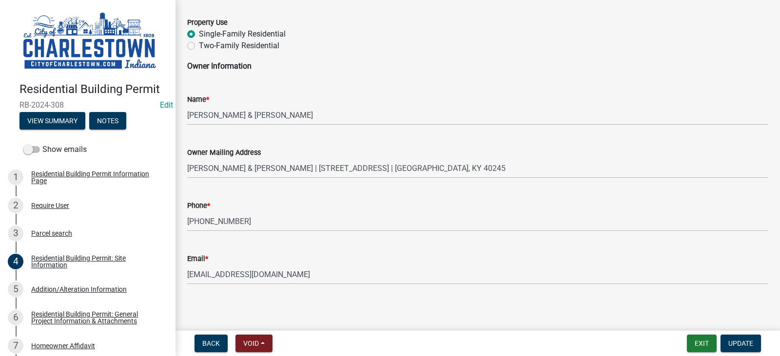
scroll to position [425, 0]
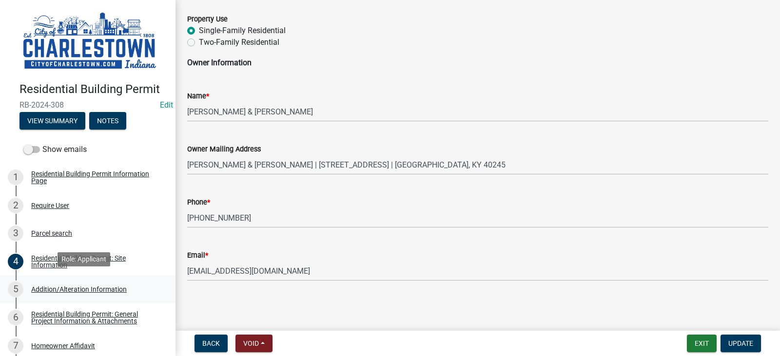
click at [76, 288] on div "Addition/Alteration Information" at bounding box center [79, 289] width 96 height 7
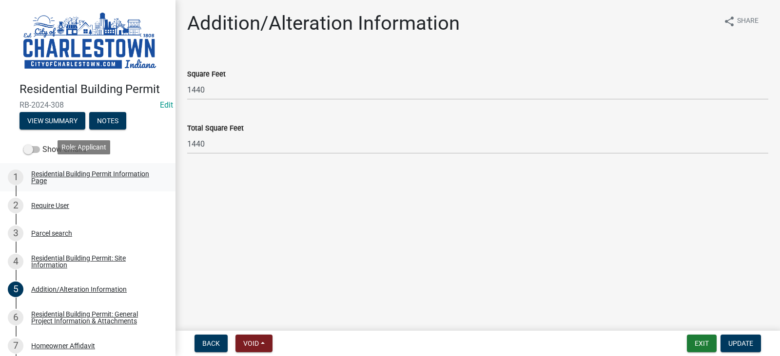
click at [91, 172] on div "Residential Building Permit Information Page" at bounding box center [95, 178] width 129 height 14
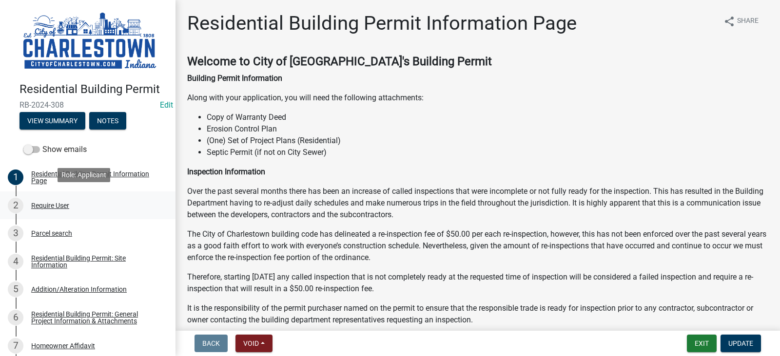
click at [54, 202] on div "Require User" at bounding box center [50, 205] width 38 height 7
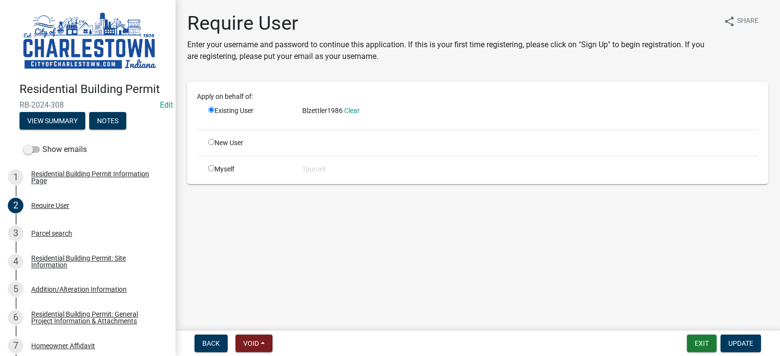
click at [298, 116] on div "Blzettler1986 Clear" at bounding box center [530, 114] width 471 height 16
click at [209, 140] on input "radio" at bounding box center [211, 142] width 6 height 6
radio input "true"
radio input "false"
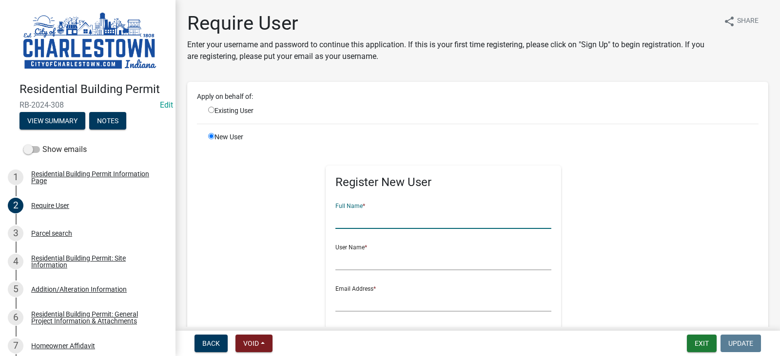
click at [386, 219] on input "text" at bounding box center [444, 219] width 216 height 20
type input "s"
type input "[PERSON_NAME]"
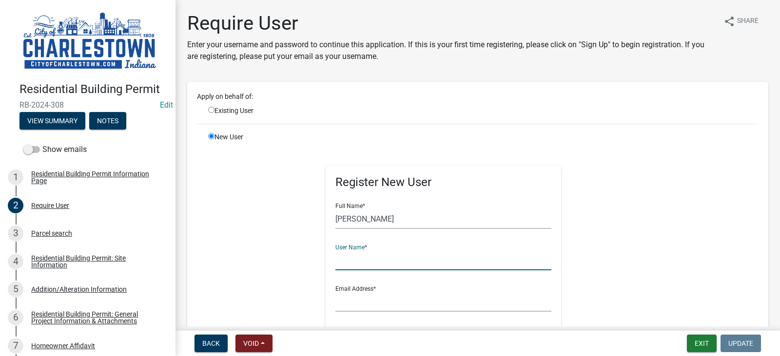
click at [371, 257] on input "text" at bounding box center [444, 261] width 216 height 20
type input "[PERSON_NAME]"
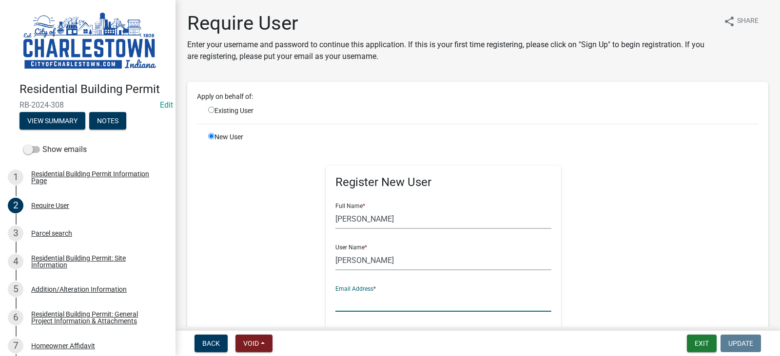
click at [351, 301] on input "text" at bounding box center [444, 302] width 216 height 20
type input "[EMAIL_ADDRESS][DOMAIN_NAME]"
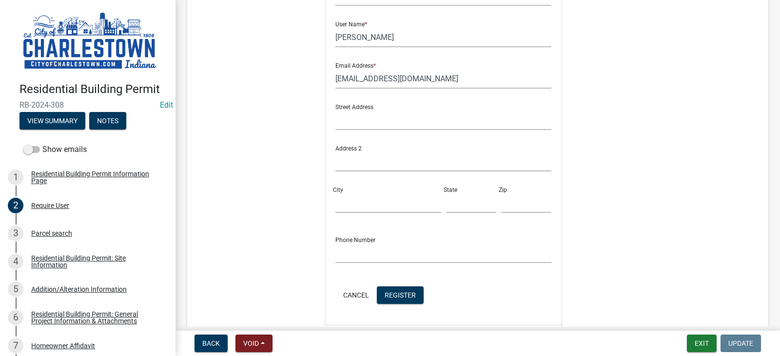
scroll to position [234, 0]
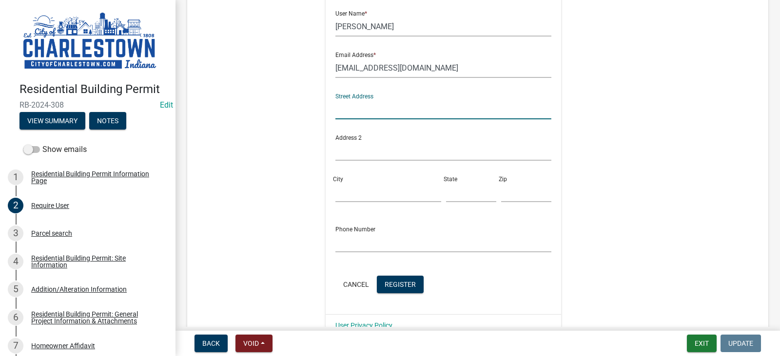
click at [360, 108] on input "text" at bounding box center [444, 109] width 216 height 20
type input "3906 OAKLEIGH [PERSON_NAME] PLACE"
click at [349, 186] on input "City" at bounding box center [388, 192] width 105 height 20
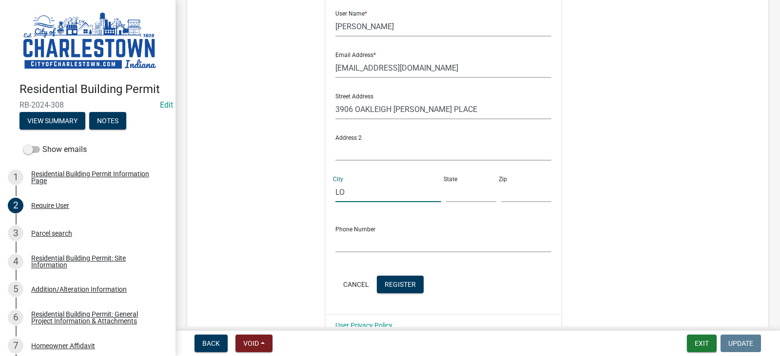
type input "LO"
click at [504, 198] on input "text" at bounding box center [526, 192] width 50 height 20
type input "40245"
click at [451, 198] on input "text" at bounding box center [471, 192] width 50 height 20
type input "KY"
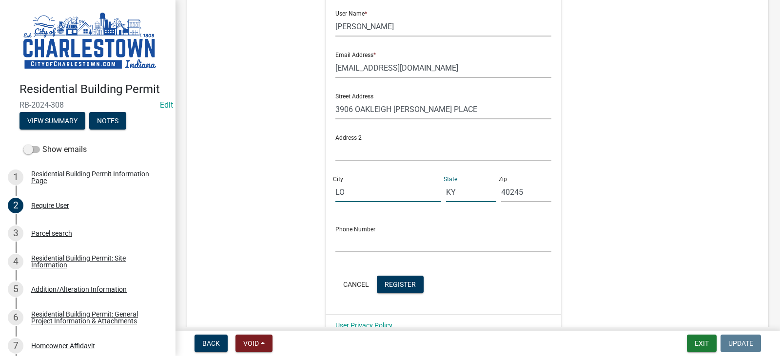
click at [350, 186] on input "LO" at bounding box center [388, 192] width 105 height 20
type input "[GEOGRAPHIC_DATA]"
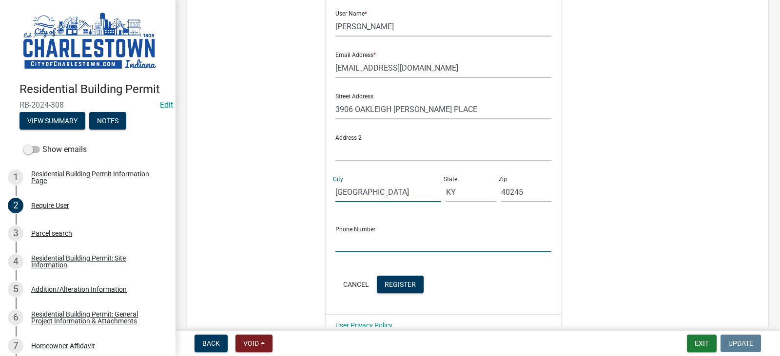
click at [343, 243] on input "text" at bounding box center [444, 243] width 216 height 20
type input "5025585411"
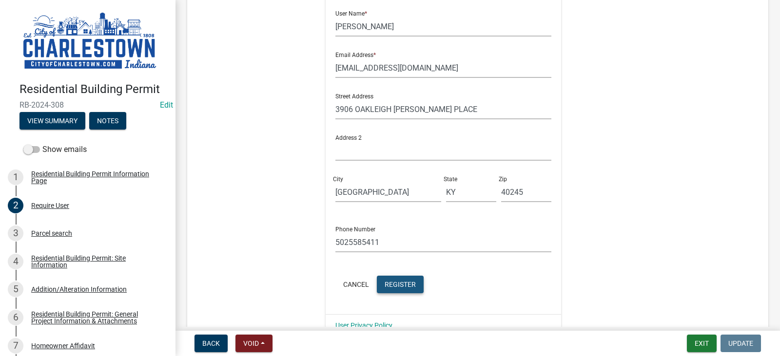
click at [395, 283] on span "Register" at bounding box center [400, 284] width 31 height 8
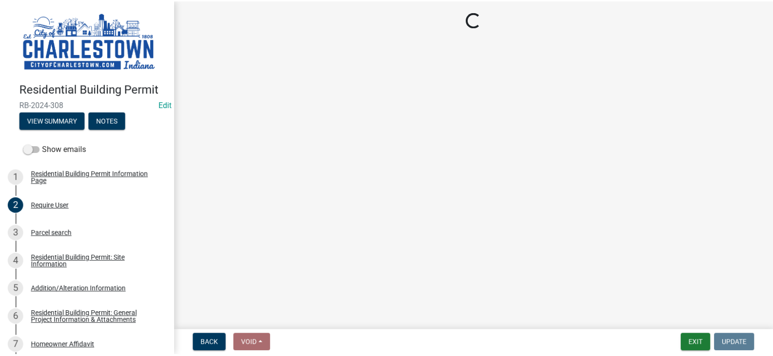
scroll to position [0, 0]
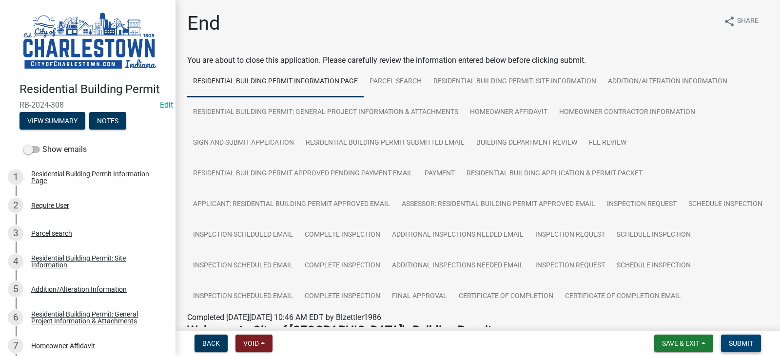
click at [739, 340] on span "Submit" at bounding box center [741, 344] width 24 height 8
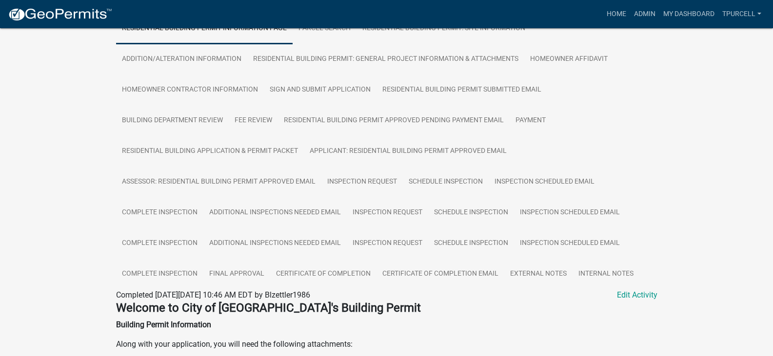
scroll to position [221, 0]
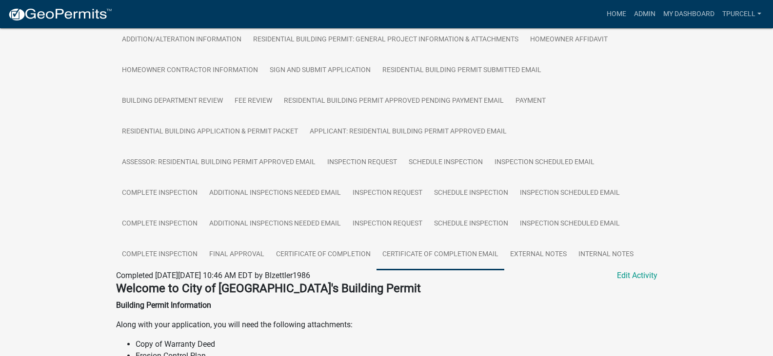
click at [461, 256] on link "Certificate of Completion Email" at bounding box center [440, 254] width 128 height 31
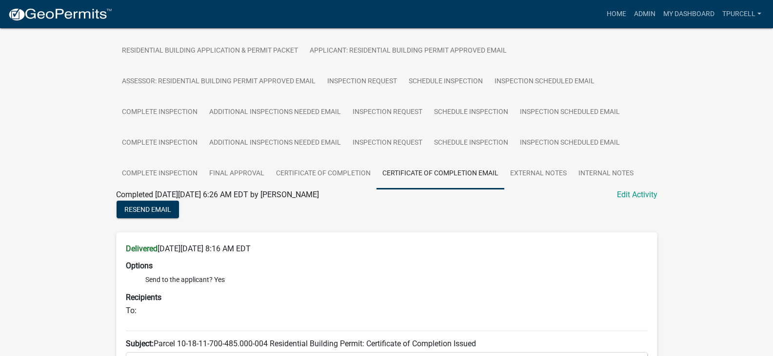
scroll to position [321, 0]
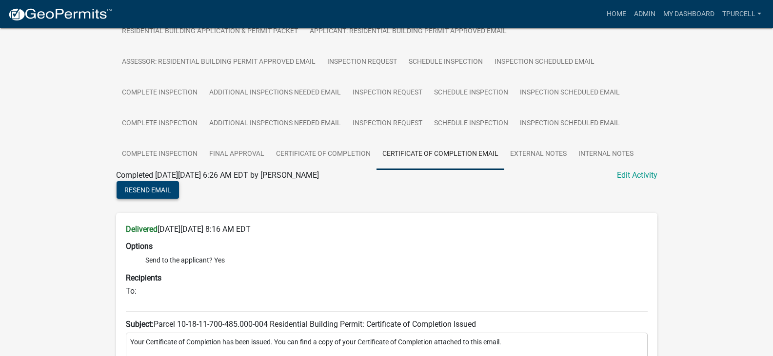
click at [157, 186] on span "Resend Email" at bounding box center [147, 190] width 47 height 8
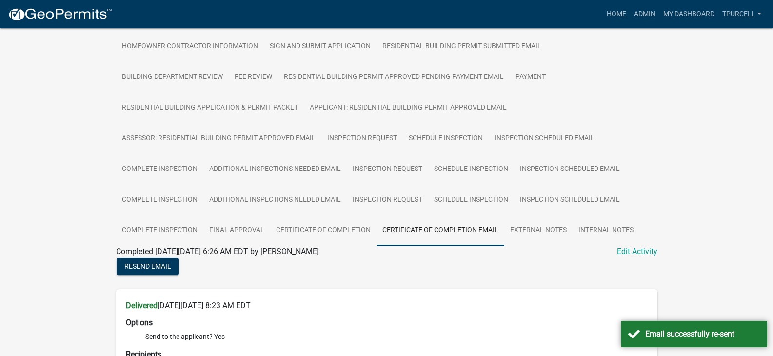
scroll to position [225, 0]
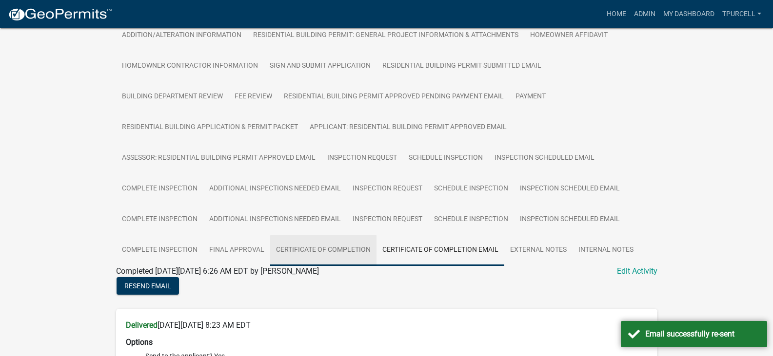
click at [347, 252] on link "Certificate of Completion" at bounding box center [323, 250] width 106 height 31
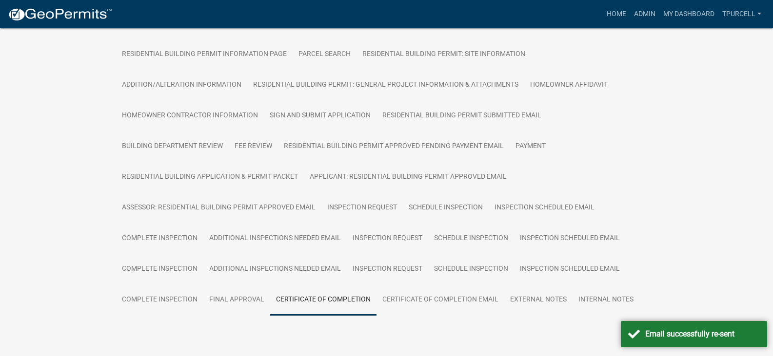
scroll to position [199, 0]
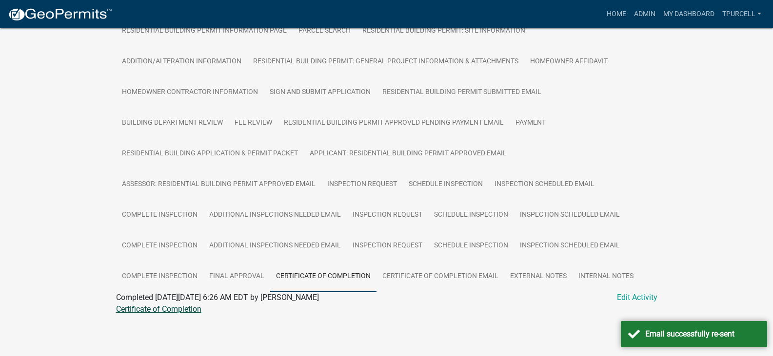
click at [176, 308] on link "Certificate of Completion" at bounding box center [158, 309] width 85 height 9
